Goal: Task Accomplishment & Management: Use online tool/utility

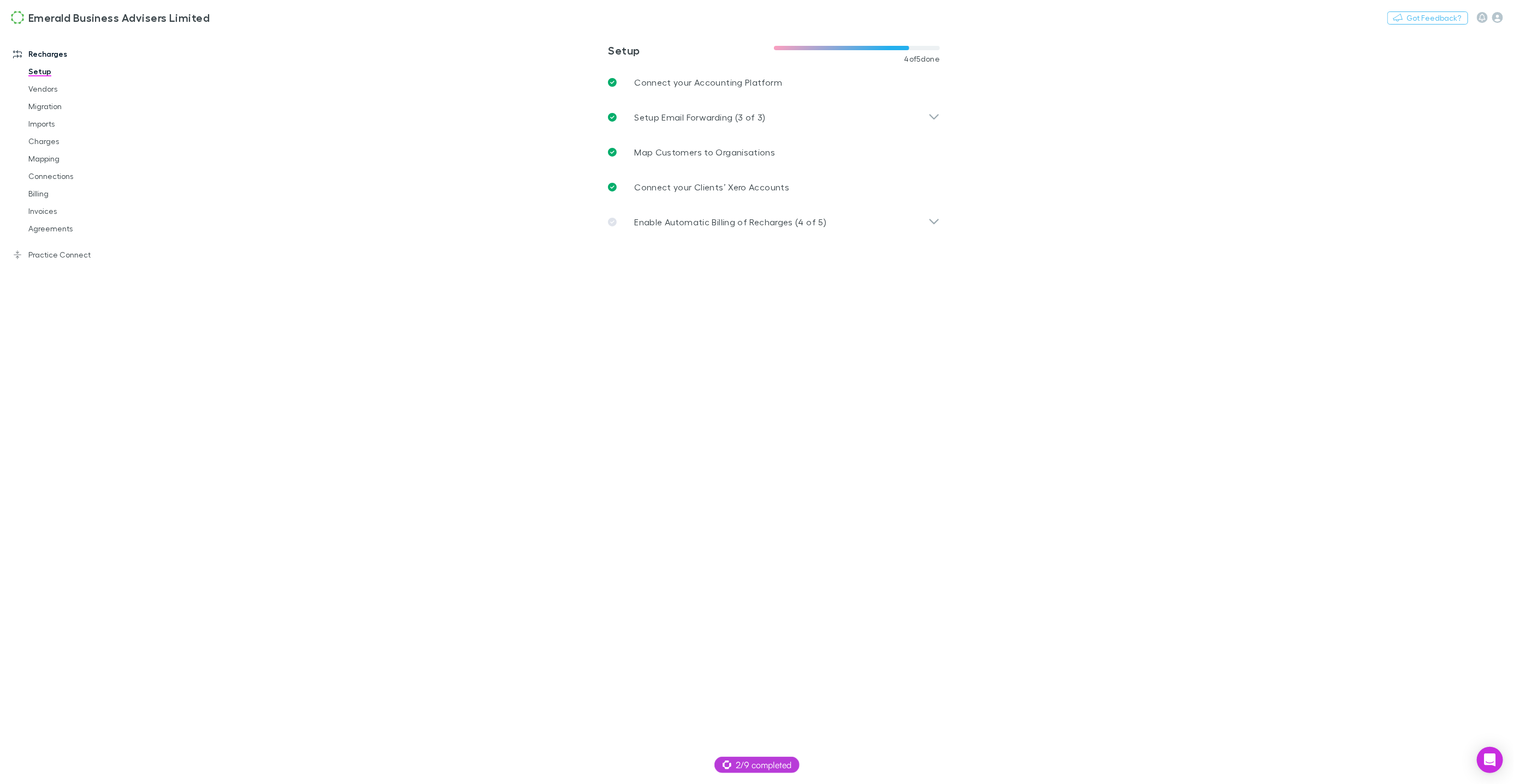
click at [343, 63] on main "**********" at bounding box center [830, 407] width 1366 height 753
click at [263, 15] on button "Switch company" at bounding box center [256, 17] width 72 height 13
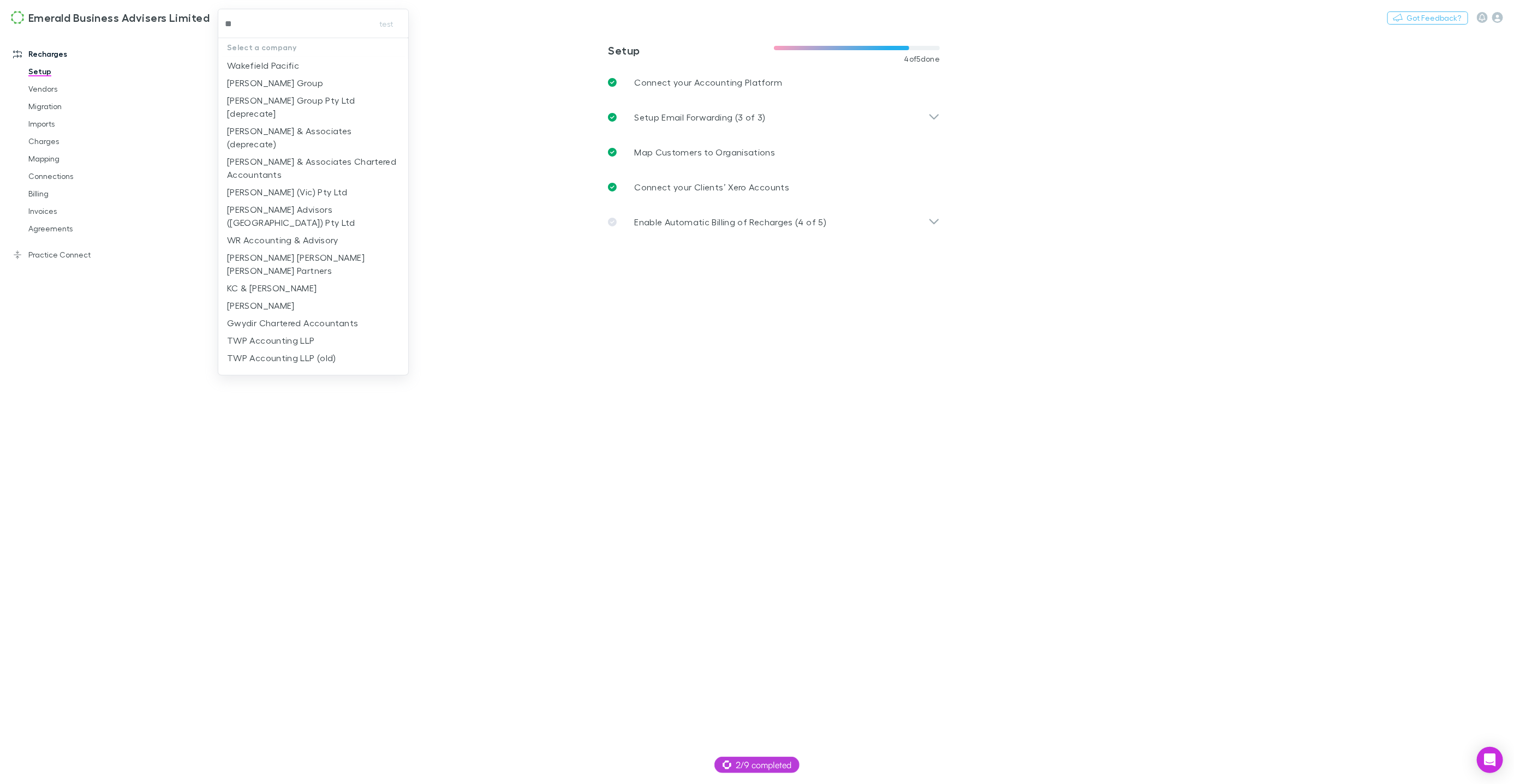
type input "**"
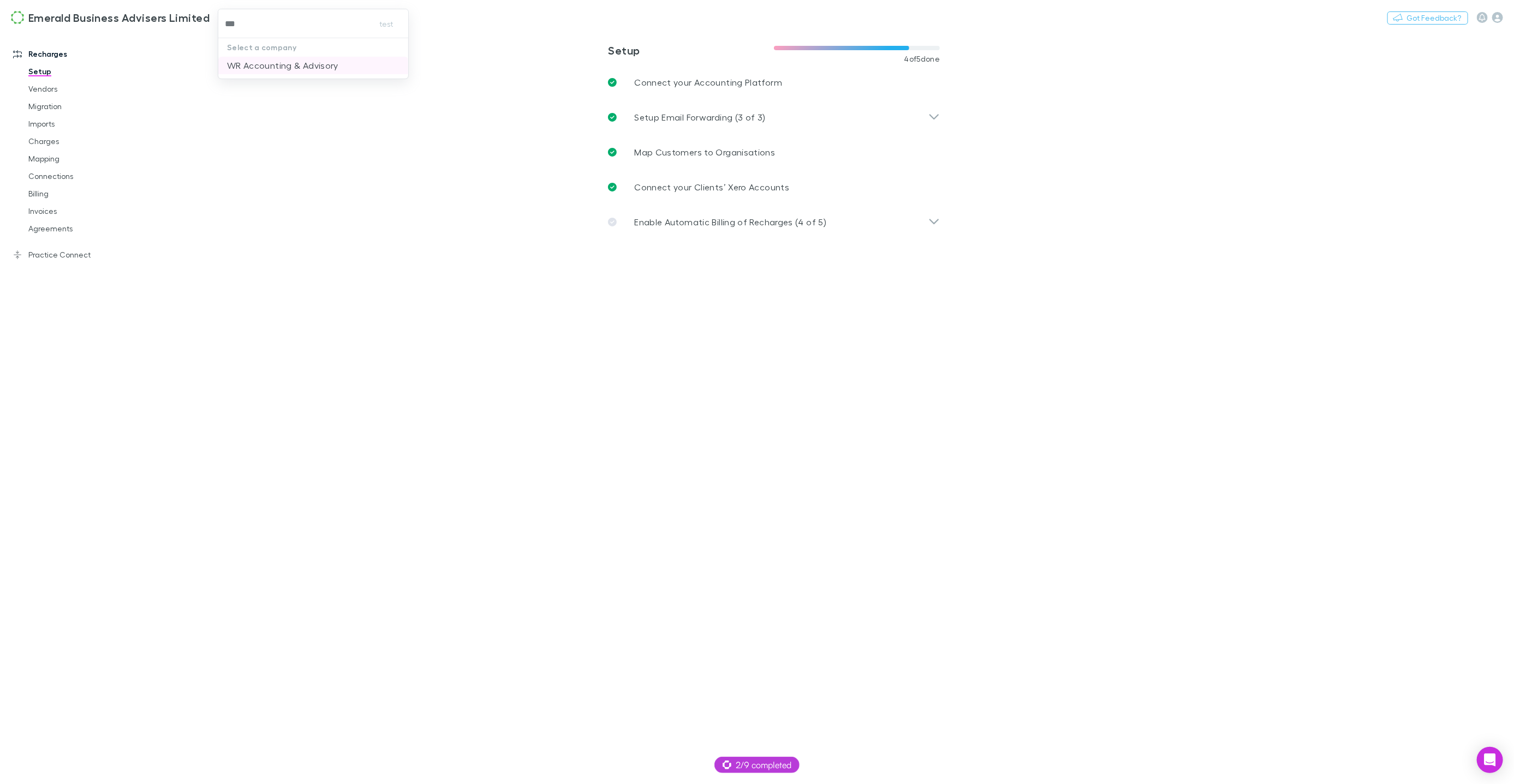
click at [265, 66] on p "WR Accounting & Advisory" at bounding box center [282, 65] width 111 height 13
click at [1481, 19] on icon "button" at bounding box center [1482, 17] width 7 height 8
click at [1502, 17] on icon "button" at bounding box center [1497, 17] width 11 height 11
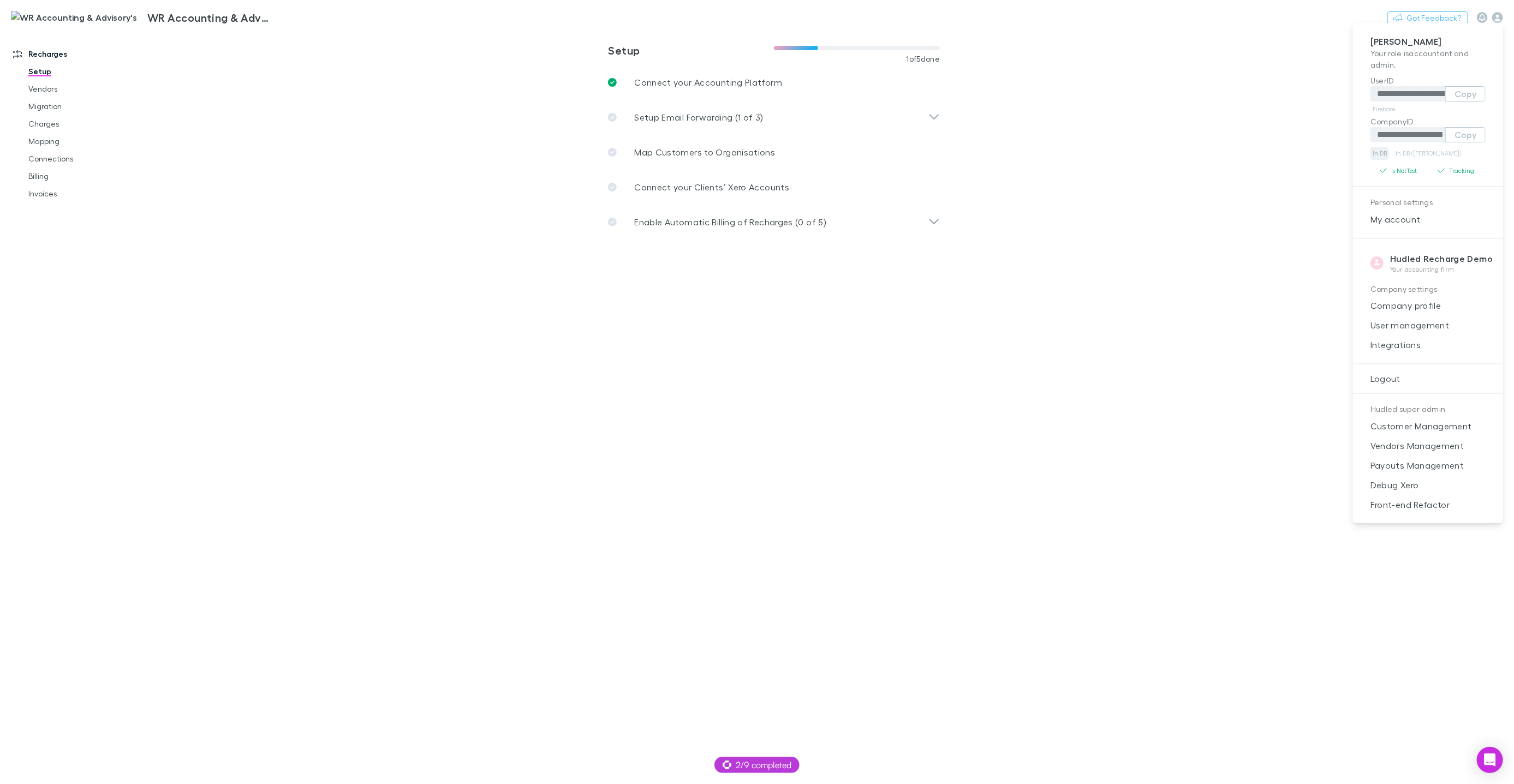
click at [1380, 152] on link "In DB" at bounding box center [1379, 153] width 19 height 13
click at [213, 19] on div at bounding box center [757, 392] width 1514 height 784
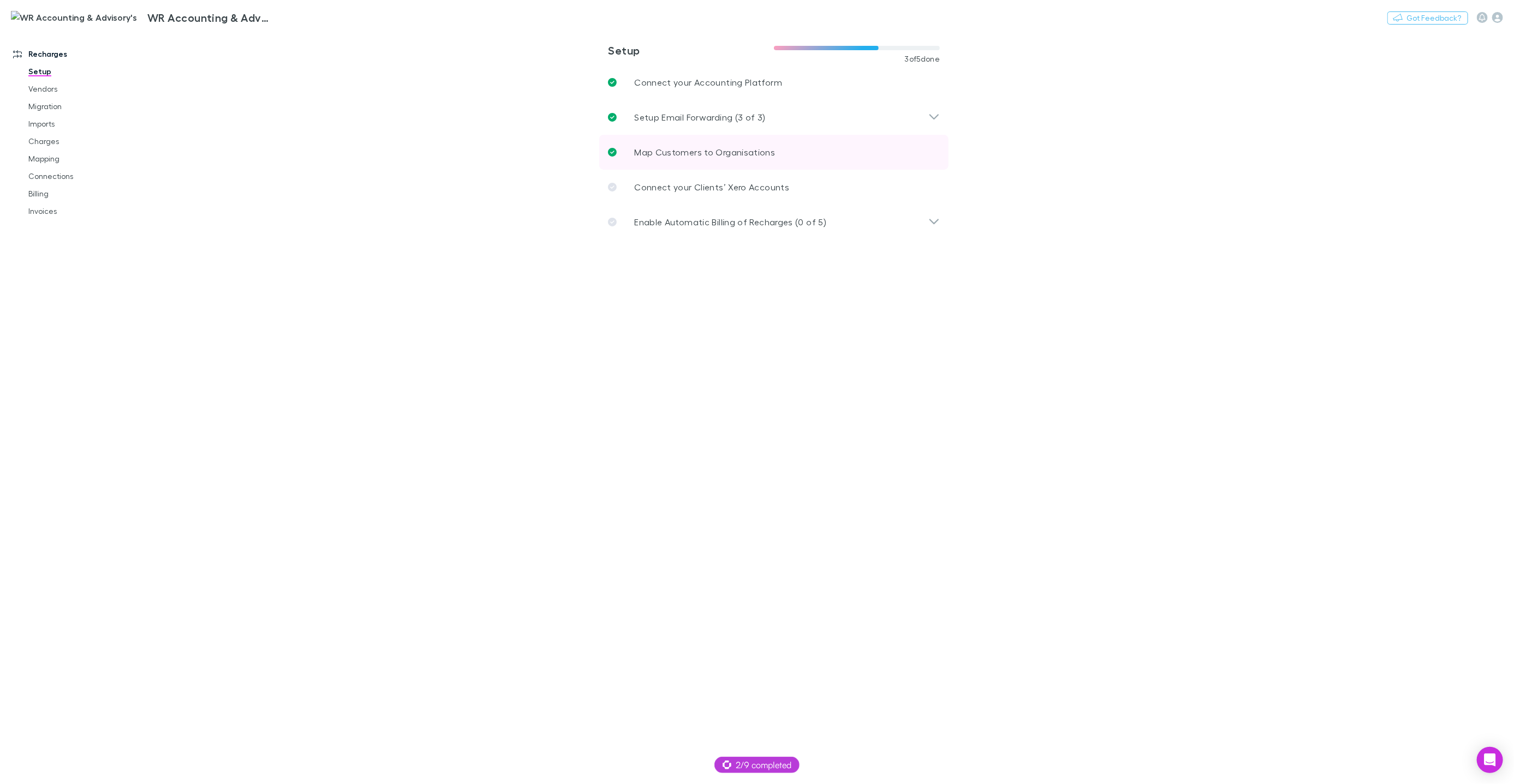
click at [670, 152] on p "Map Customers to Organisations" at bounding box center [705, 152] width 141 height 13
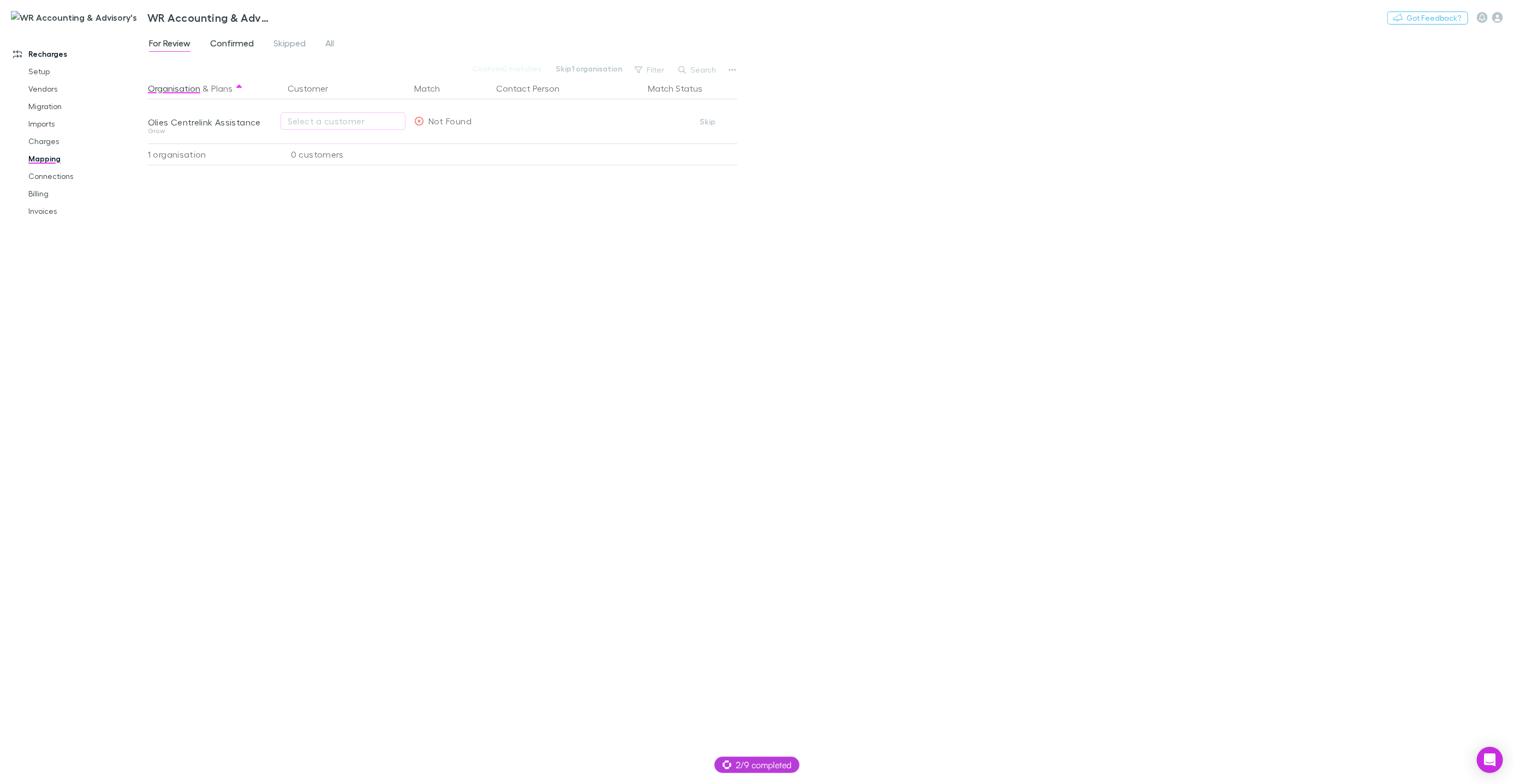
click at [246, 43] on span "Confirmed" at bounding box center [232, 45] width 44 height 15
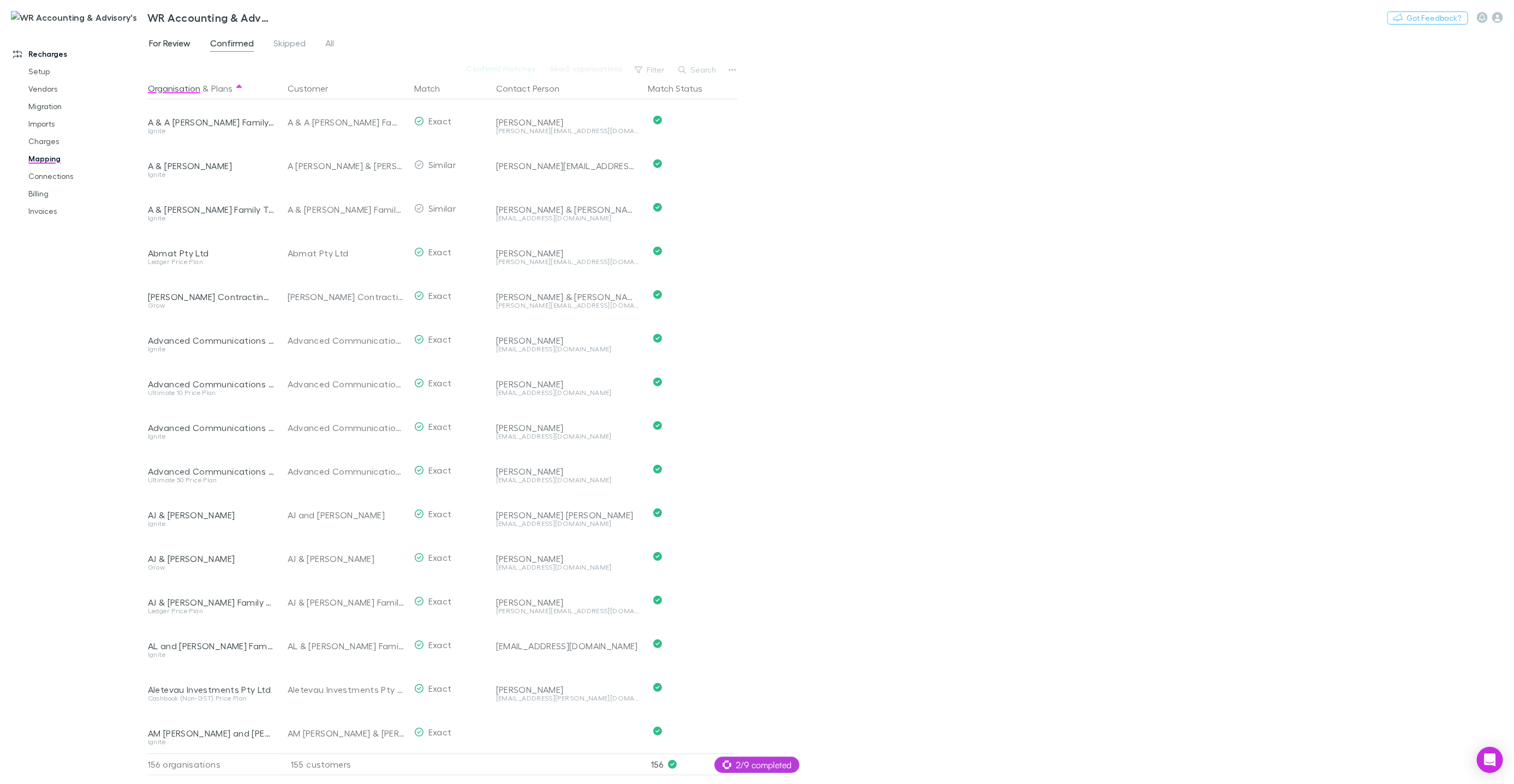
click at [183, 43] on span "For Review" at bounding box center [170, 45] width 41 height 15
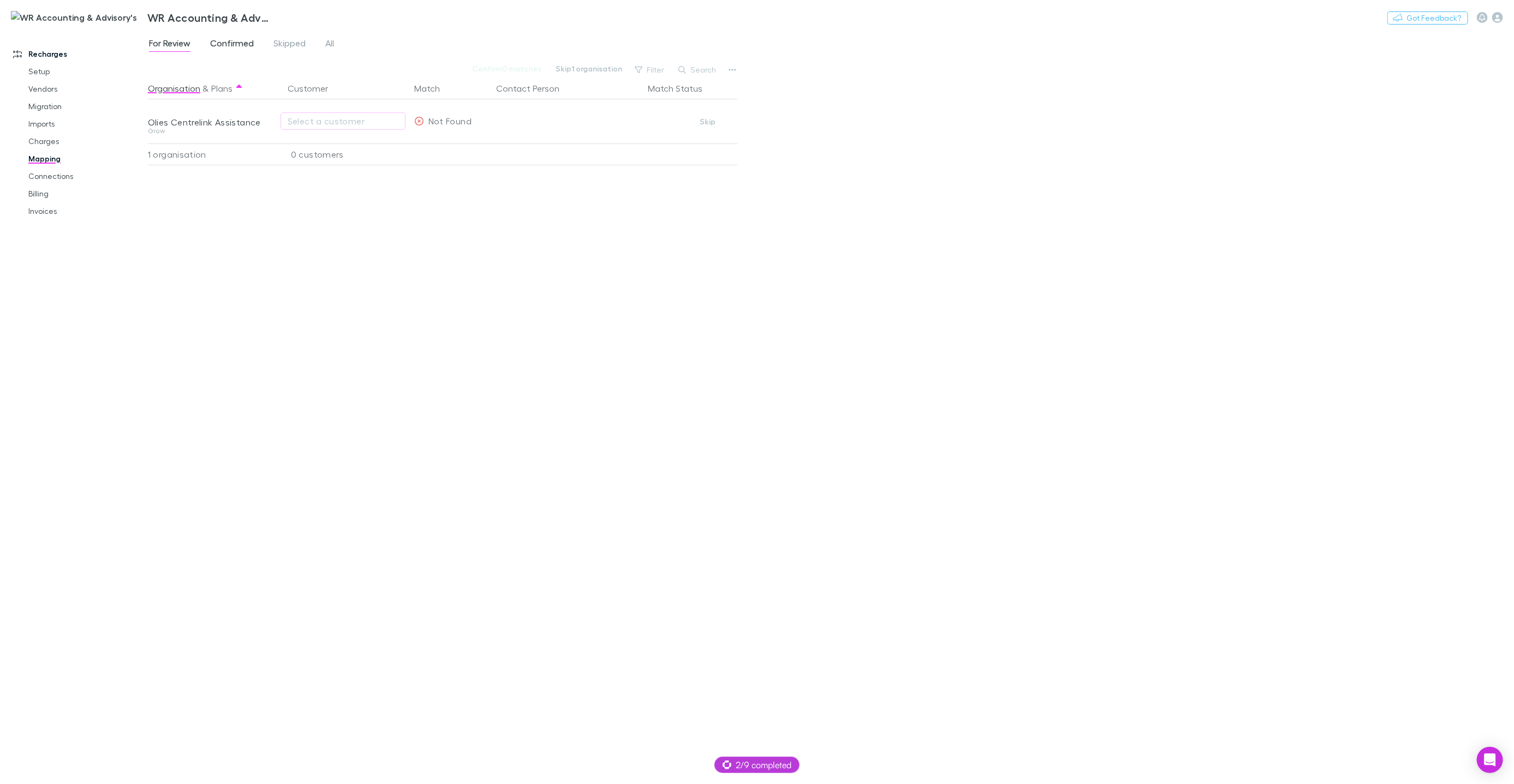
click at [218, 44] on span "Confirmed" at bounding box center [232, 45] width 44 height 15
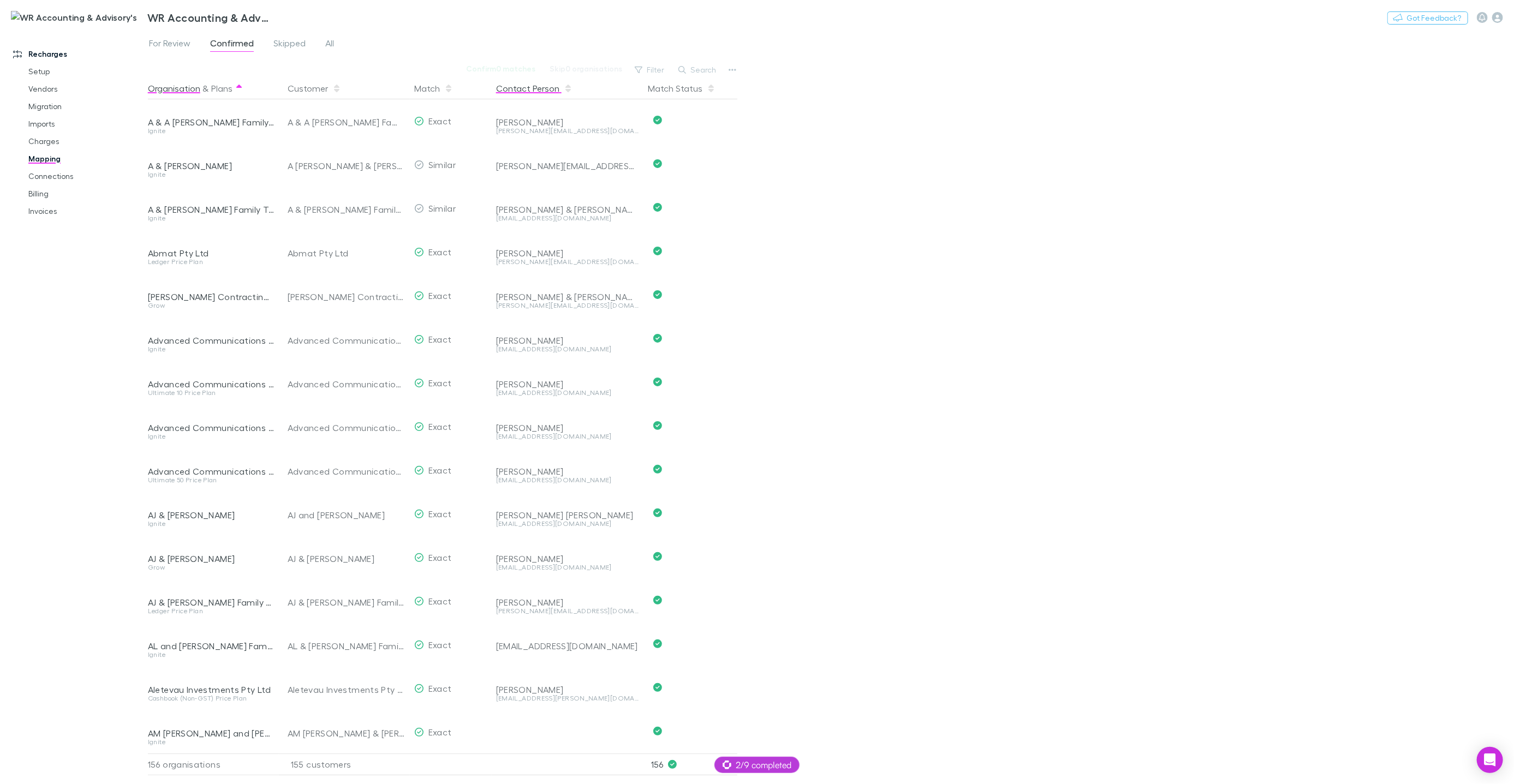
click at [549, 90] on button "Contact Person" at bounding box center [534, 89] width 76 height 22
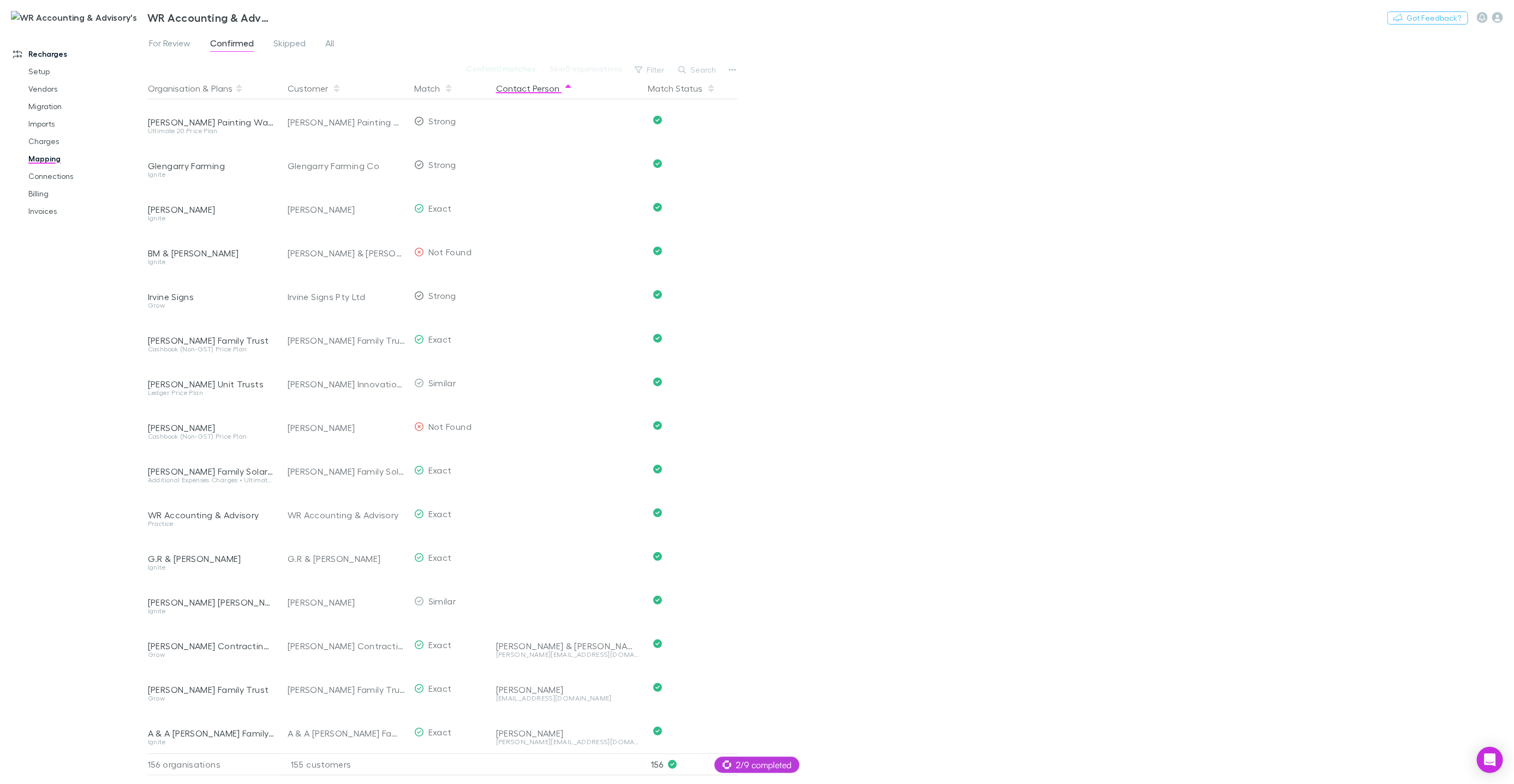
click at [545, 90] on button "Contact Person" at bounding box center [534, 89] width 76 height 22
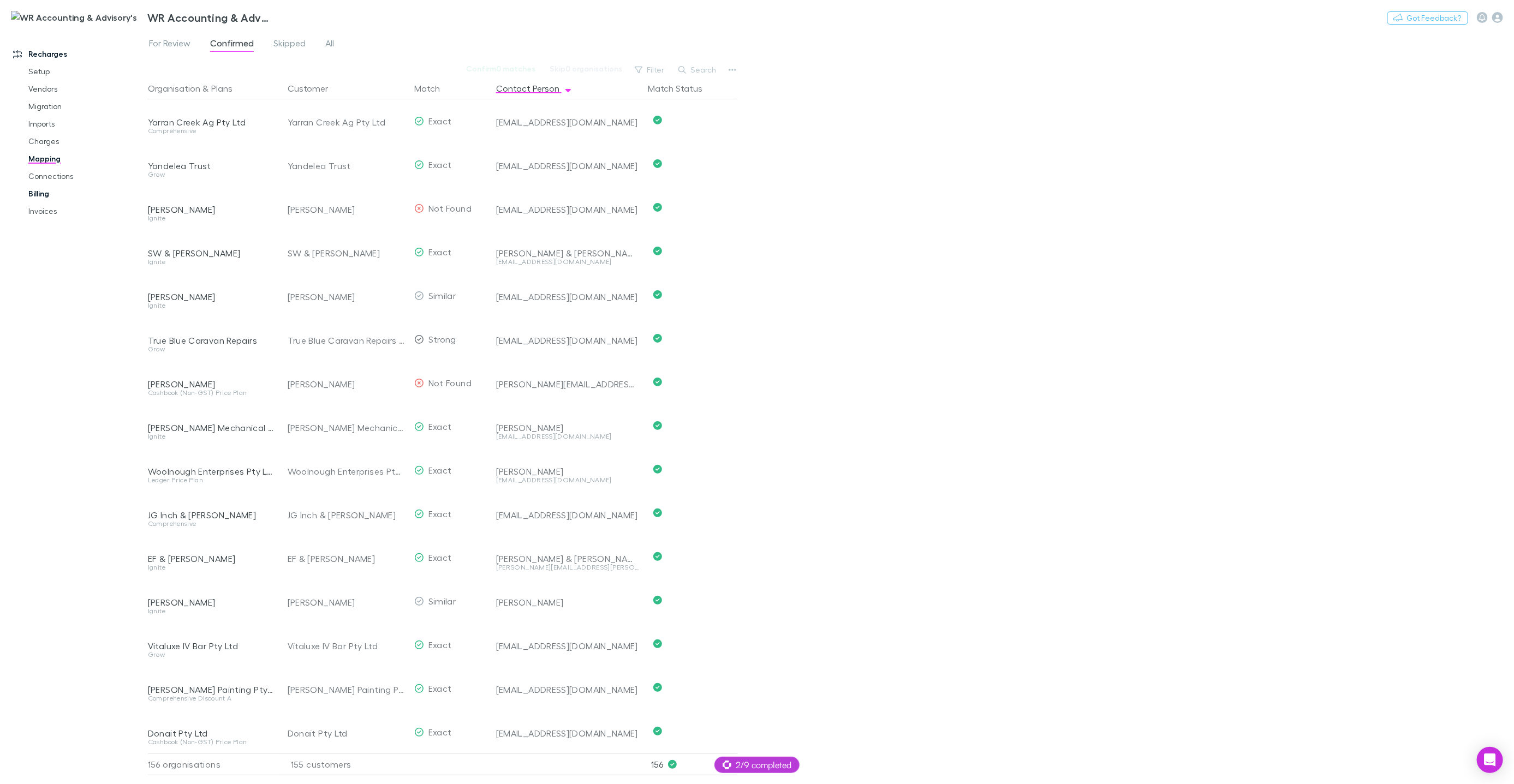
click at [47, 196] on link "Billing" at bounding box center [81, 193] width 128 height 17
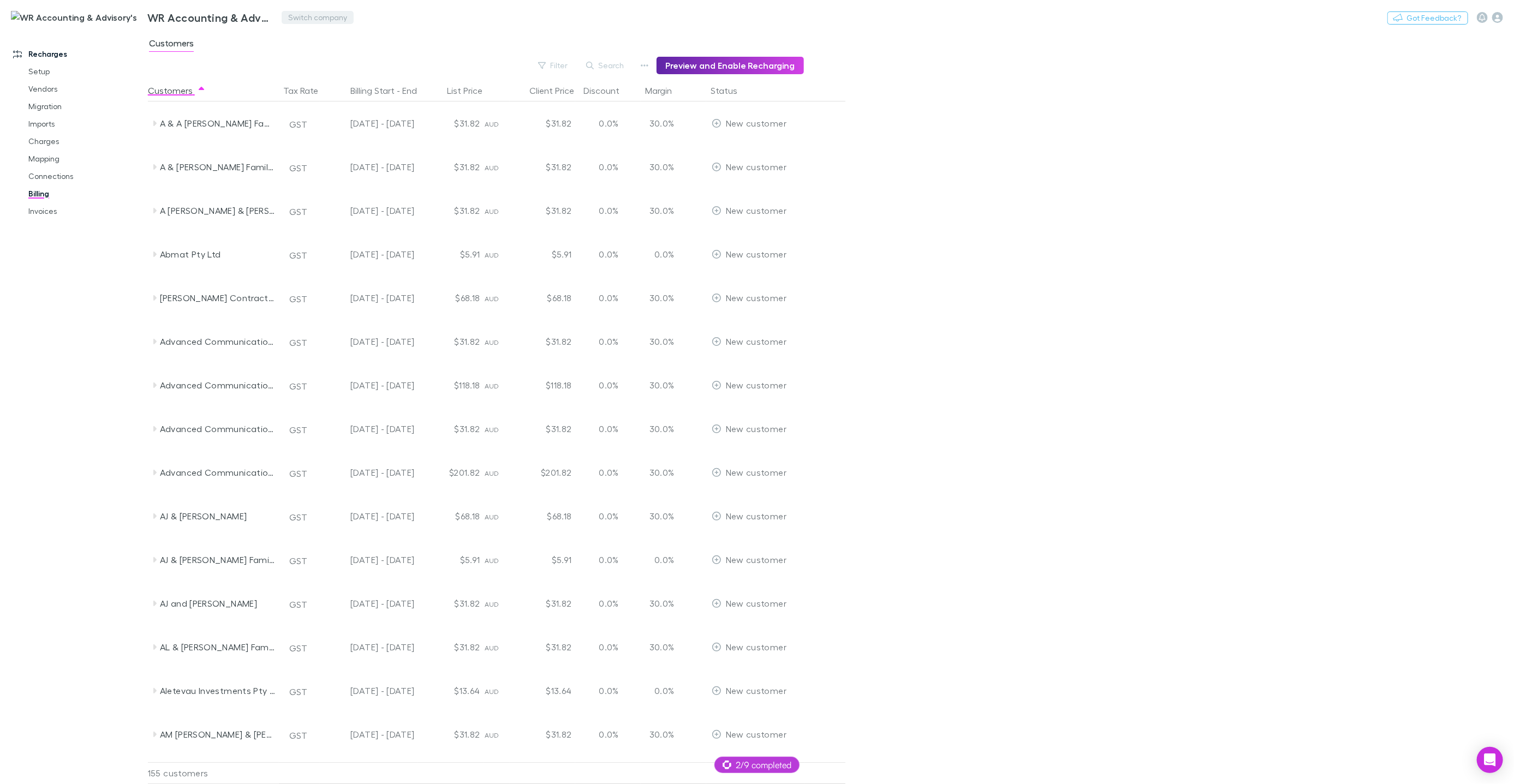
click at [282, 16] on button "Switch company" at bounding box center [317, 17] width 72 height 13
type input "*****"
click at [242, 81] on p "[PERSON_NAME] Advisors ([GEOGRAPHIC_DATA]) Pty Ltd" at bounding box center [274, 89] width 172 height 26
click at [71, 257] on link "Practice Connect" at bounding box center [73, 255] width 143 height 17
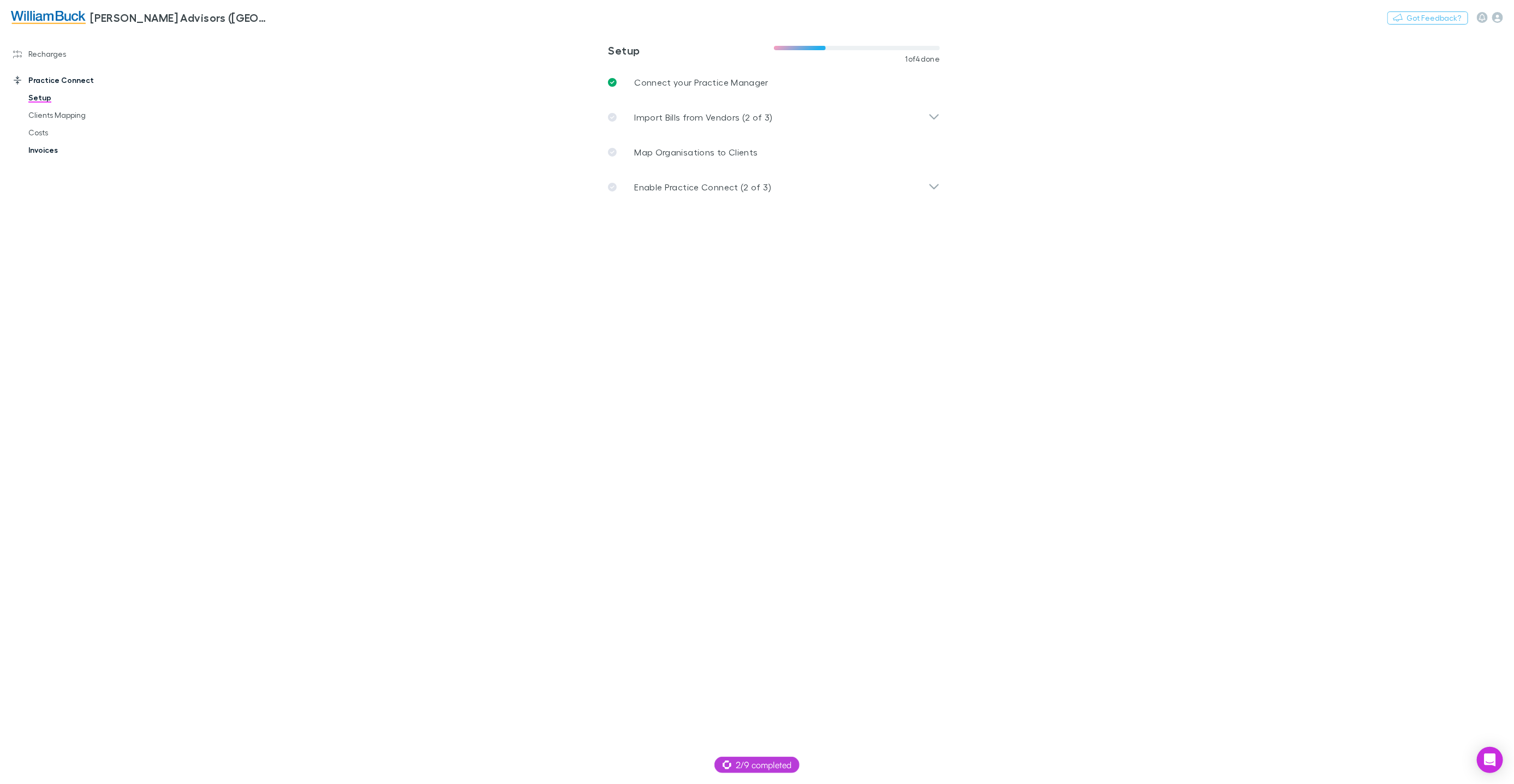
click at [42, 151] on link "Invoices" at bounding box center [81, 150] width 128 height 17
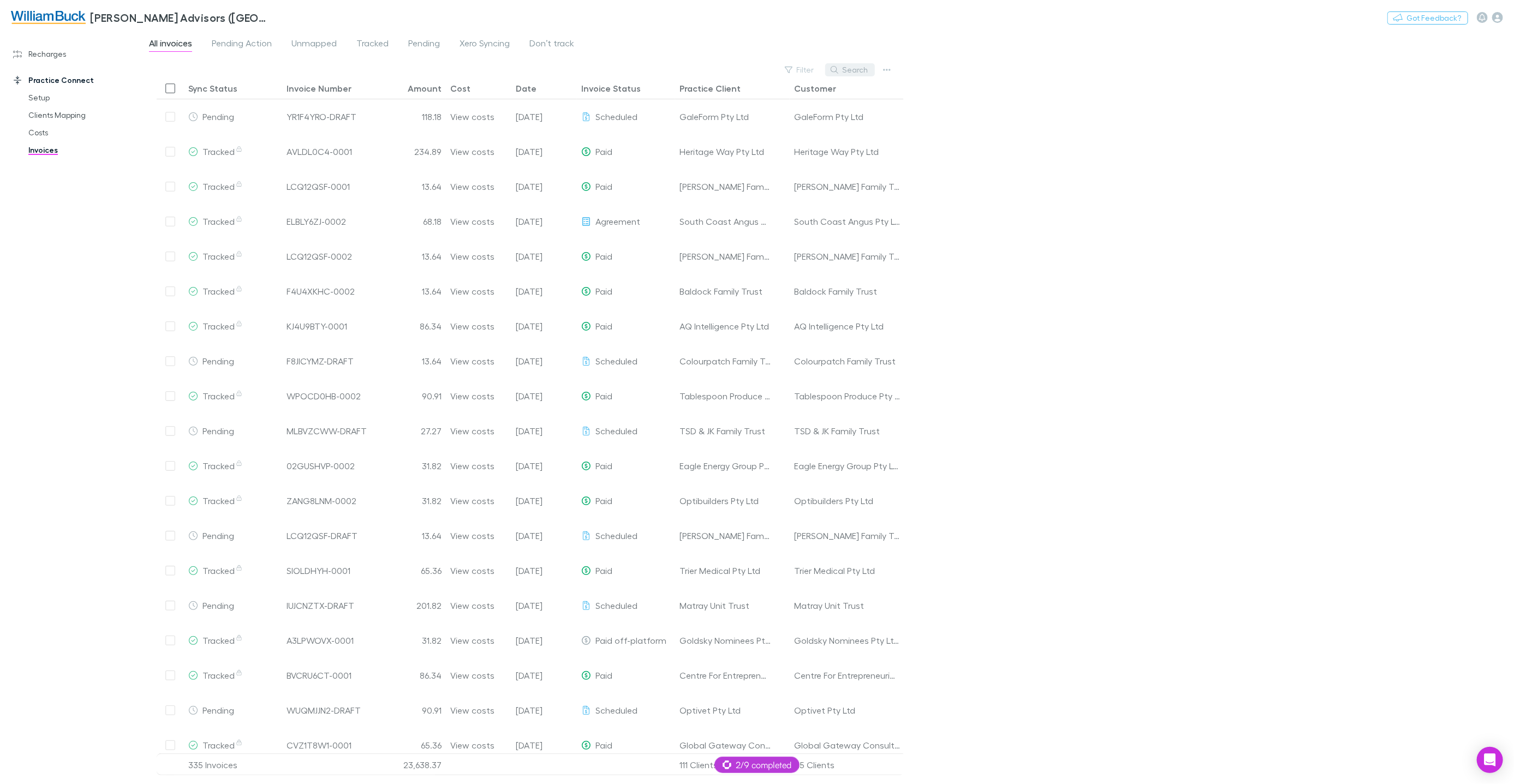
click at [844, 68] on button "Search" at bounding box center [850, 70] width 49 height 13
paste input "**********"
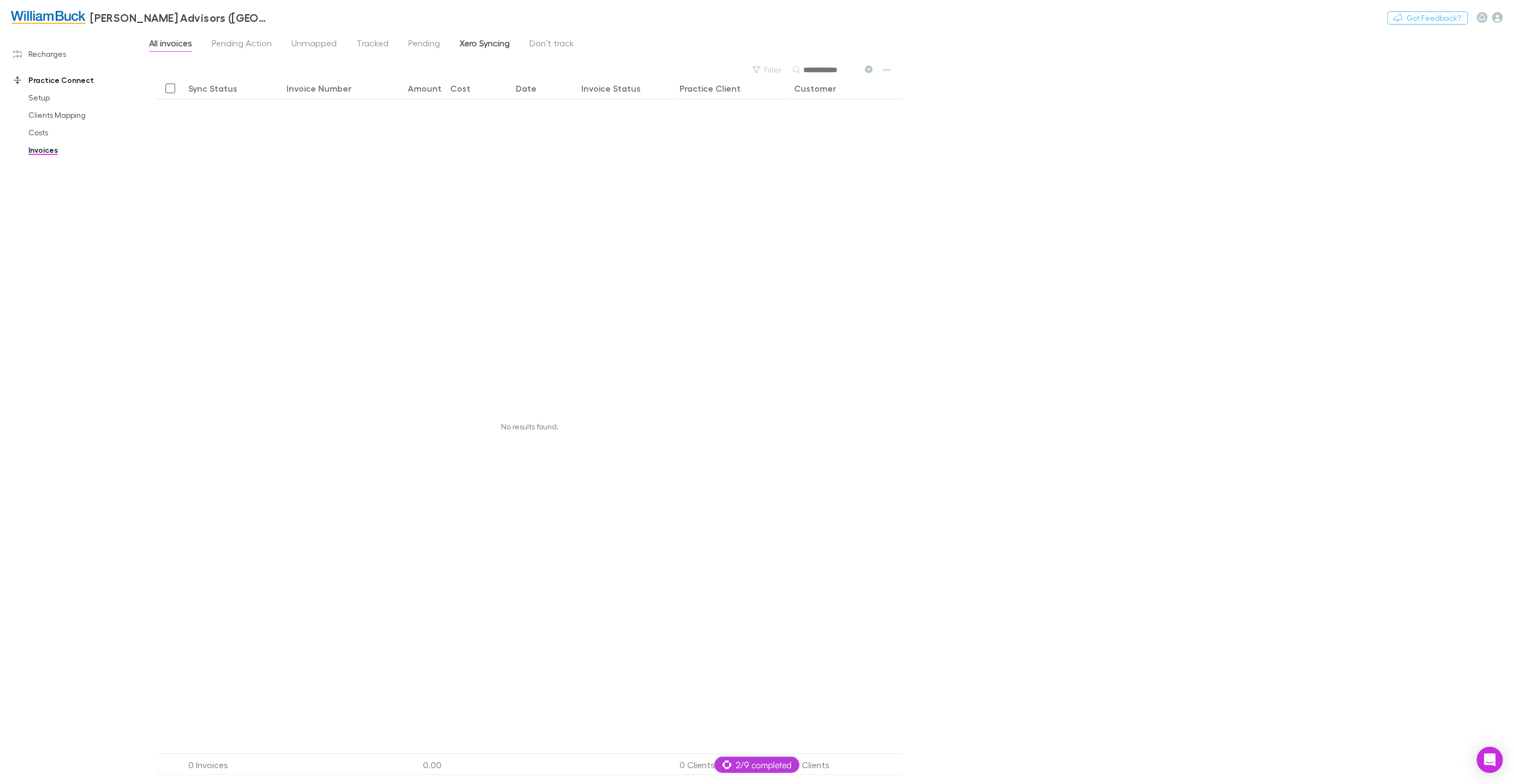
type input "**********"
click at [496, 42] on span "Xero Syncing" at bounding box center [485, 45] width 50 height 15
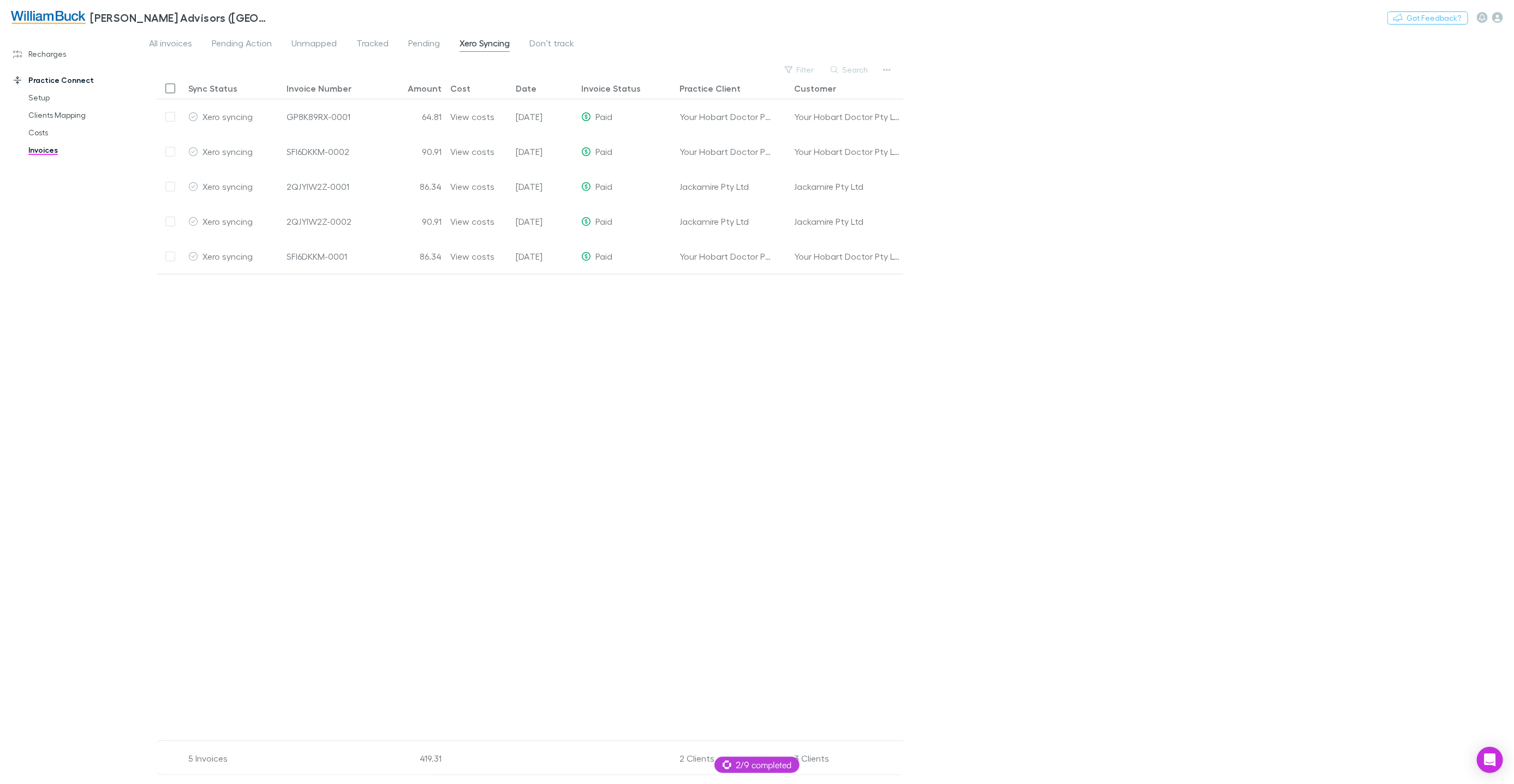
click at [376, 335] on div at bounding box center [579, 507] width 846 height 466
click at [461, 151] on div "View costs" at bounding box center [473, 151] width 45 height 34
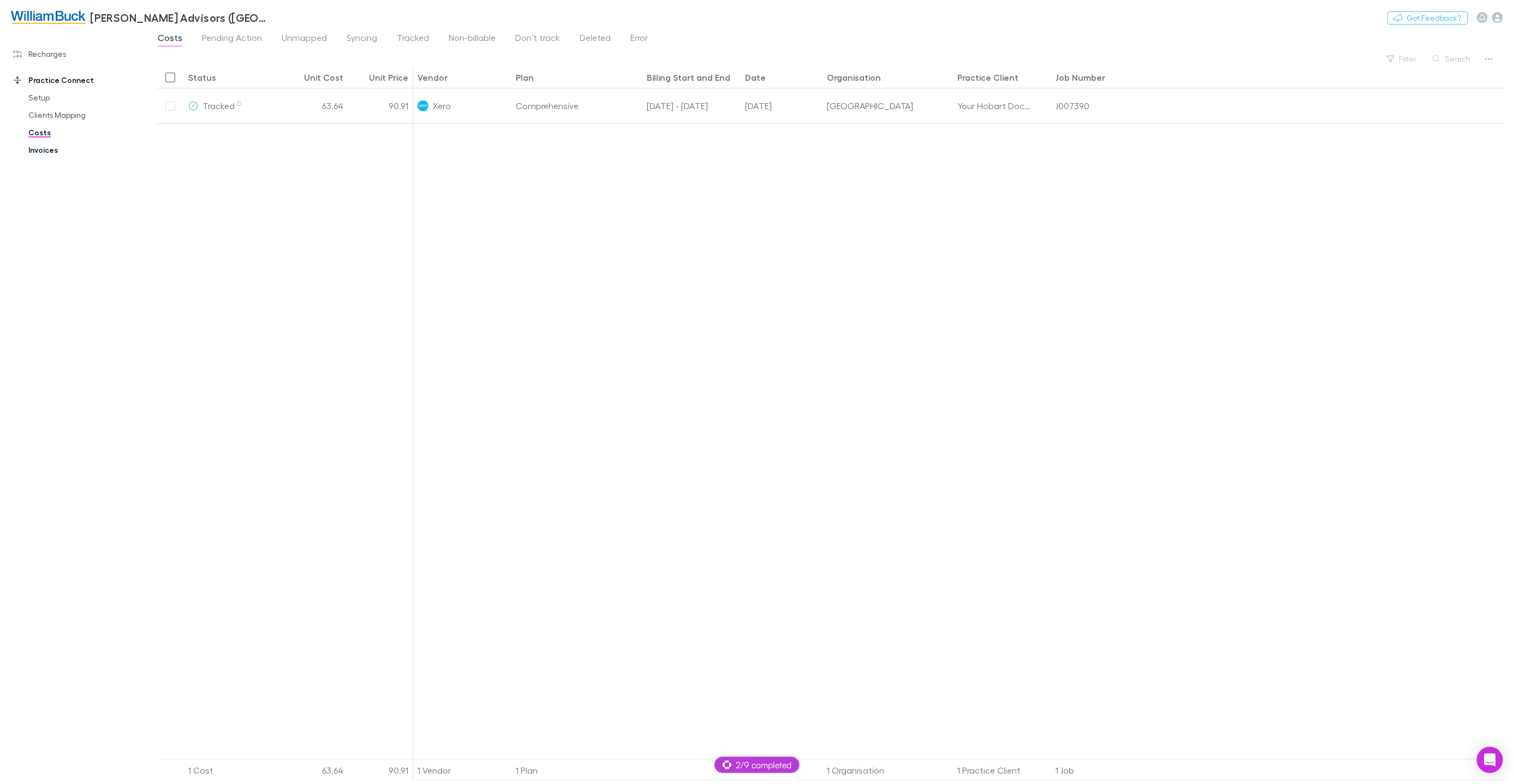
click at [51, 148] on link "Invoices" at bounding box center [81, 150] width 128 height 17
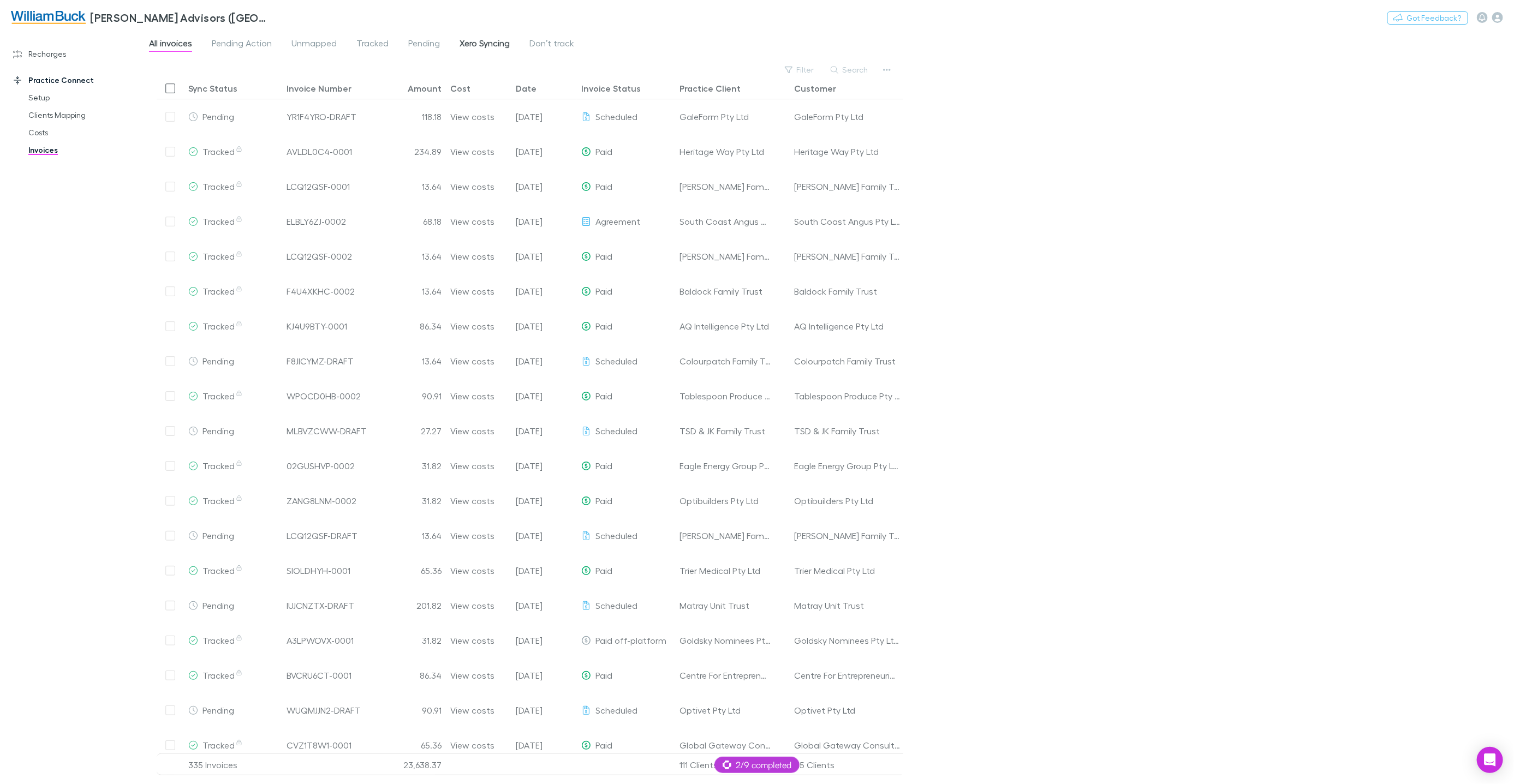
click at [486, 41] on span "Xero Syncing" at bounding box center [485, 45] width 50 height 15
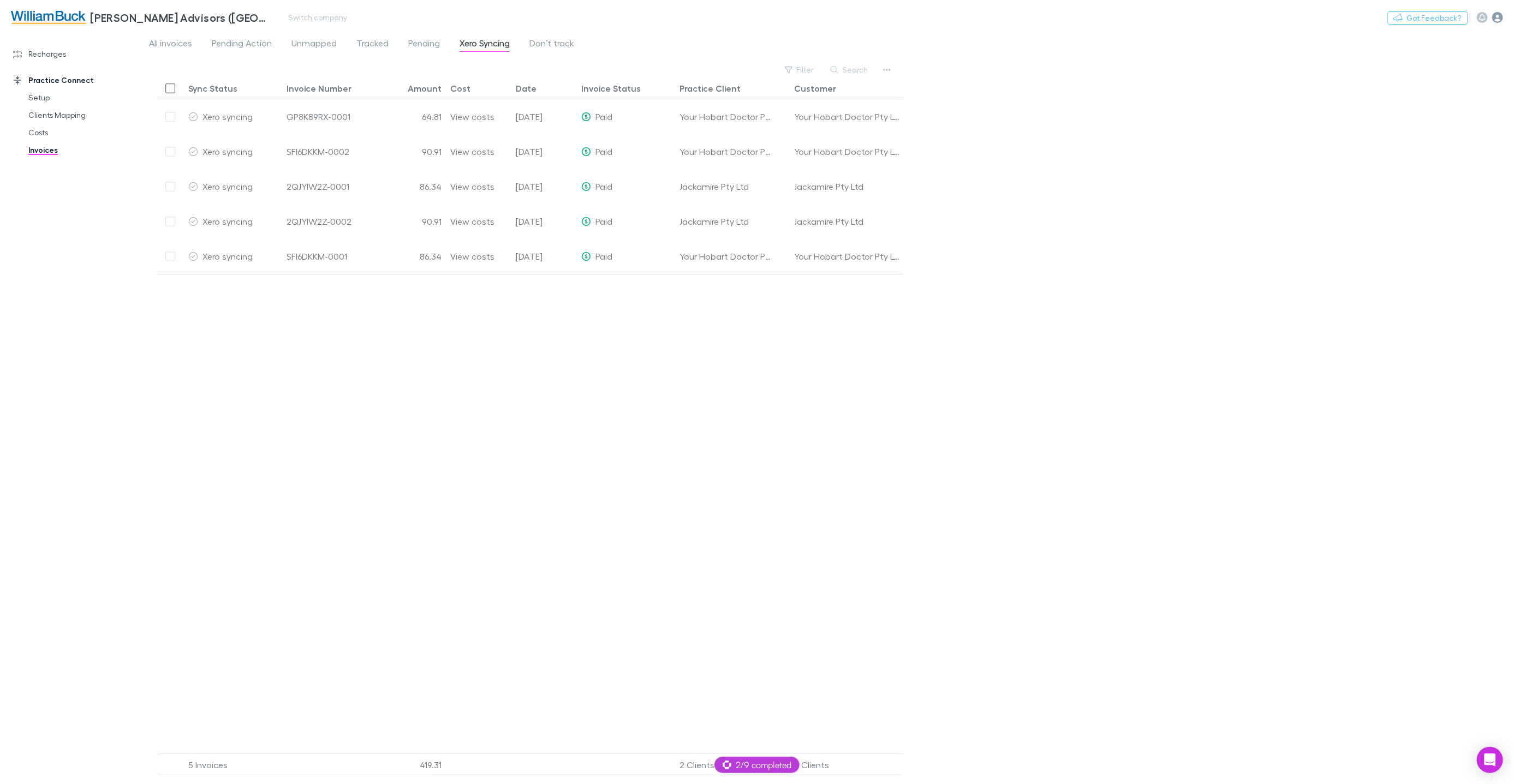
click at [1494, 16] on icon "button" at bounding box center [1497, 17] width 11 height 11
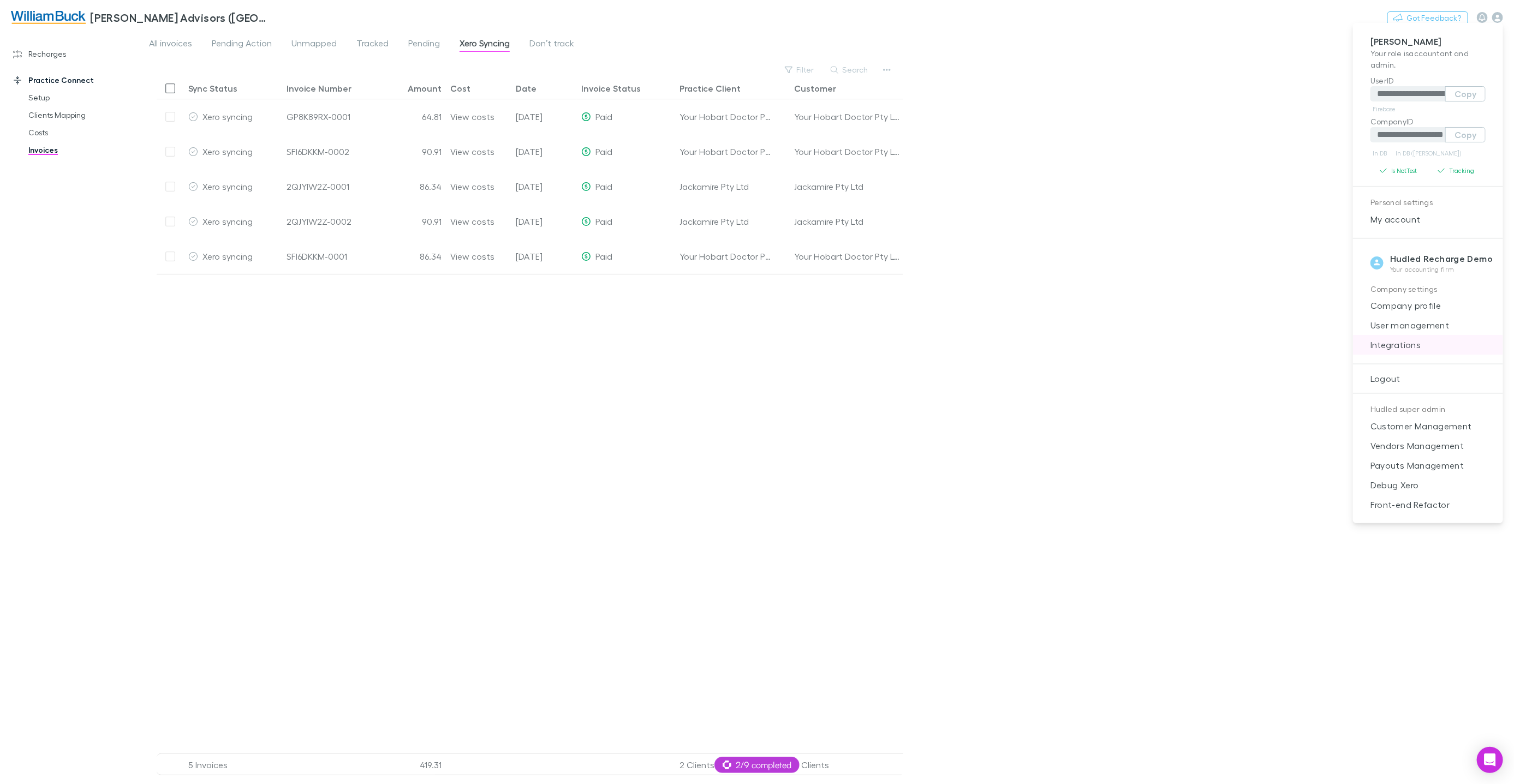
click at [1411, 344] on span "Integrations" at bounding box center [1427, 345] width 132 height 13
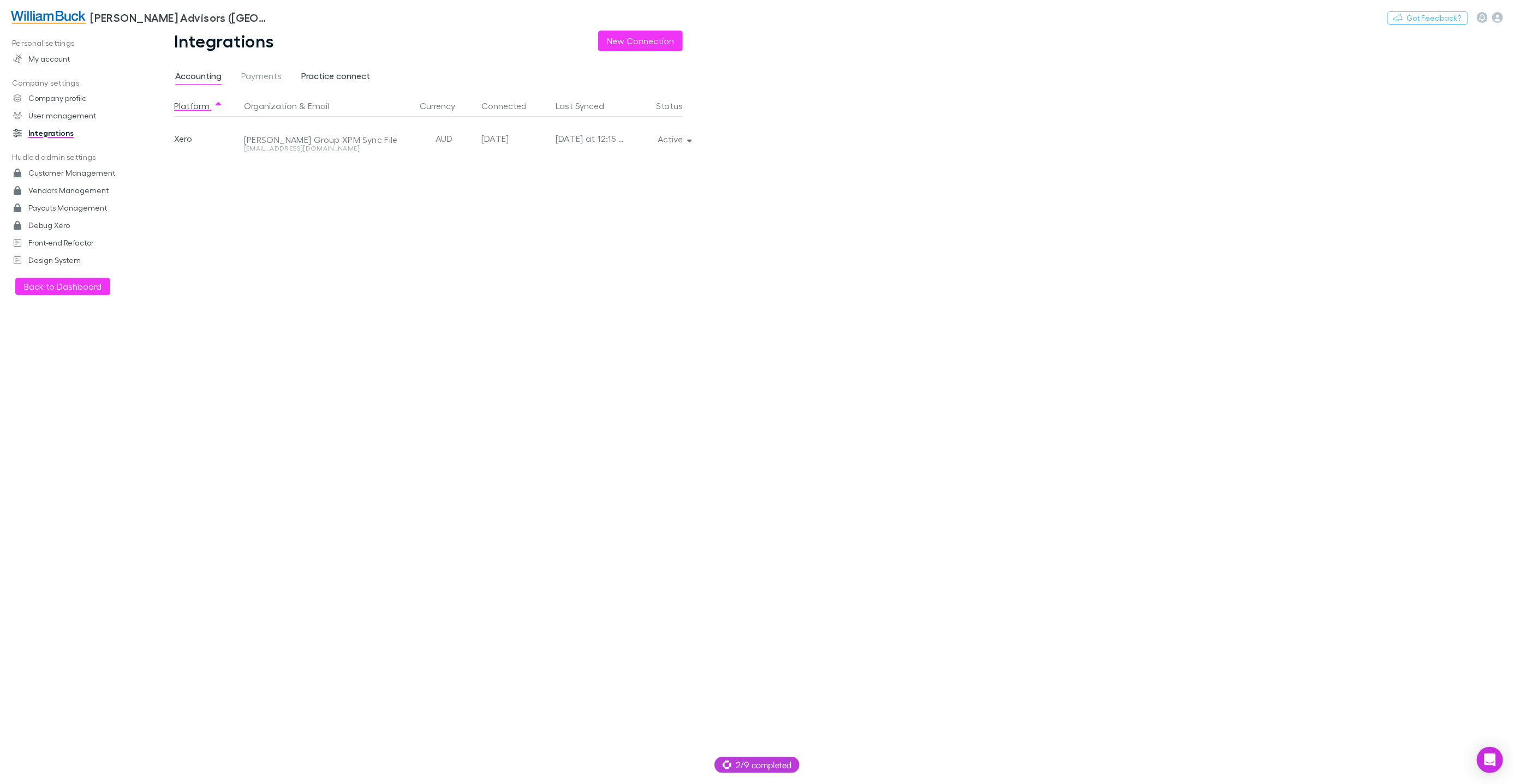
click at [317, 75] on span "Practice connect" at bounding box center [335, 78] width 69 height 15
click at [58, 20] on img at bounding box center [48, 17] width 75 height 13
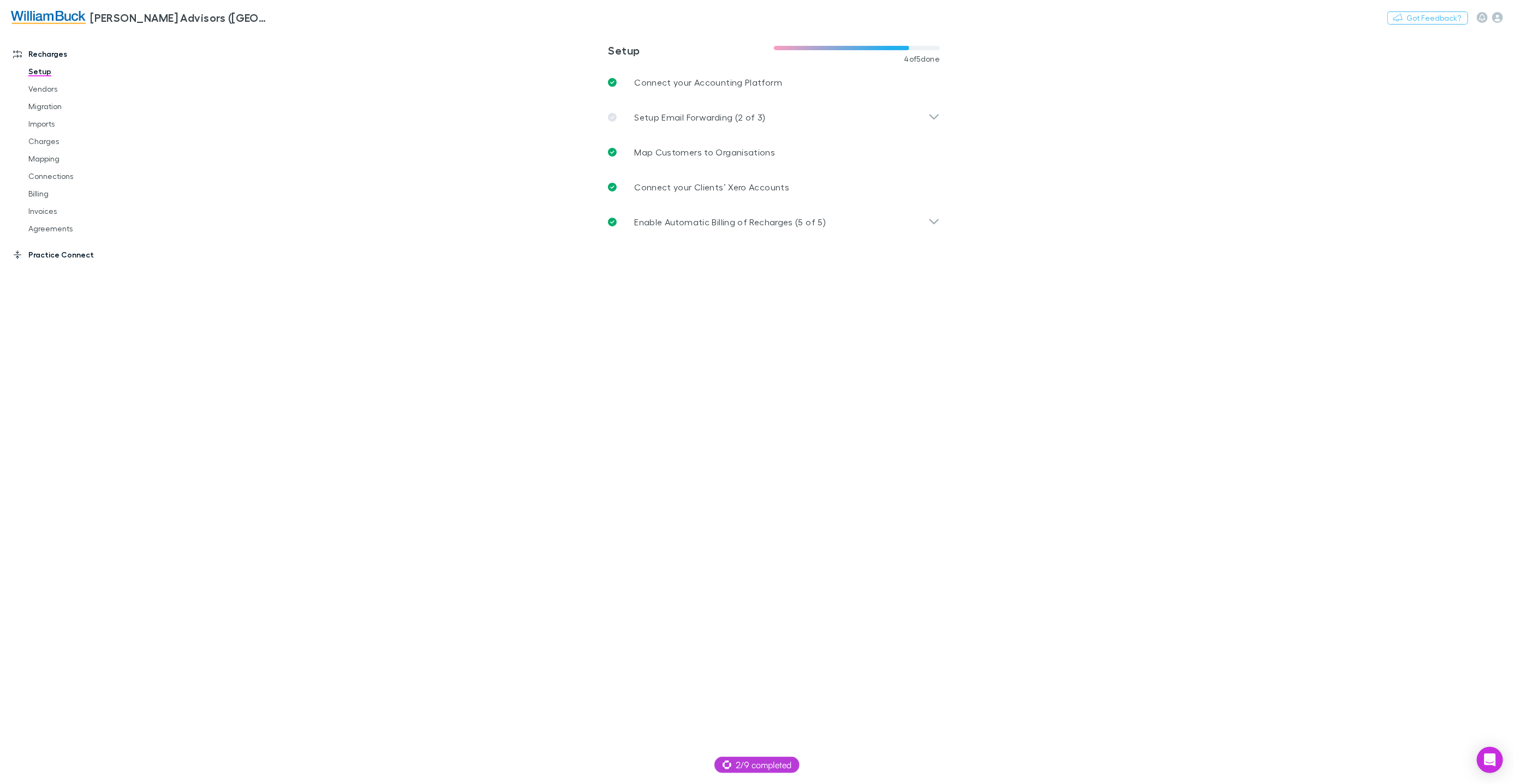
click at [69, 252] on link "Practice Connect" at bounding box center [73, 255] width 143 height 17
click at [45, 151] on link "Invoices" at bounding box center [81, 150] width 128 height 17
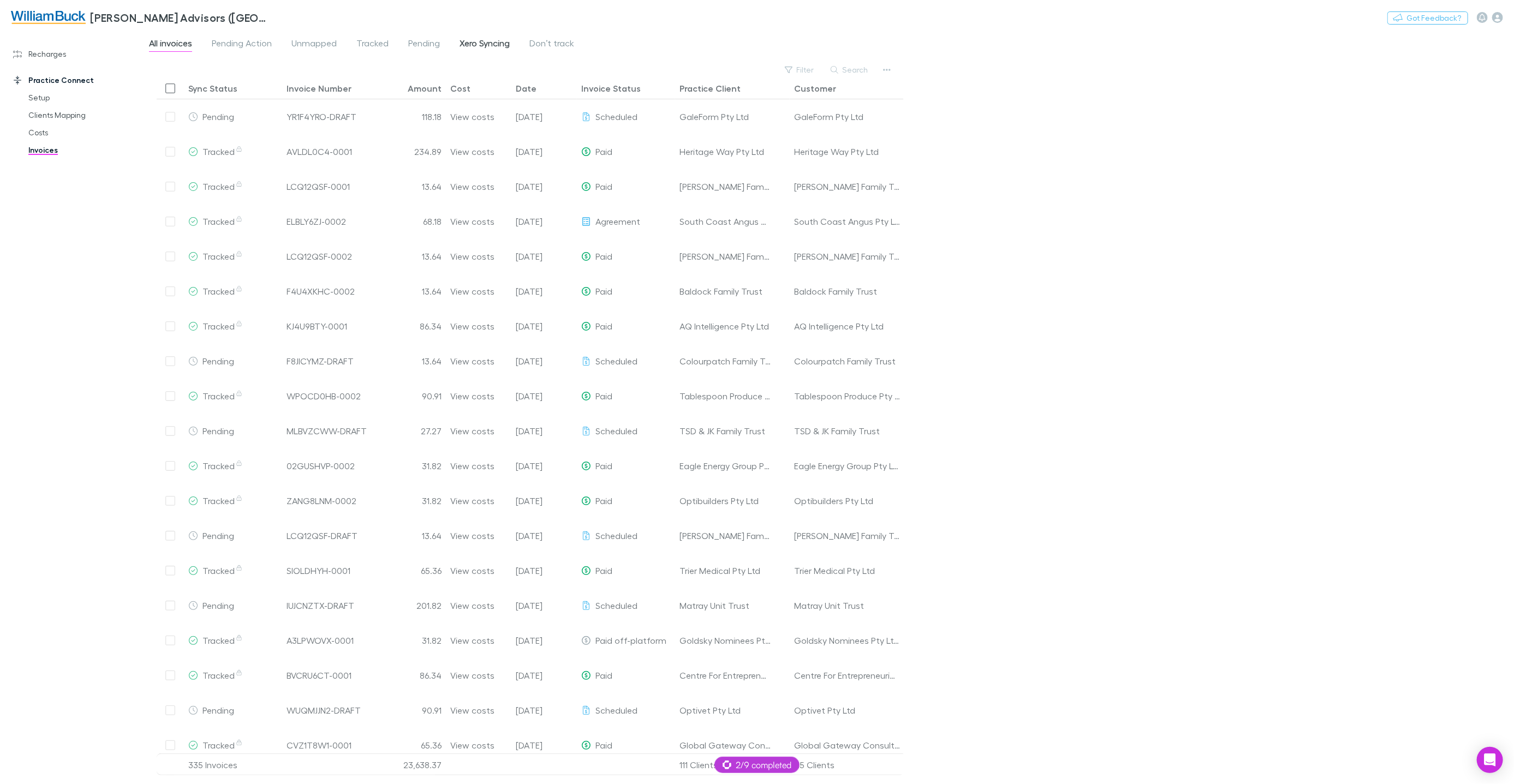
click at [486, 47] on span "Xero Syncing" at bounding box center [485, 45] width 50 height 15
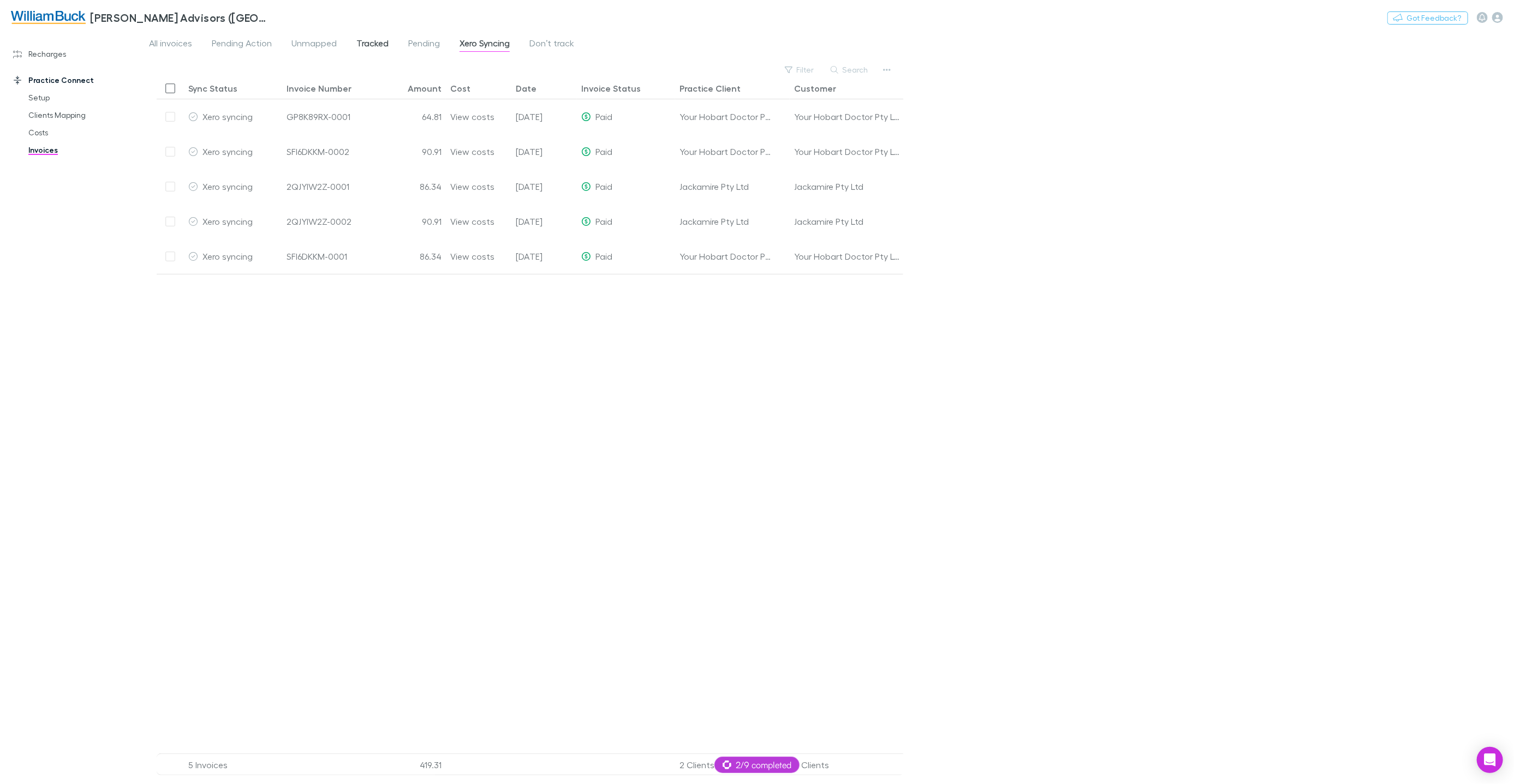
click at [368, 45] on span "Tracked" at bounding box center [372, 45] width 32 height 15
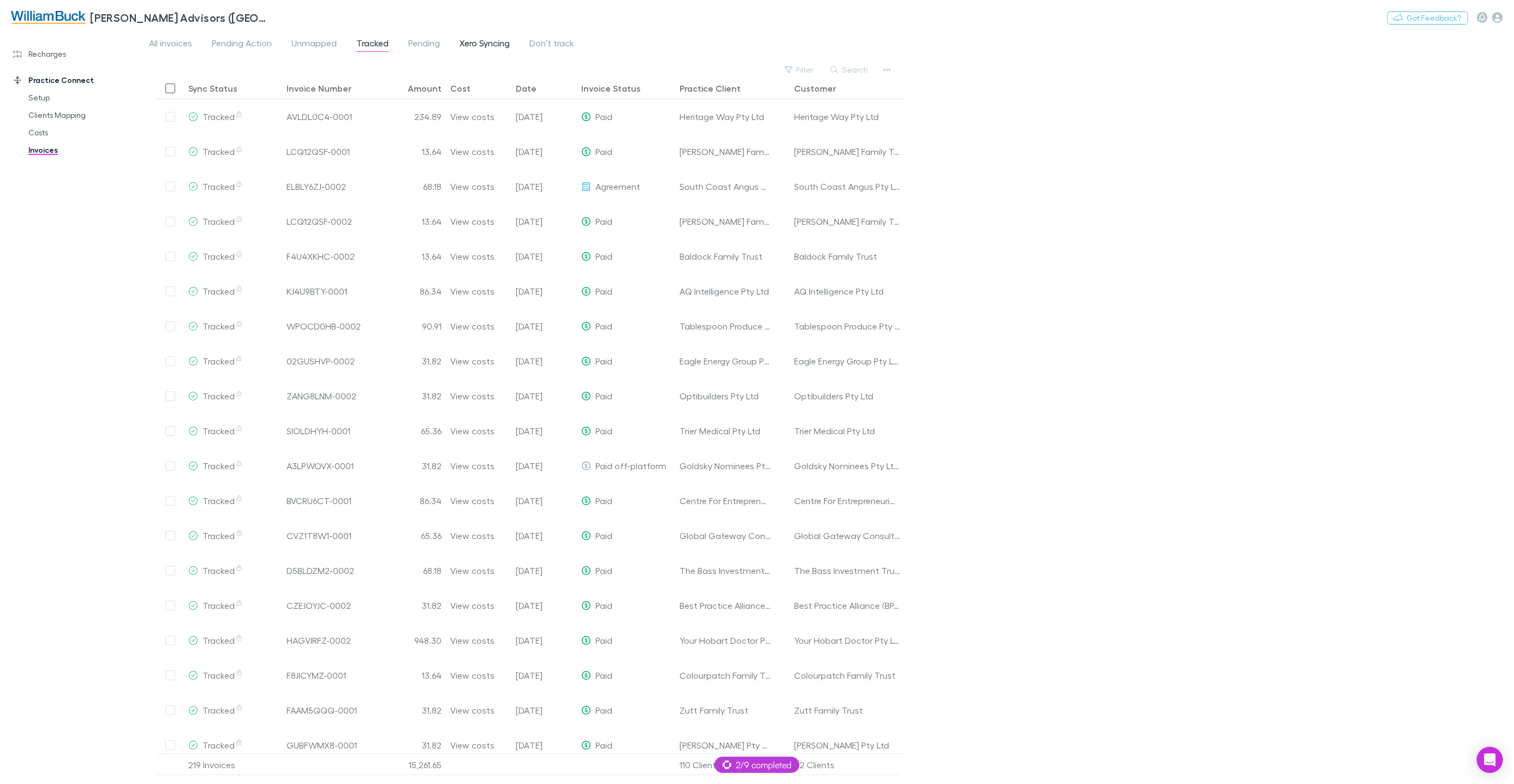
drag, startPoint x: 514, startPoint y: 47, endPoint x: 499, endPoint y: 46, distance: 15.0
click at [514, 47] on div "All invoices Pending Action Unmapped Tracked Pending Xero Syncing Don’t track" at bounding box center [365, 45] width 436 height 17
click at [497, 45] on span "Xero Syncing" at bounding box center [485, 45] width 50 height 15
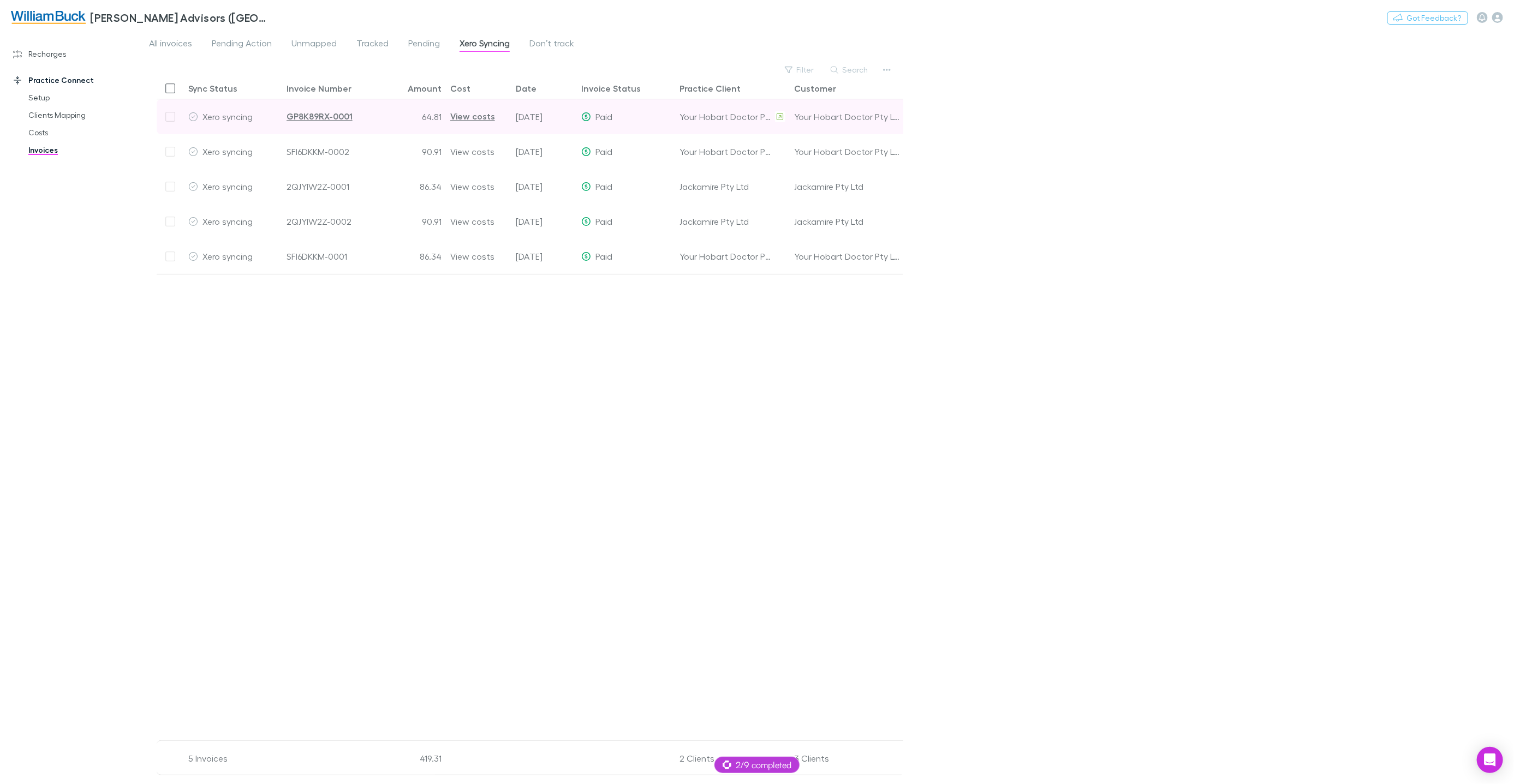
click at [167, 119] on div at bounding box center [170, 117] width 28 height 35
click at [1499, 19] on icon "button" at bounding box center [1497, 17] width 11 height 11
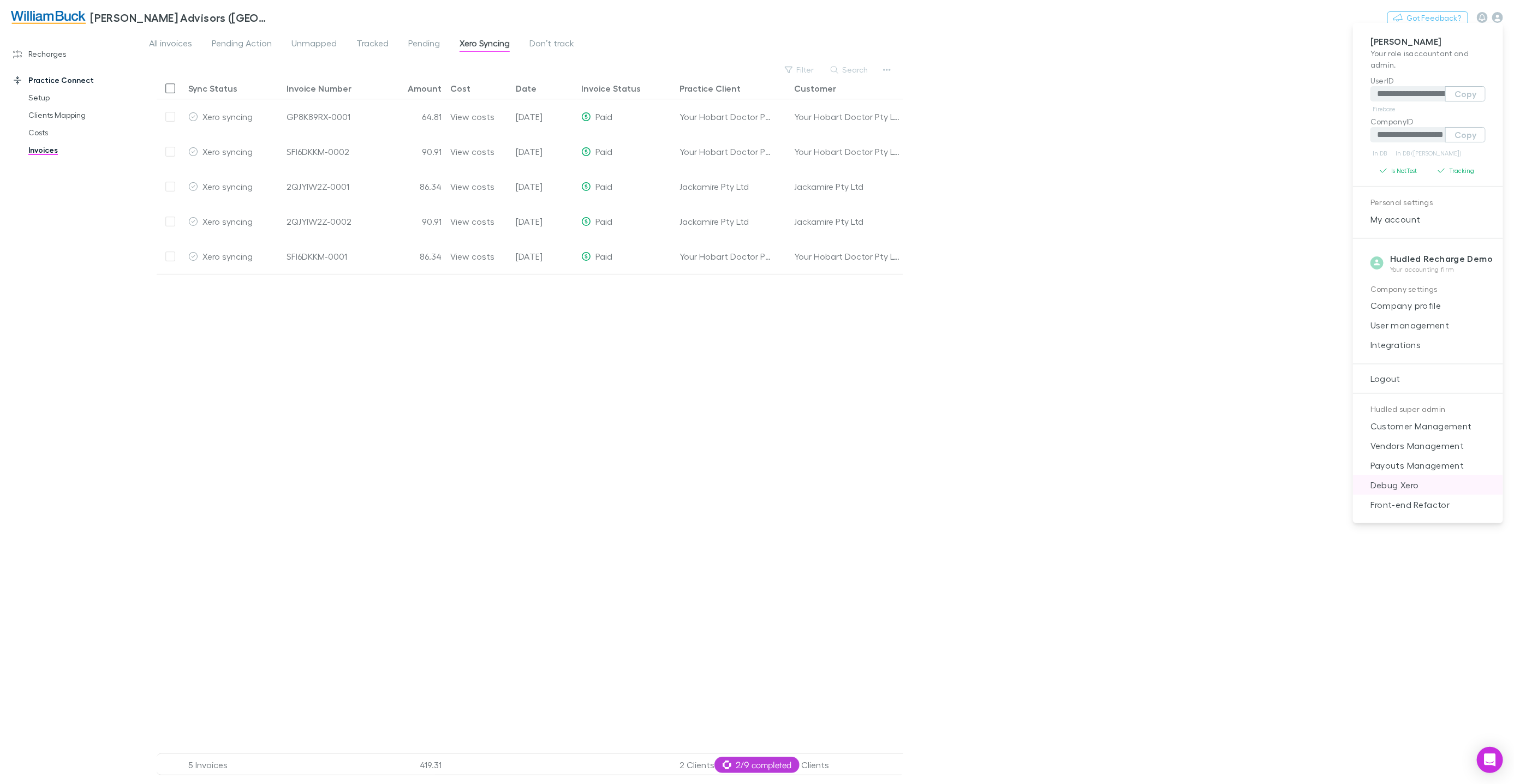
click at [1433, 483] on span "Debug Xero" at bounding box center [1427, 485] width 132 height 13
select select "****"
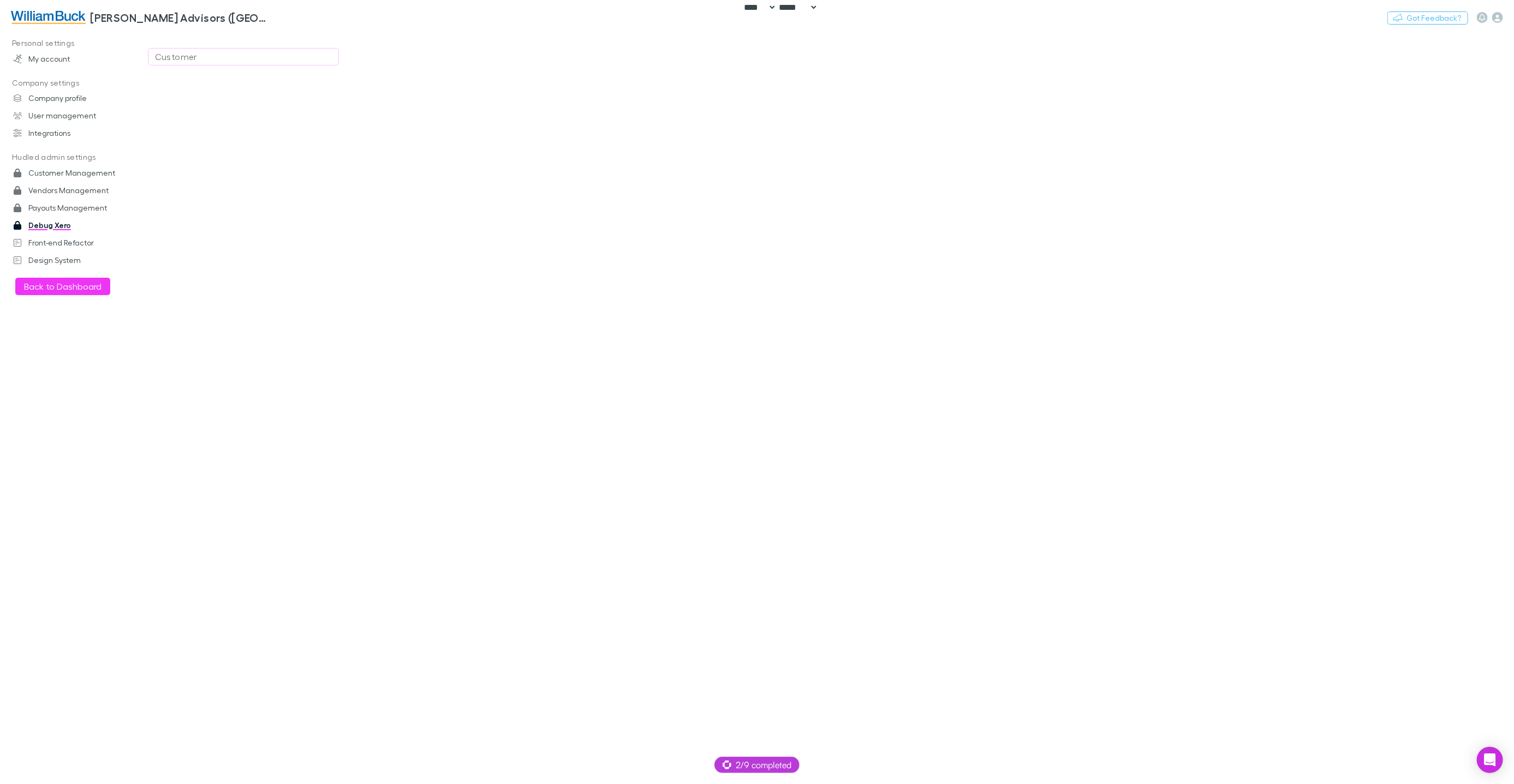
click at [247, 57] on div "Customer" at bounding box center [243, 57] width 177 height 13
click at [241, 126] on li "William Buck (wa.xero@williambuckwa.com.au) (RECHARGLY - RECH_XPM)" at bounding box center [243, 130] width 190 height 44
type input "**********"
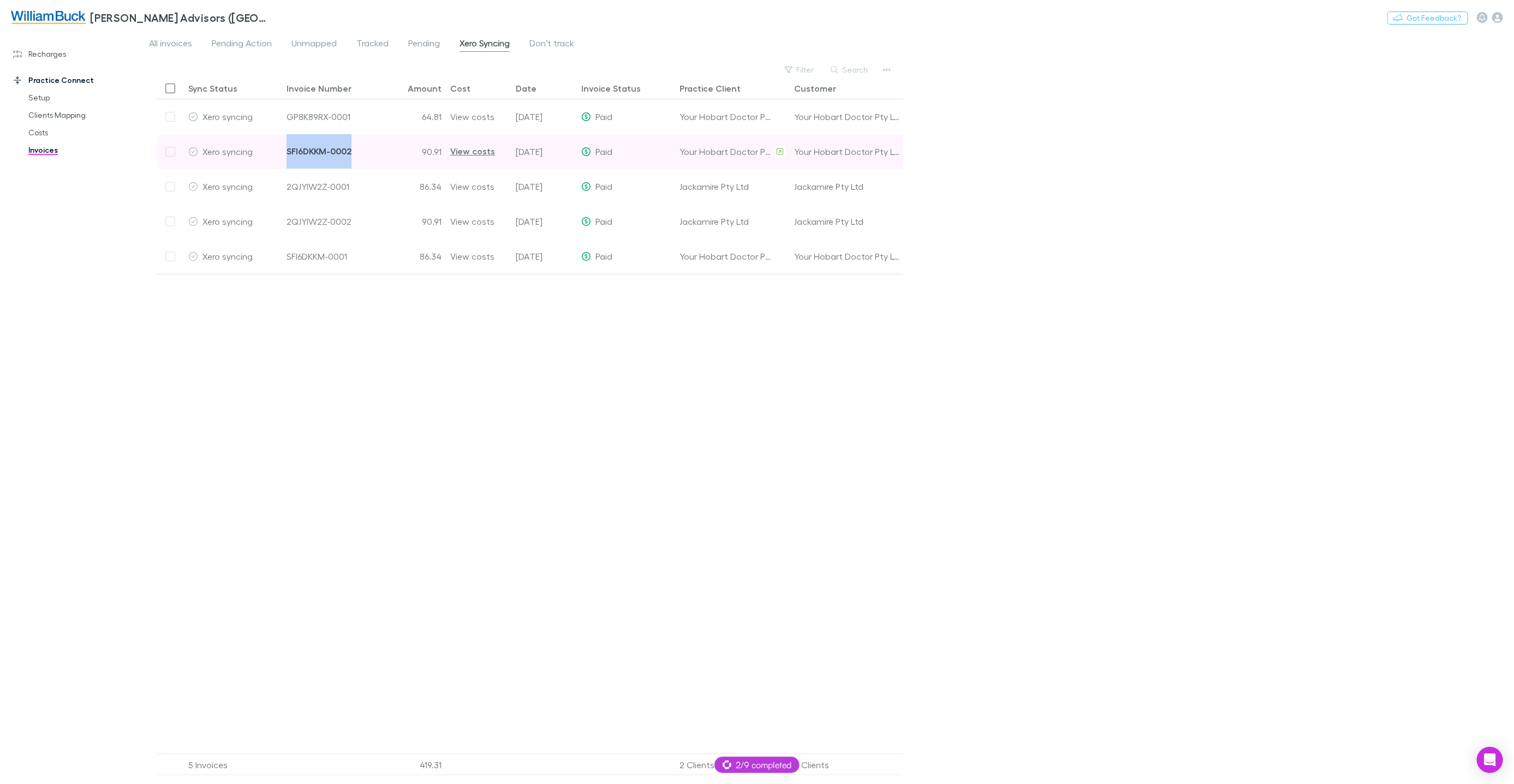
drag, startPoint x: 362, startPoint y: 152, endPoint x: 290, endPoint y: 165, distance: 73.2
click at [287, 157] on span "SFI6DKKM-0002" at bounding box center [331, 151] width 89 height 34
copy div "SFI6DKKM-0002"
drag, startPoint x: 357, startPoint y: 151, endPoint x: 287, endPoint y: 152, distance: 70.0
click at [287, 152] on span "SFI6DKKM-0002" at bounding box center [331, 151] width 89 height 34
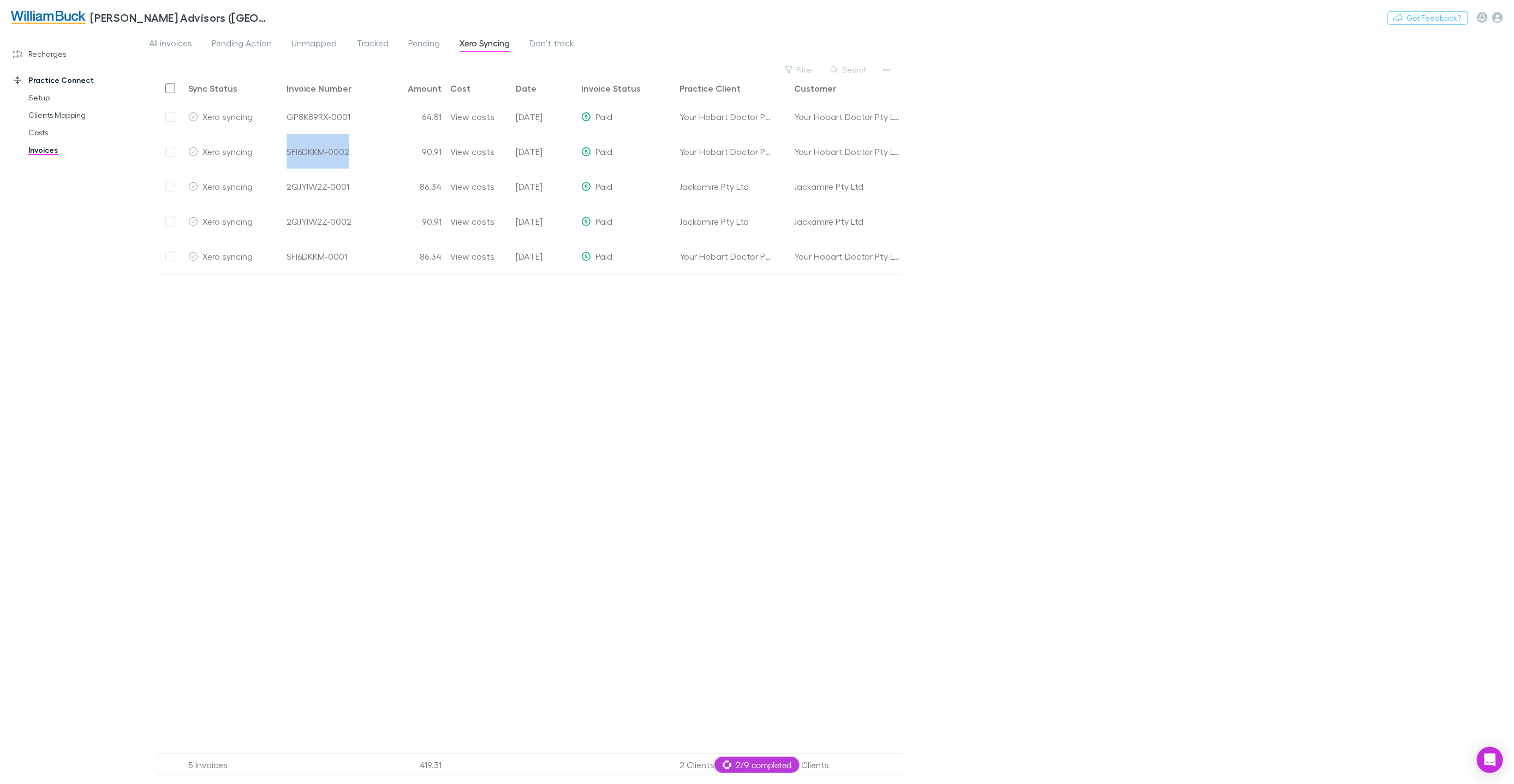
copy div "SFI6DKKM-0002"
click at [51, 17] on img at bounding box center [48, 17] width 75 height 13
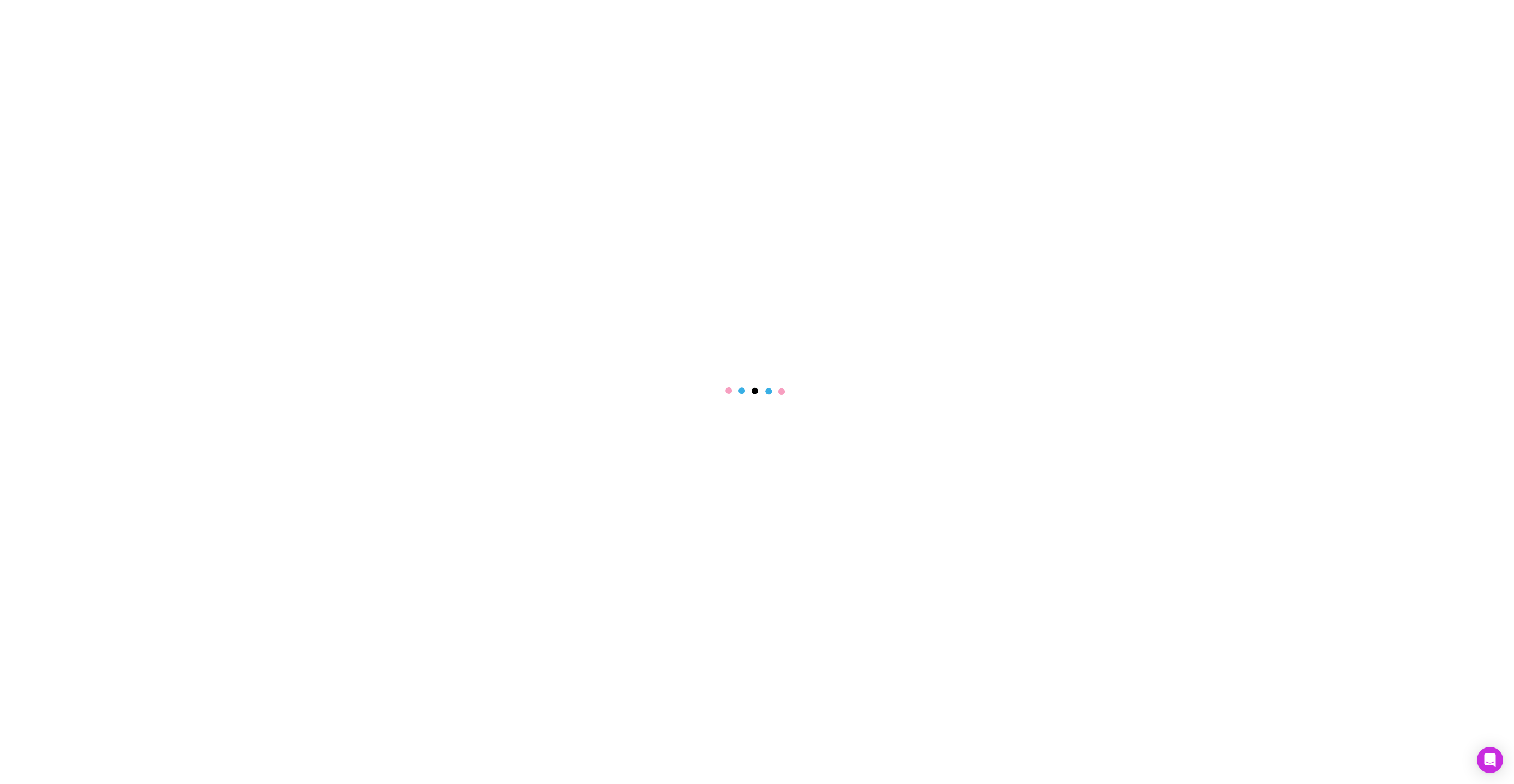
select select "****"
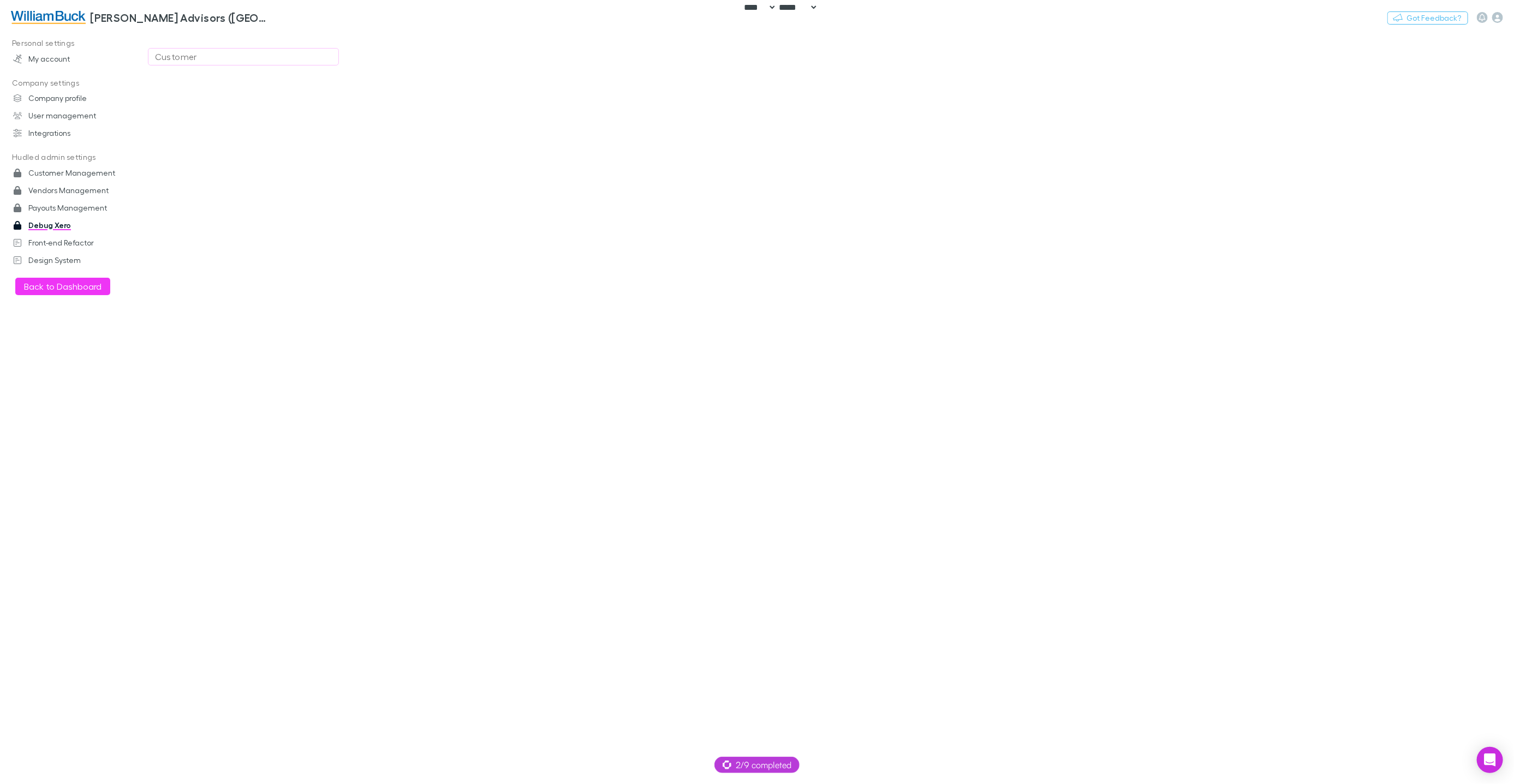
click at [228, 55] on div "Customer" at bounding box center [243, 57] width 177 height 13
click at [440, 60] on div at bounding box center [757, 392] width 1514 height 784
click at [223, 55] on div "Customer" at bounding box center [243, 57] width 177 height 13
click at [417, 51] on div at bounding box center [757, 392] width 1514 height 784
click at [187, 54] on div "Customer" at bounding box center [243, 57] width 177 height 13
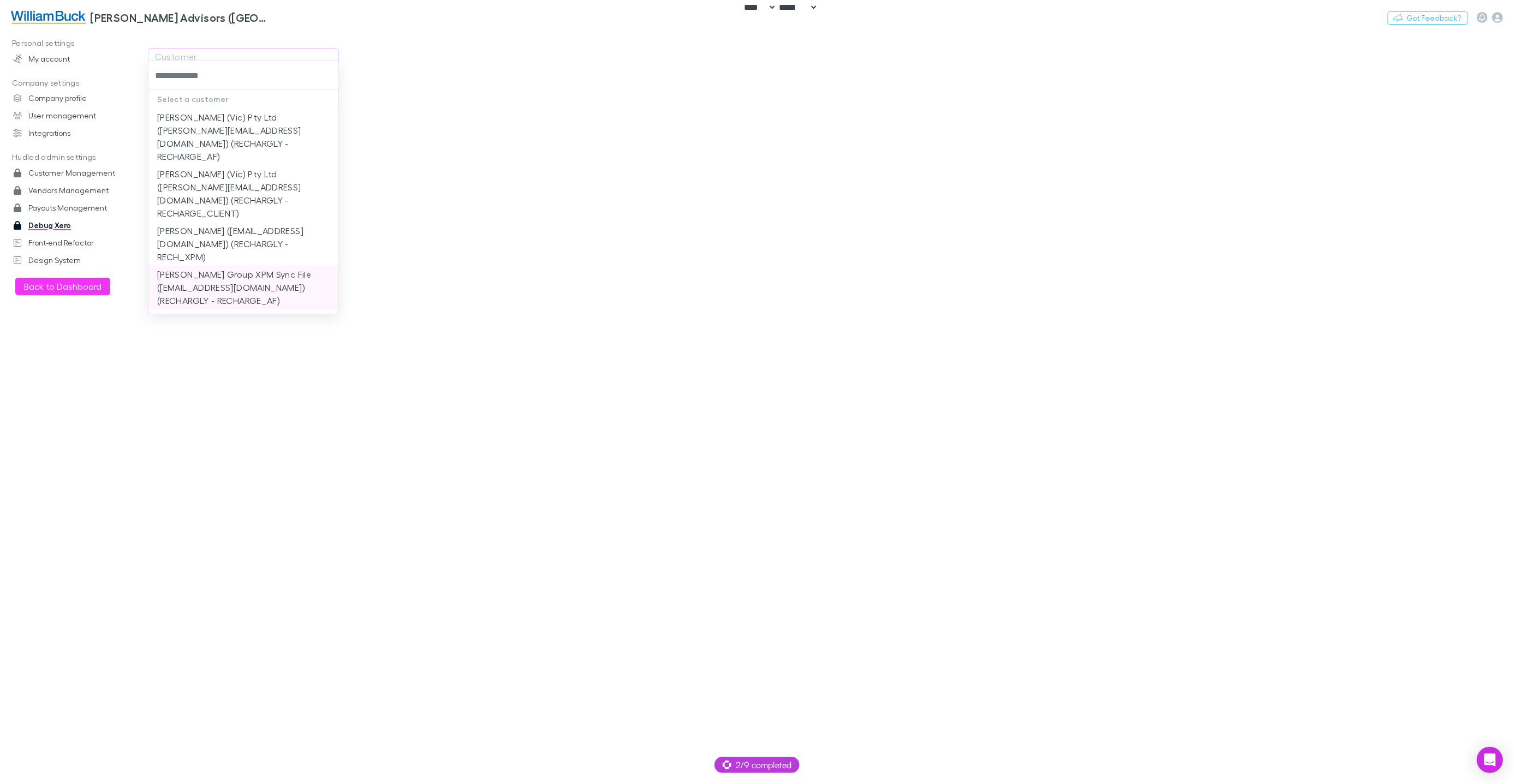
click at [292, 272] on li "William Buck Group XPM Sync File (wa.xero@williambuckwa.com.au) (RECHARGLY - RE…" at bounding box center [243, 287] width 190 height 44
type input "**********"
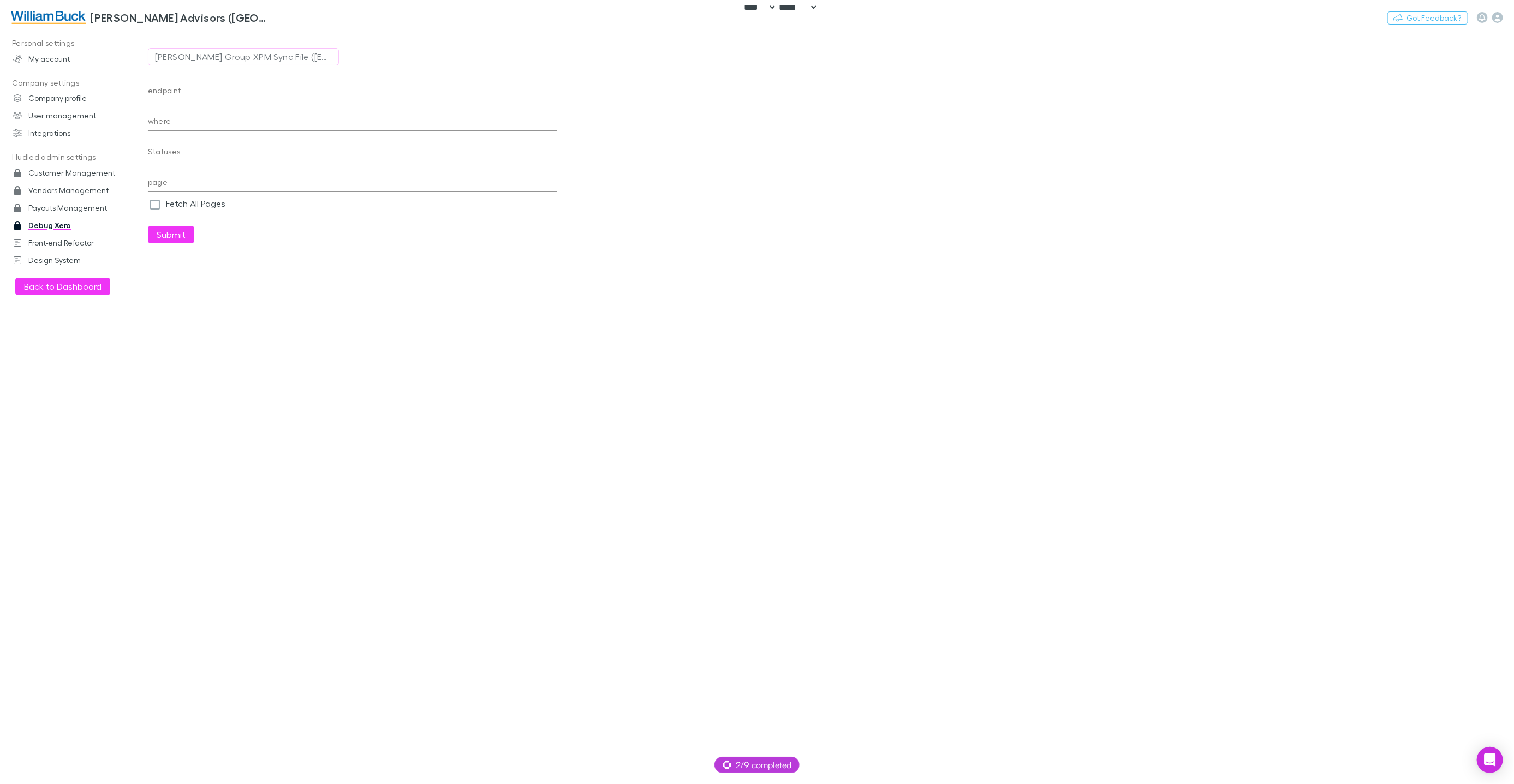
click at [208, 90] on input "endpoint" at bounding box center [352, 92] width 410 height 17
paste input "**********"
click at [168, 237] on button "Submit" at bounding box center [171, 235] width 47 height 17
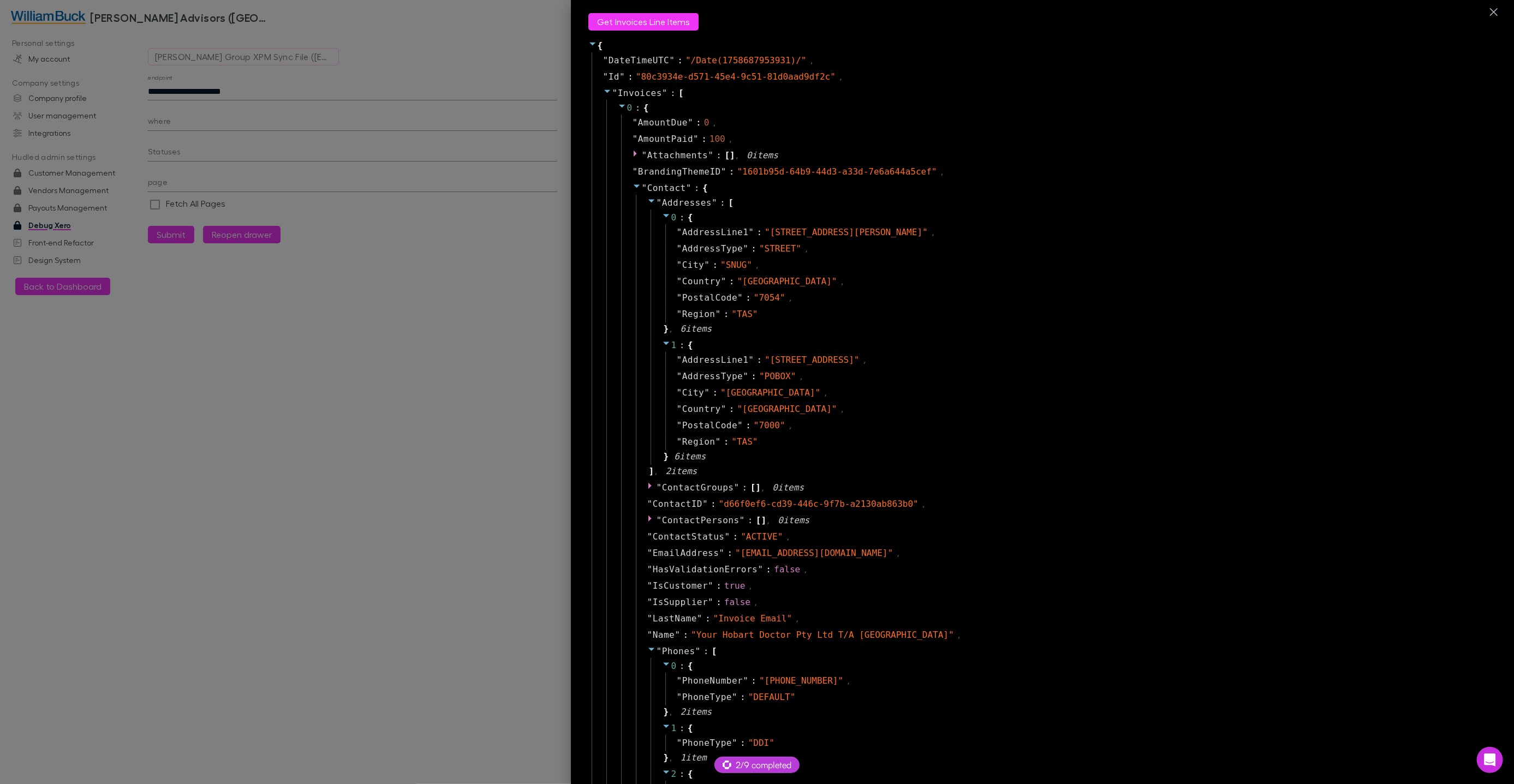
scroll to position [715, 0]
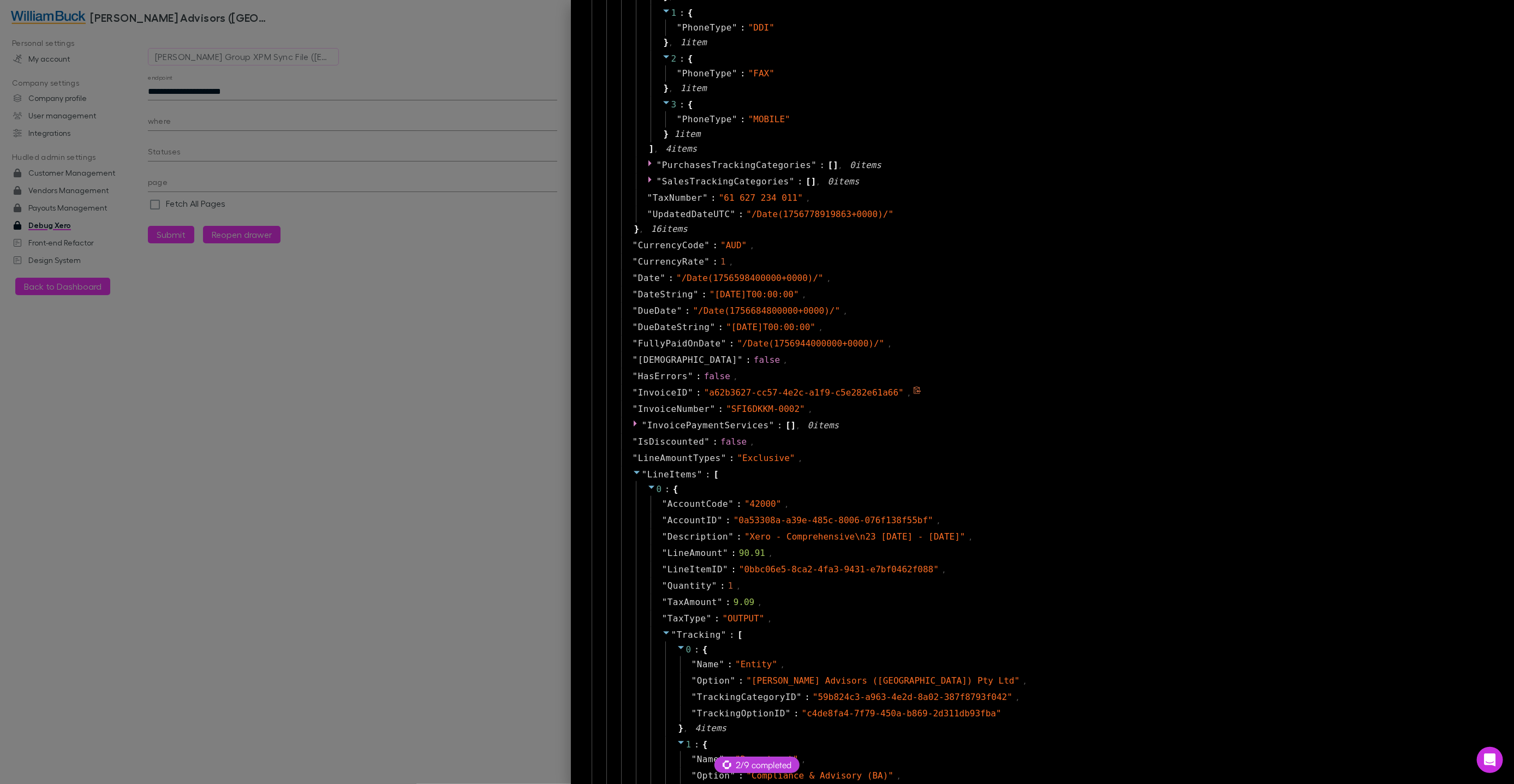
click at [757, 391] on span "" a62b3627-cc57-4e2c-a1f9-c5e282e61a66 "" at bounding box center [804, 393] width 200 height 10
drag, startPoint x: 799, startPoint y: 390, endPoint x: 884, endPoint y: 394, distance: 85.1
click at [800, 390] on span "" a62b3627-cc57-4e2c-a1f9-c5e282e61a66 "" at bounding box center [804, 393] width 200 height 10
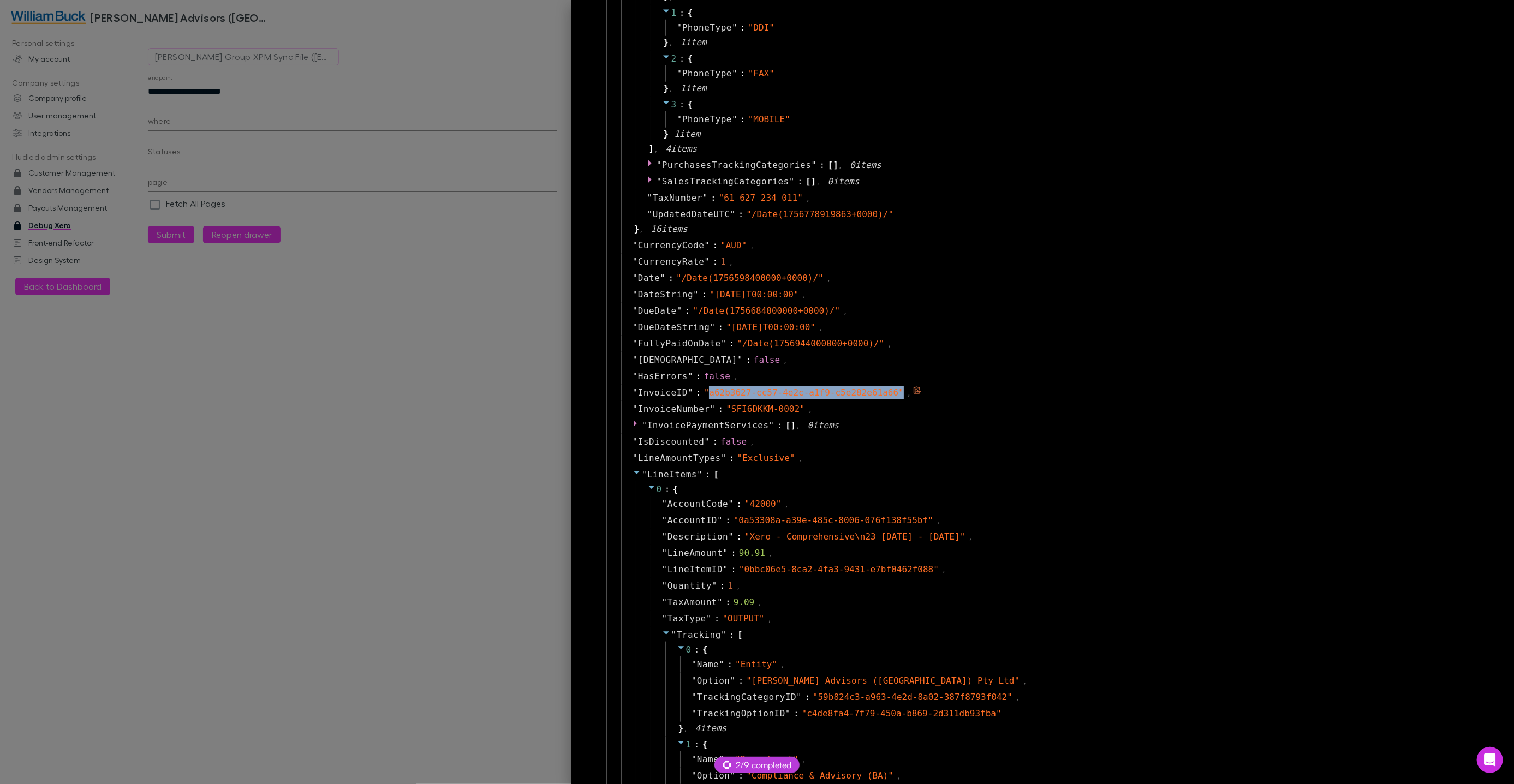
drag, startPoint x: 903, startPoint y: 394, endPoint x: 709, endPoint y: 394, distance: 194.0
click at [708, 394] on span "" a62b3627-cc57-4e2c-a1f9-c5e282e61a66 "" at bounding box center [804, 393] width 200 height 10
copy span "a62b3627-cc57-4e2c-a1f9-c5e282e61a66 ""
drag, startPoint x: 536, startPoint y: 66, endPoint x: 498, endPoint y: 70, distance: 38.2
click at [536, 66] on div at bounding box center [757, 392] width 1514 height 784
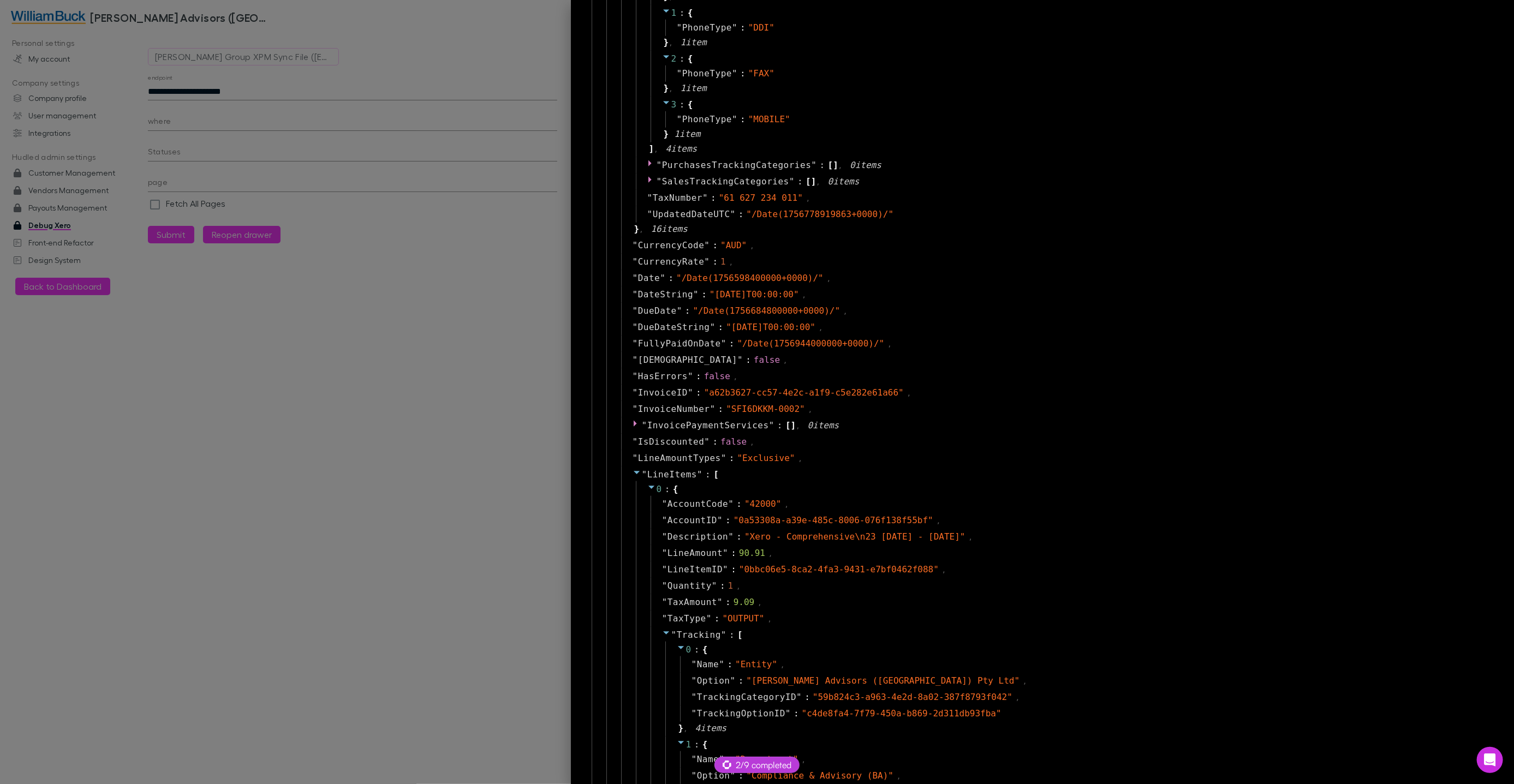
scroll to position [25, 0]
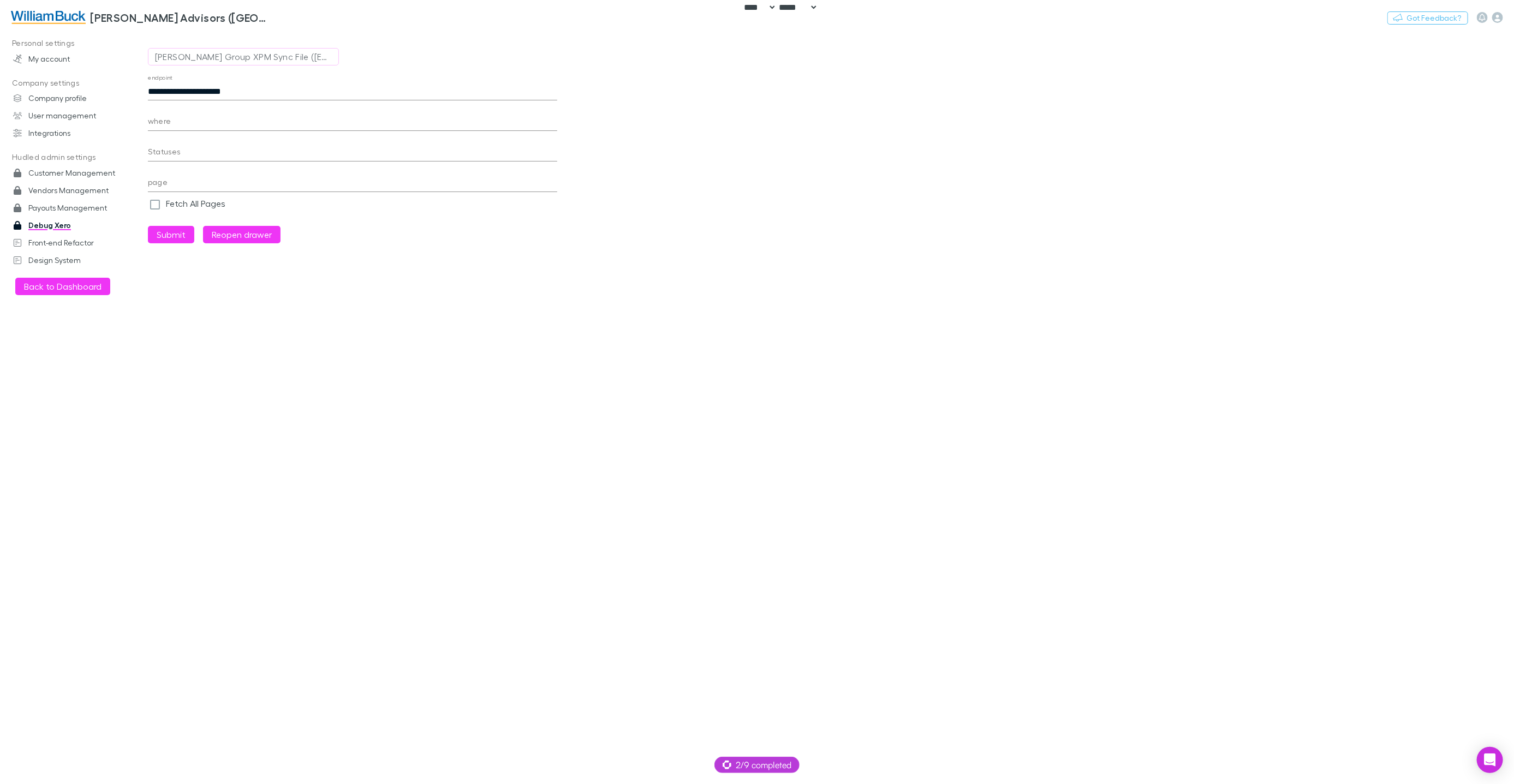
click at [229, 87] on input "**********" at bounding box center [352, 92] width 410 height 17
paste input "**********"
click at [178, 238] on button "Submit" at bounding box center [171, 235] width 47 height 17
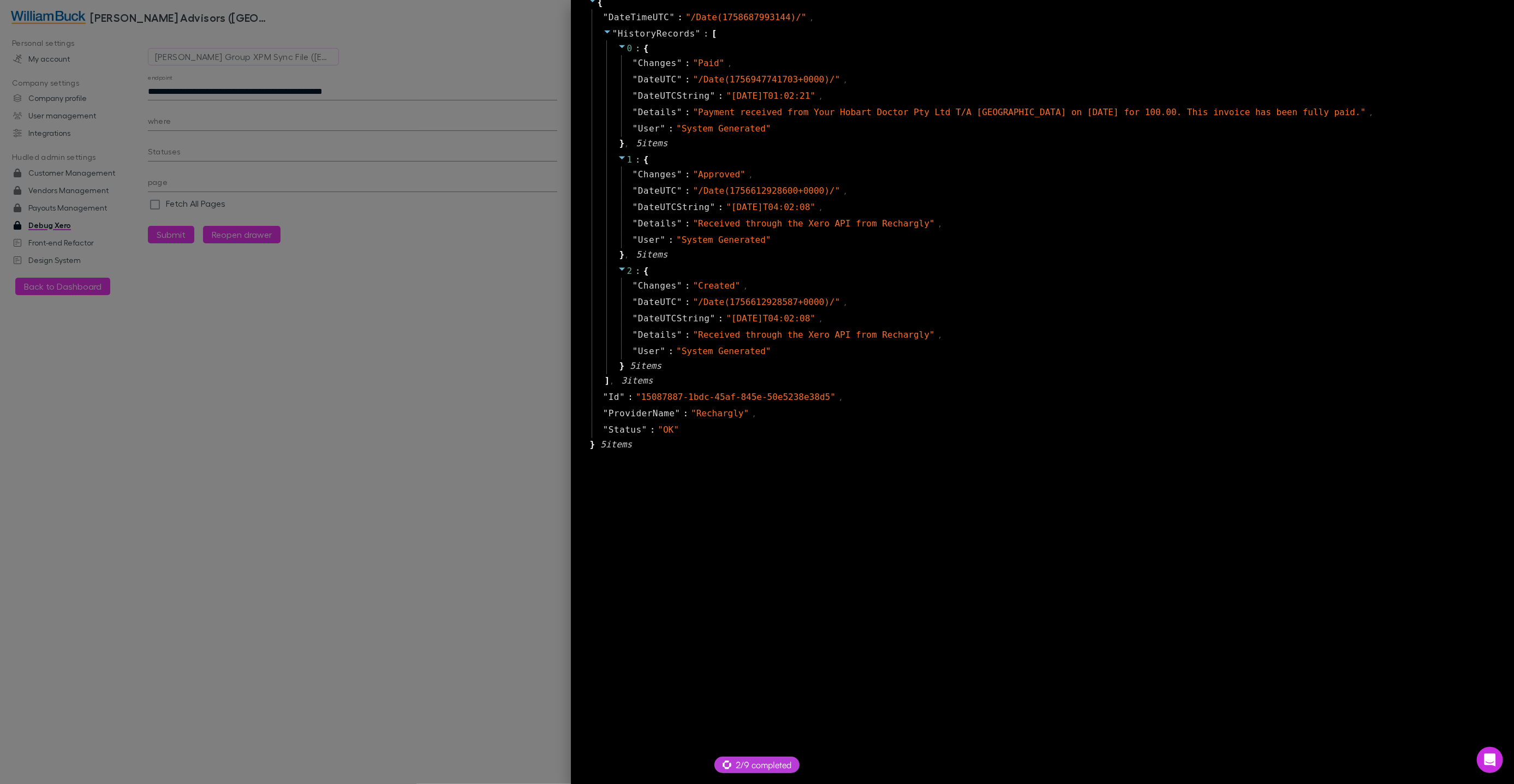
drag, startPoint x: 410, startPoint y: 351, endPoint x: 381, endPoint y: 309, distance: 51.0
click at [410, 348] on div at bounding box center [757, 392] width 1514 height 784
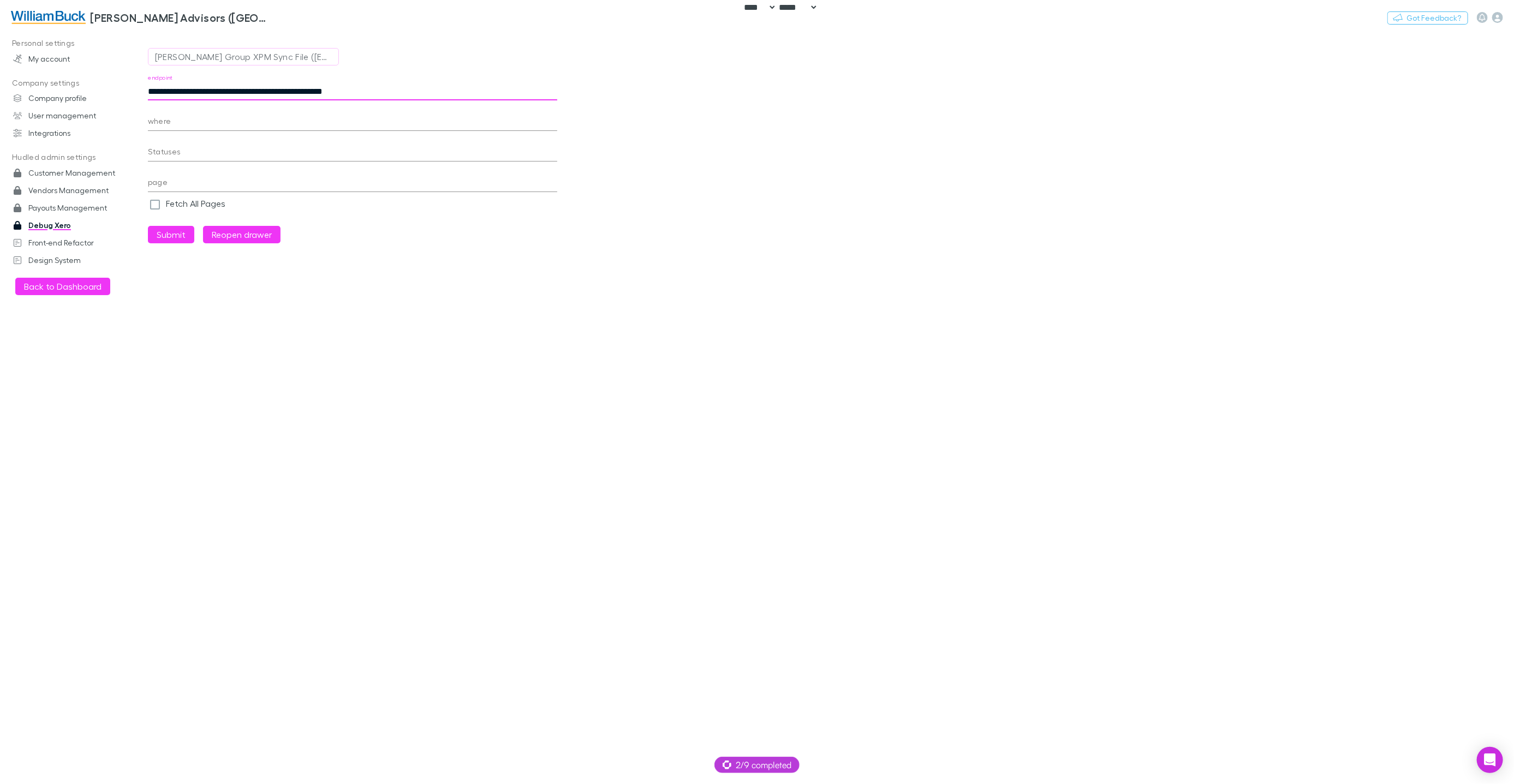
drag, startPoint x: 185, startPoint y: 91, endPoint x: 445, endPoint y: 97, distance: 260.1
click at [446, 97] on input "**********" at bounding box center [352, 92] width 410 height 17
paste input "text"
click at [179, 241] on button "Submit" at bounding box center [171, 235] width 47 height 17
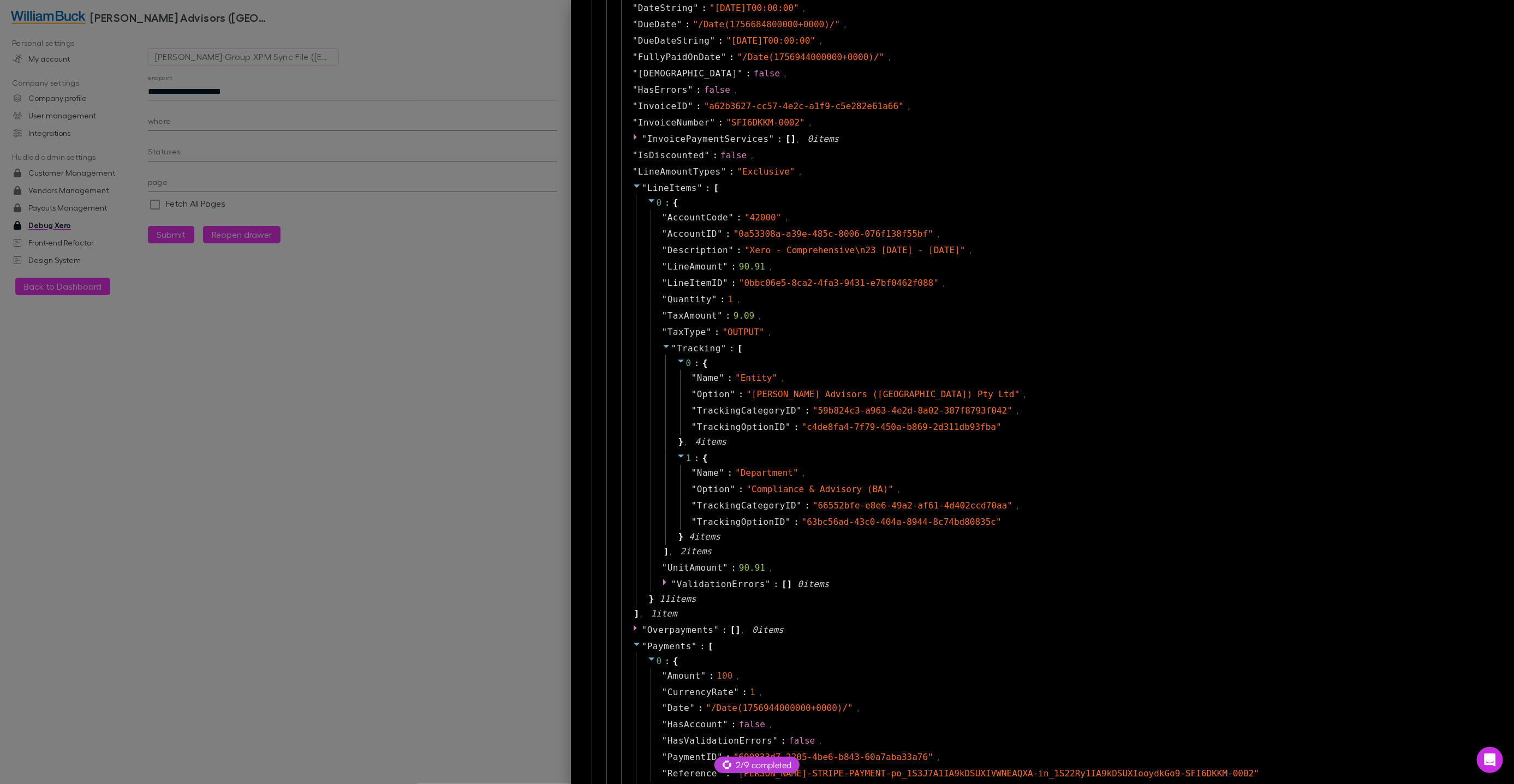
scroll to position [1267, 0]
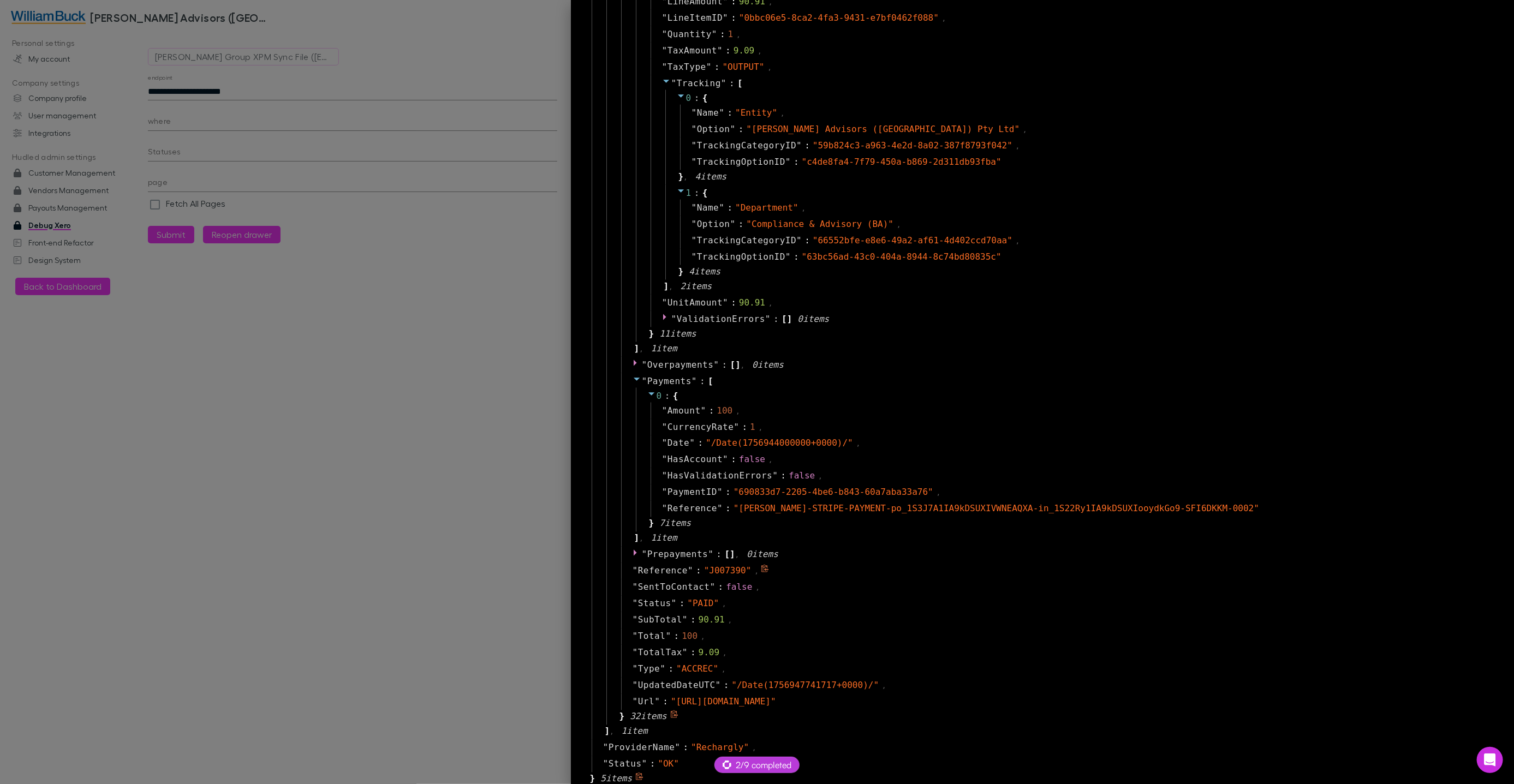
click at [727, 573] on span "" J007390 "" at bounding box center [728, 571] width 47 height 10
copy span "J007390"
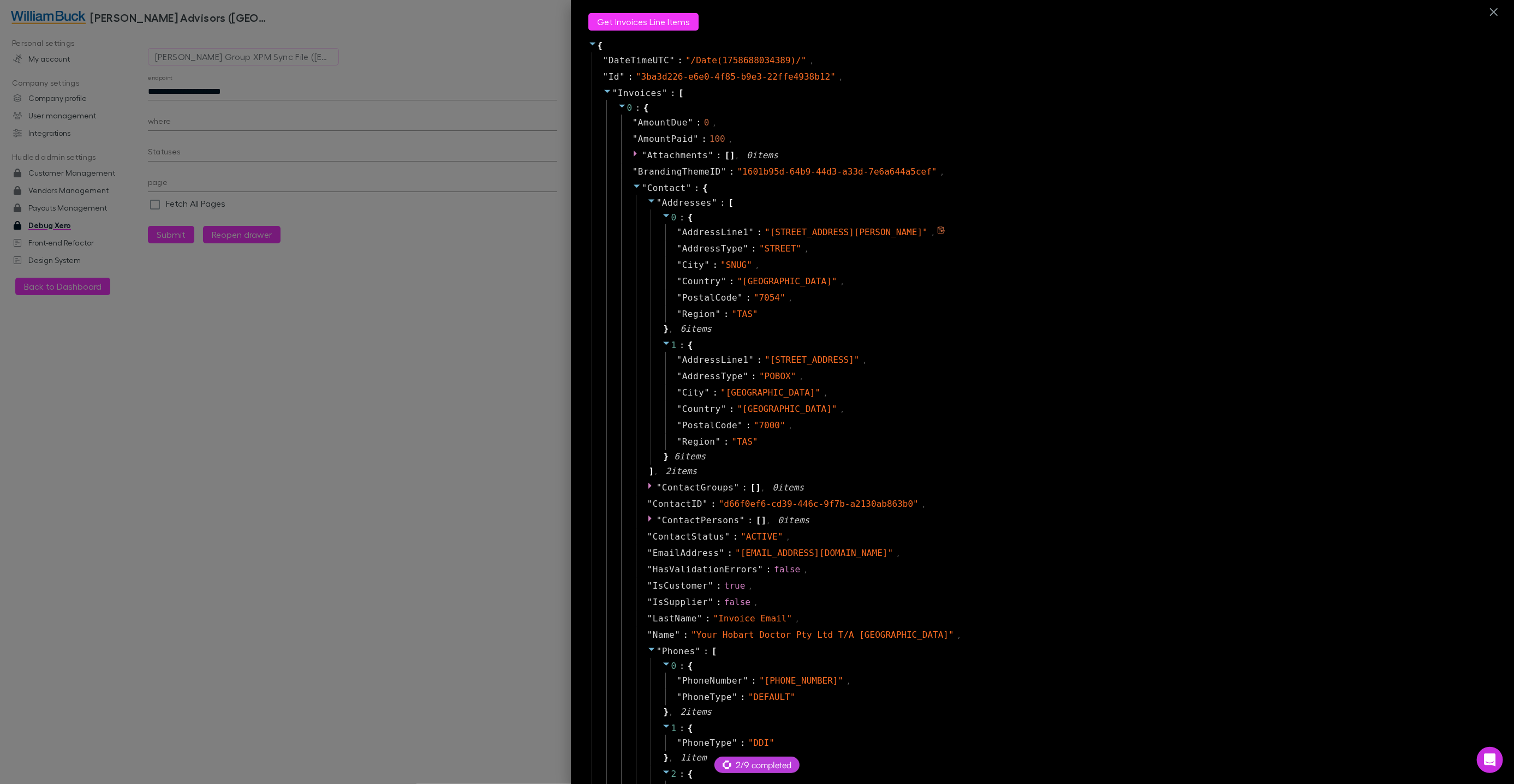
scroll to position [1, 0]
drag, startPoint x: 698, startPoint y: 636, endPoint x: 833, endPoint y: 639, distance: 135.0
click at [832, 639] on div "" Your Hobart Doctor Pty Ltd T/A Margate Health Centre "" at bounding box center [823, 634] width 263 height 13
copy span "Your Hobart Doctor Pty Ltd"
click at [84, 358] on div at bounding box center [757, 392] width 1514 height 784
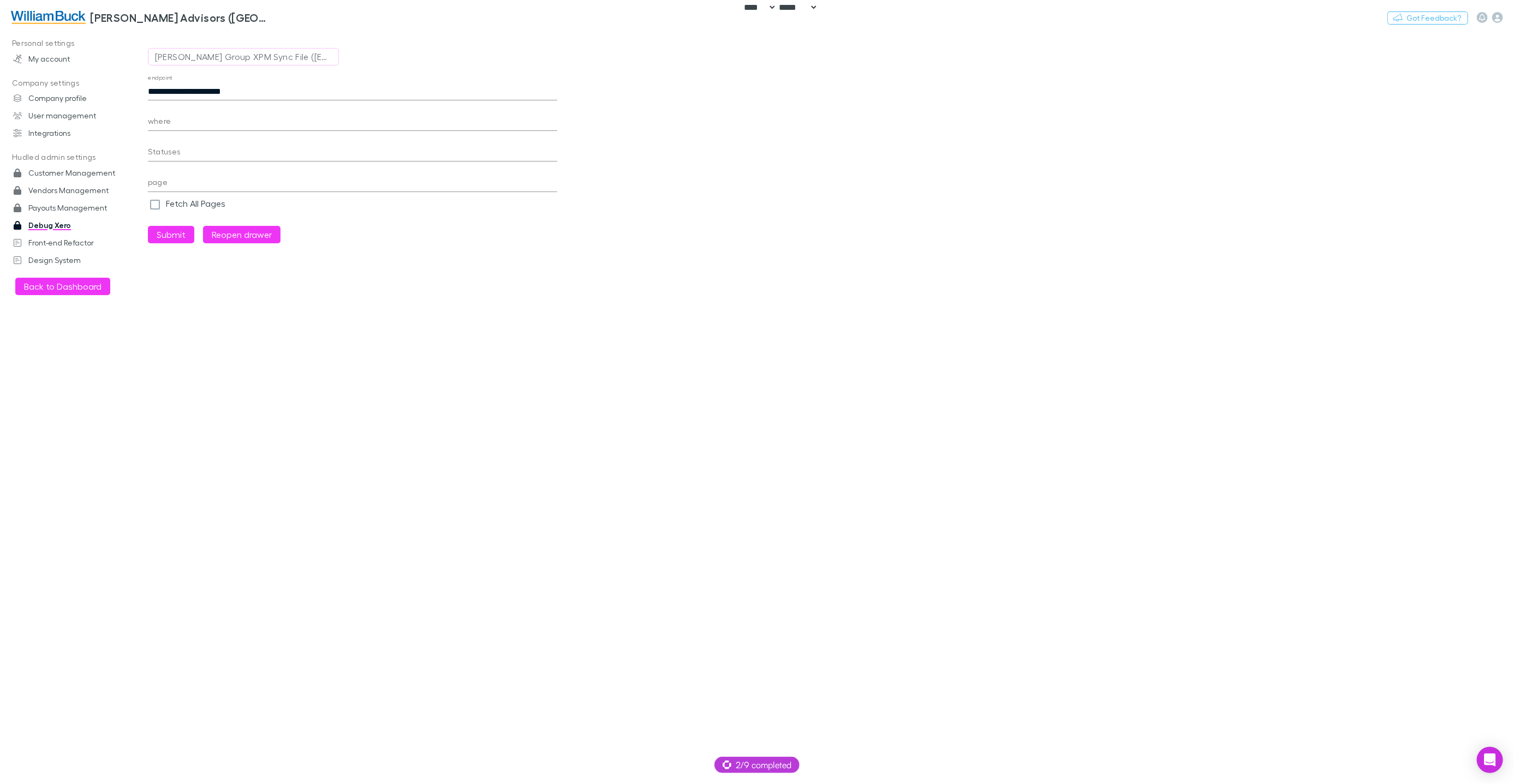
click at [291, 93] on input "**********" at bounding box center [352, 92] width 410 height 17
type input "********"
click at [230, 119] on input "where" at bounding box center [352, 122] width 410 height 17
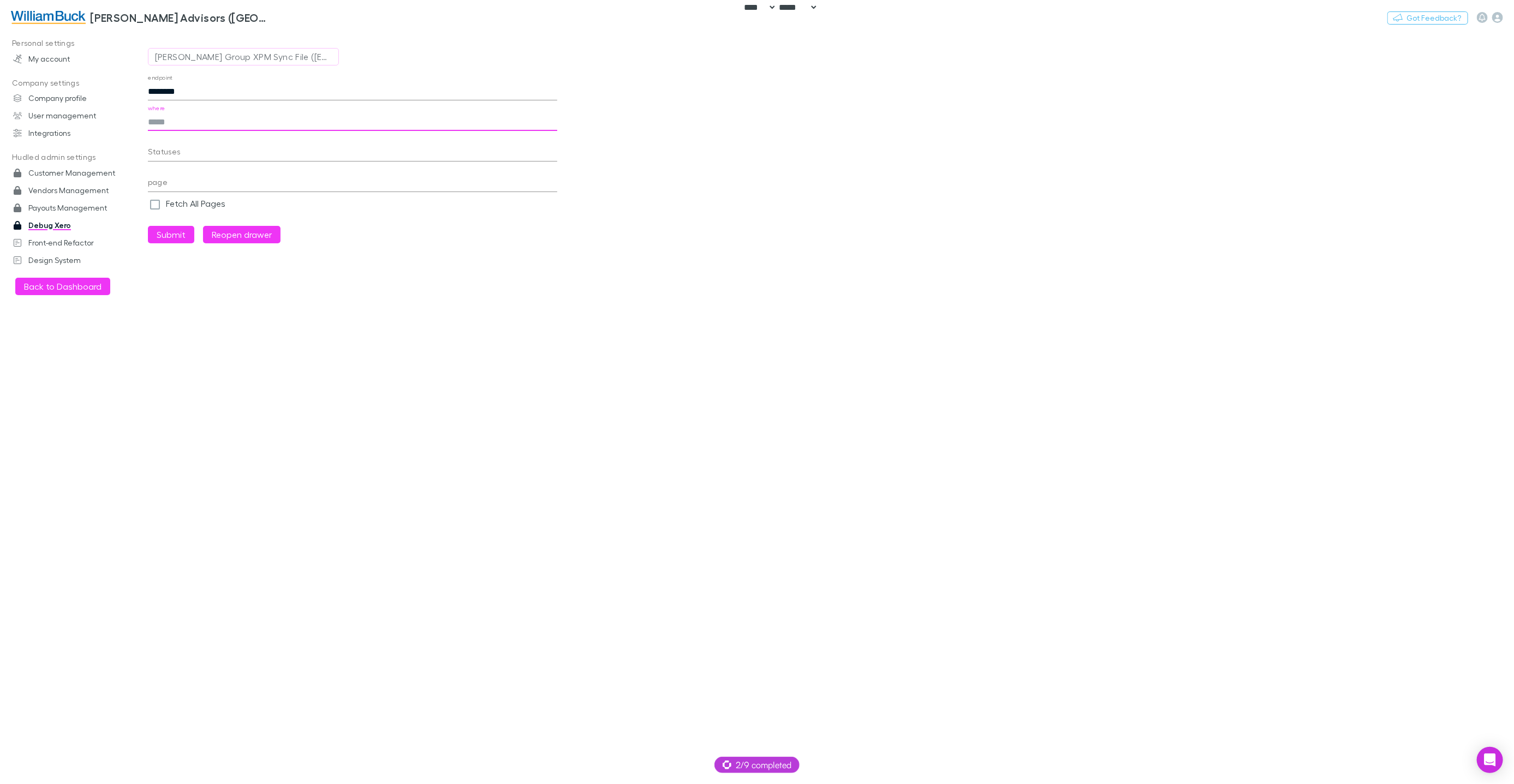
paste input "**********"
type input "**********"
paste input "**********"
type input "**********"
click at [164, 236] on button "Submit" at bounding box center [171, 235] width 47 height 17
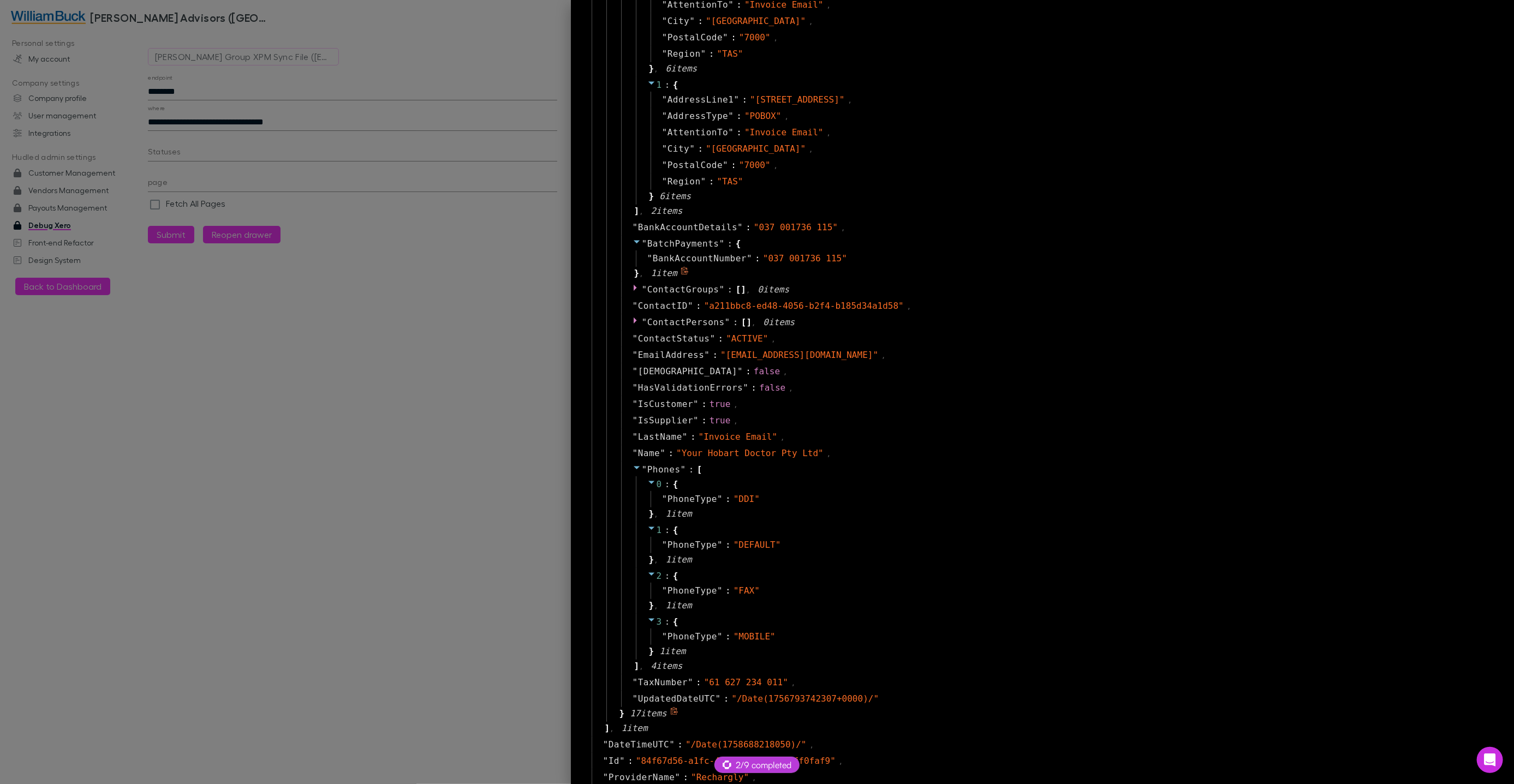
scroll to position [129, 0]
click at [471, 500] on div at bounding box center [757, 392] width 1514 height 784
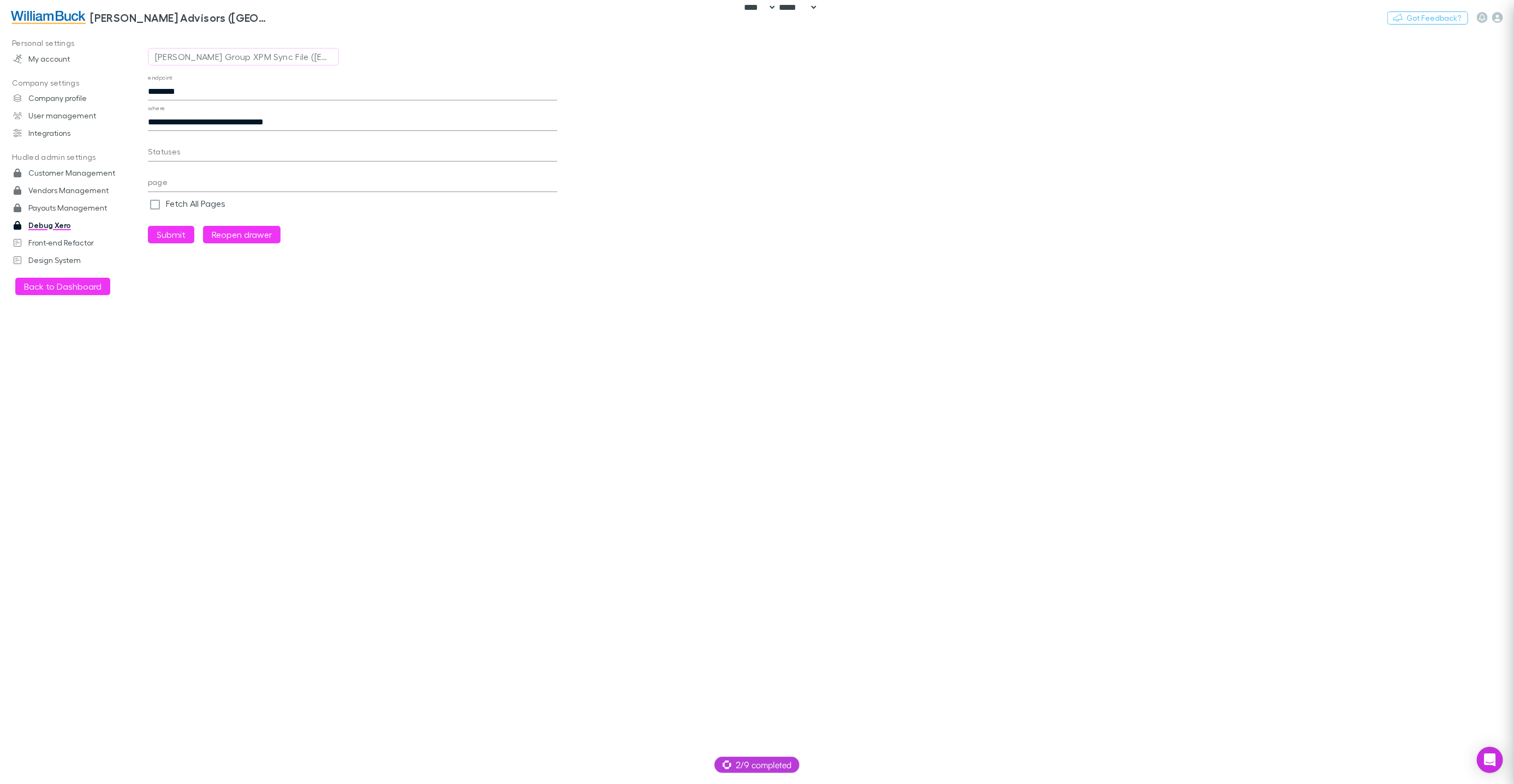
scroll to position [25, 0]
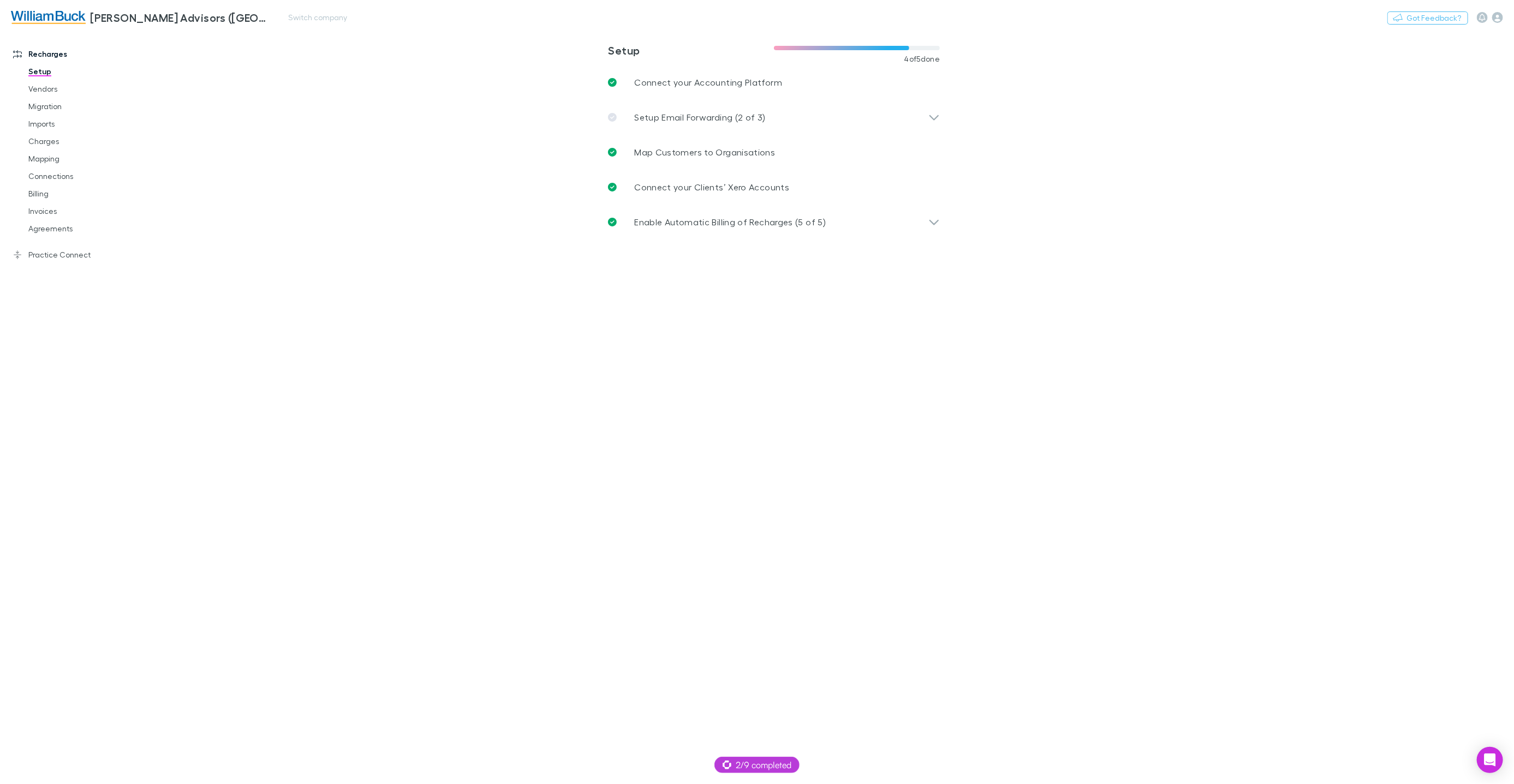
click at [1503, 21] on div "Nothing Got Feedback?" at bounding box center [1451, 17] width 127 height 15
click at [1497, 19] on icon "button" at bounding box center [1497, 17] width 11 height 11
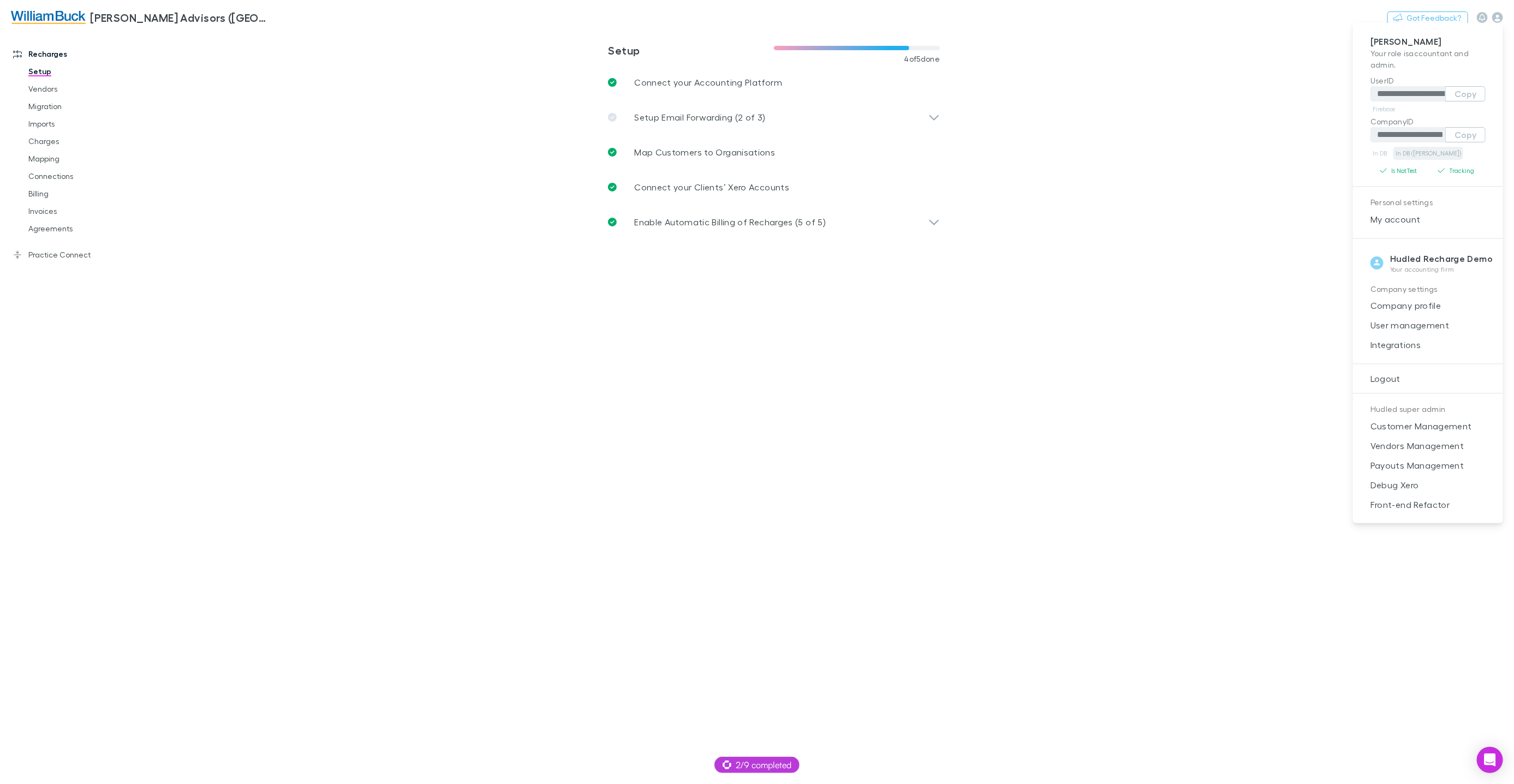
click at [1425, 151] on link "In DB ([PERSON_NAME])" at bounding box center [1428, 153] width 70 height 13
click at [1422, 480] on span "Debug Xero" at bounding box center [1427, 485] width 132 height 13
select select "****"
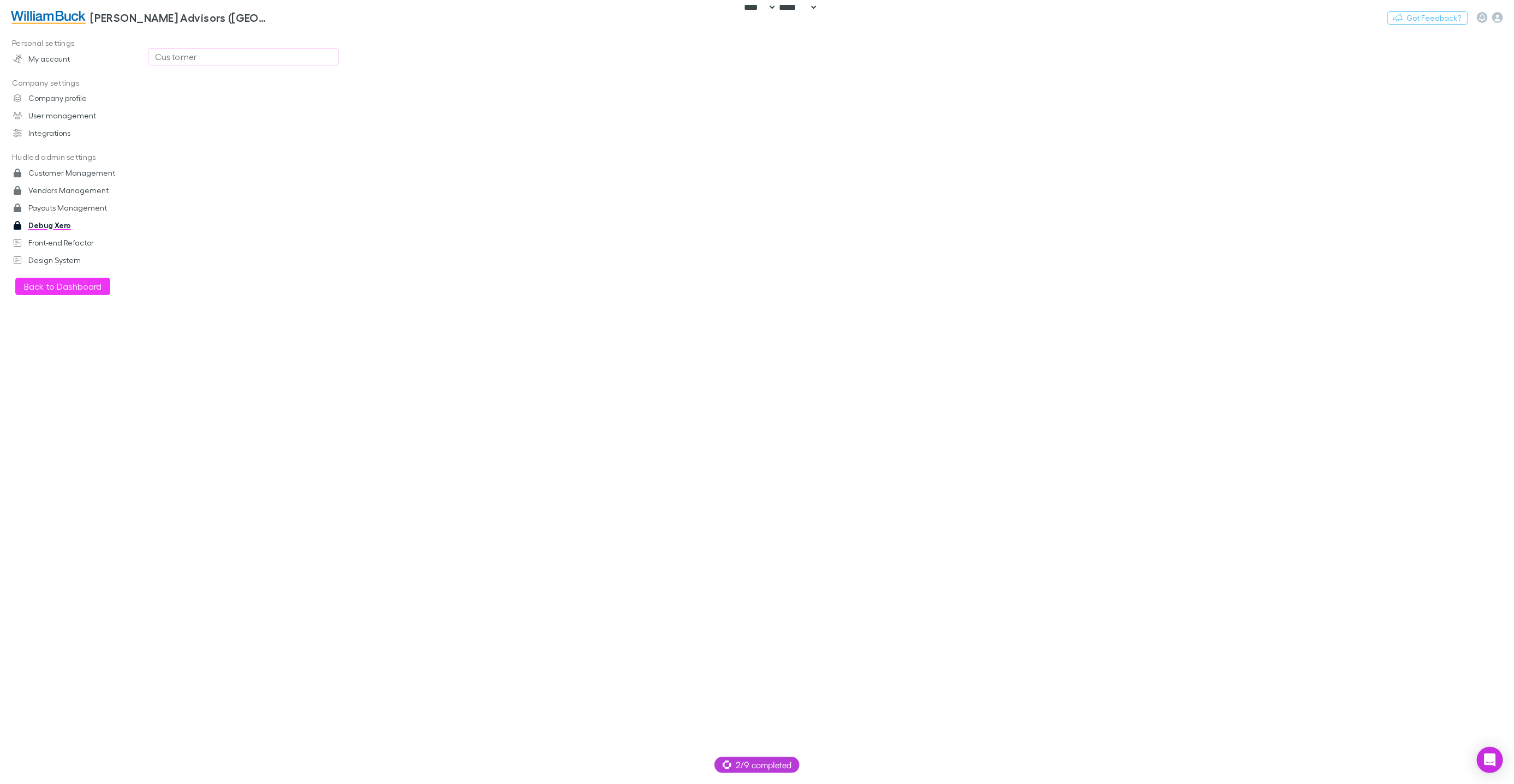
click at [313, 63] on button "Customer" at bounding box center [243, 57] width 191 height 17
click at [270, 63] on button "Stark Mile Trust (kscott@lmca.com.au) (RECHARGLY)" at bounding box center [243, 57] width 191 height 17
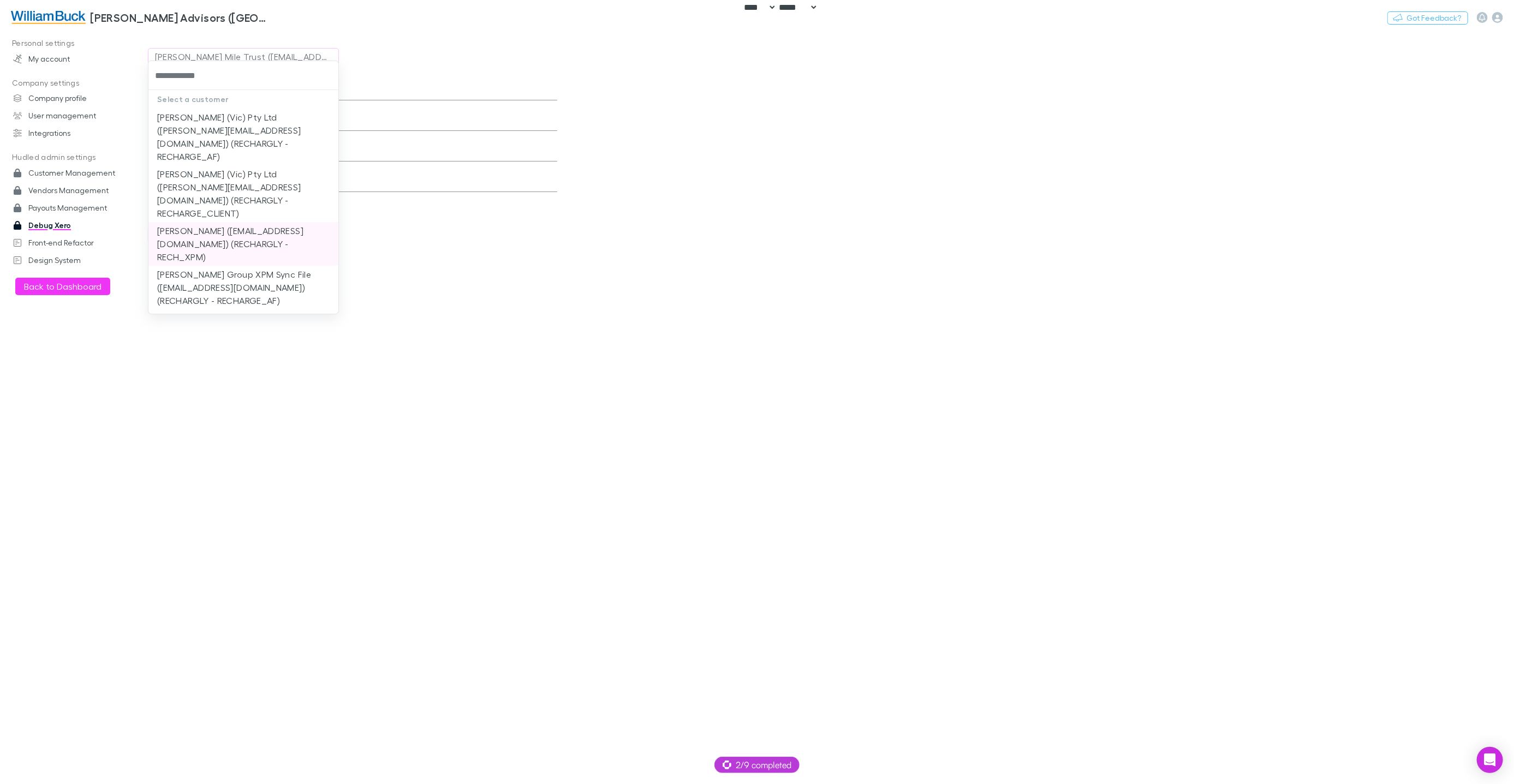
click at [295, 225] on li "William Buck (wa.xero@williambuckwa.com.au) (RECHARGLY - RECH_XPM)" at bounding box center [243, 244] width 190 height 44
type input "**********"
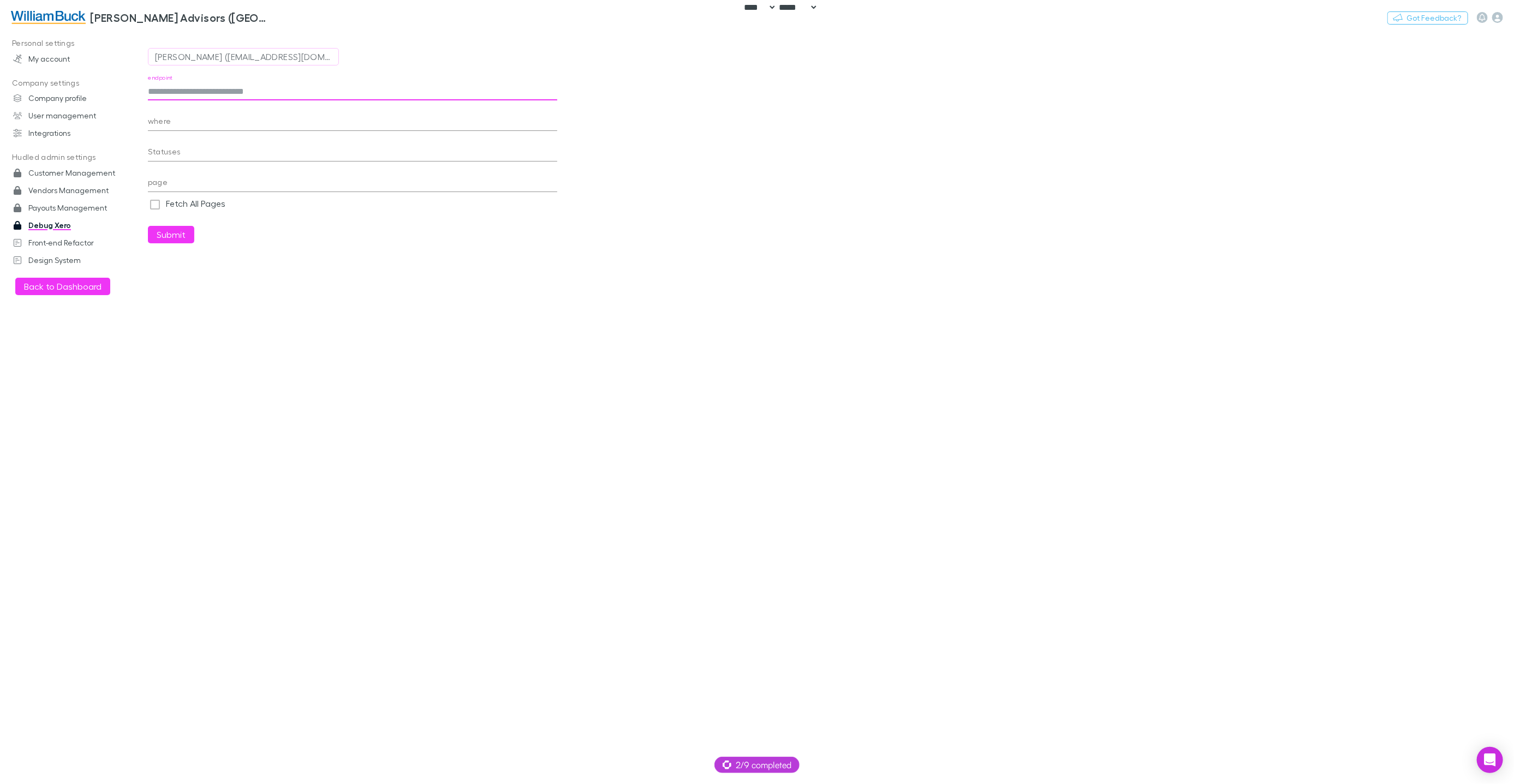
click at [189, 96] on input "endpoint" at bounding box center [352, 92] width 410 height 17
paste input "*******"
type input "**********"
click at [186, 235] on button "Submit" at bounding box center [171, 235] width 47 height 17
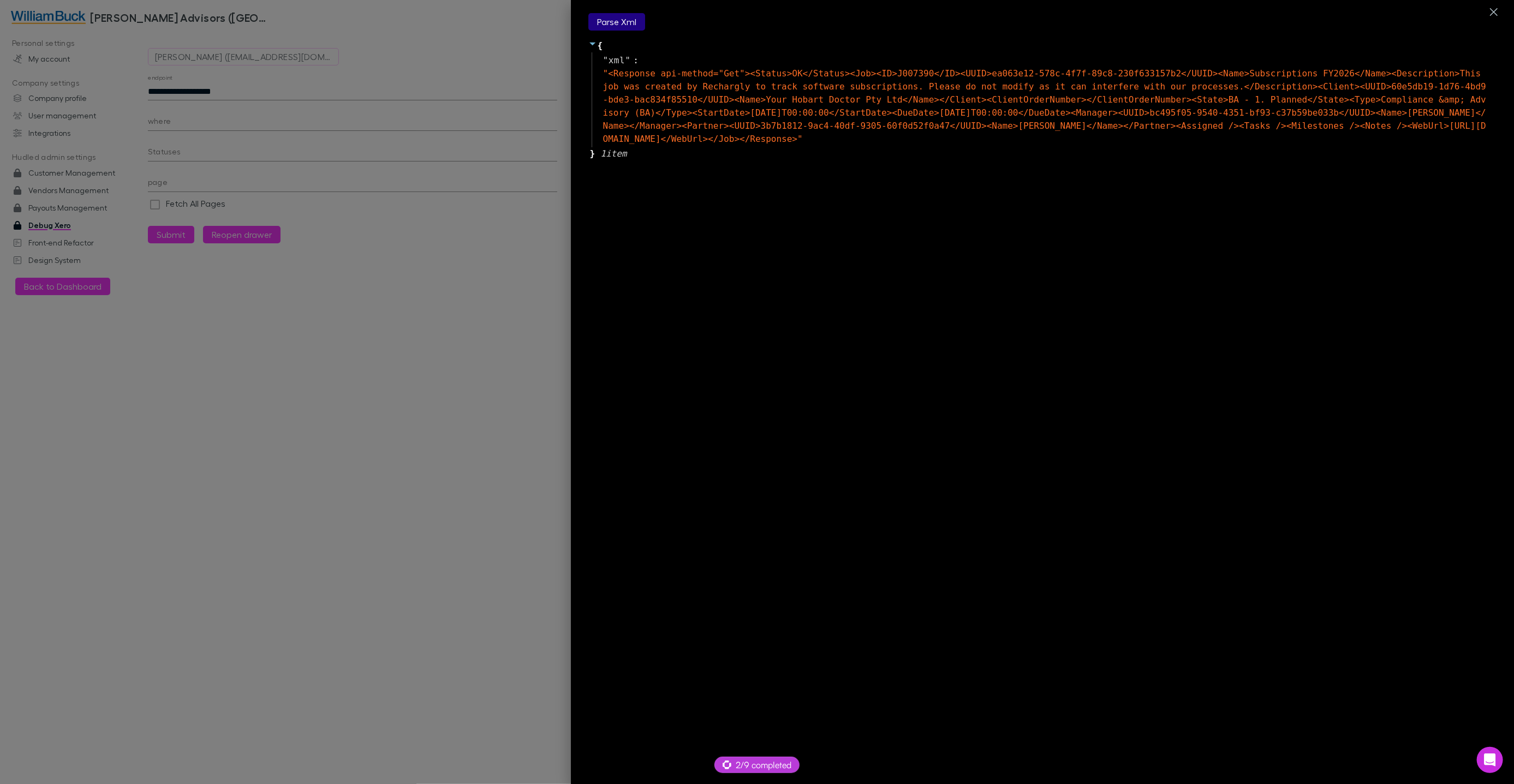
click at [637, 23] on button "Parse Xml" at bounding box center [617, 22] width 57 height 17
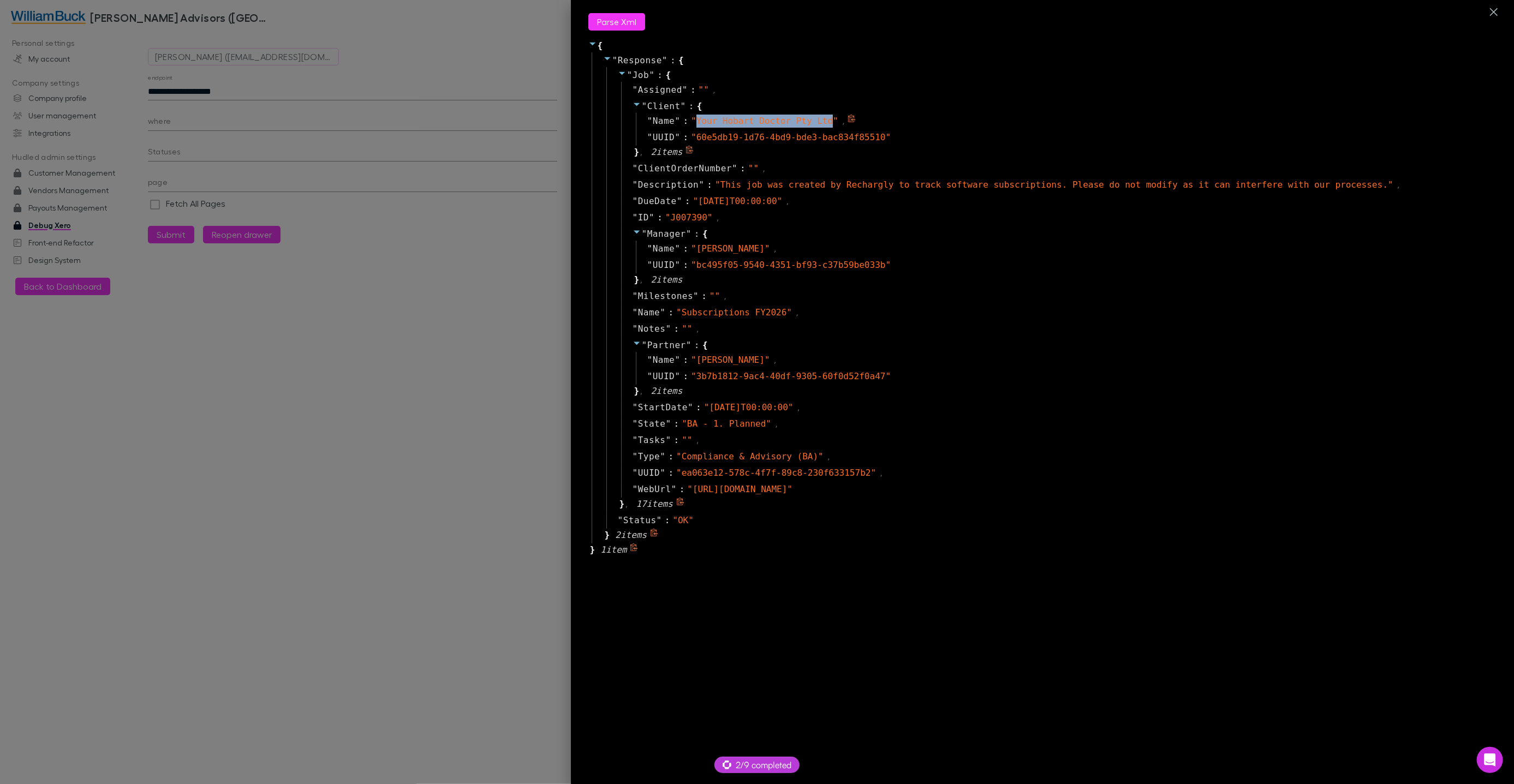
drag, startPoint x: 704, startPoint y: 119, endPoint x: 837, endPoint y: 124, distance: 133.1
click at [837, 124] on span "" Your Hobart Doctor Pty Ltd "" at bounding box center [765, 121] width 148 height 10
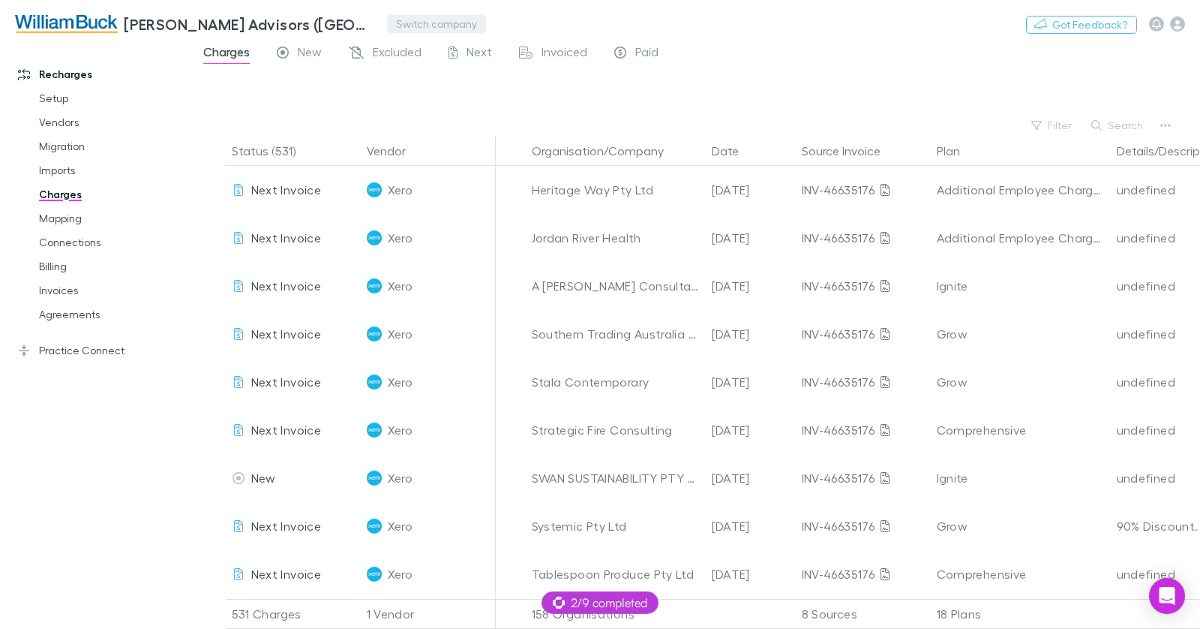
click at [447, 21] on button "Switch company" at bounding box center [436, 24] width 99 height 18
type input "*"
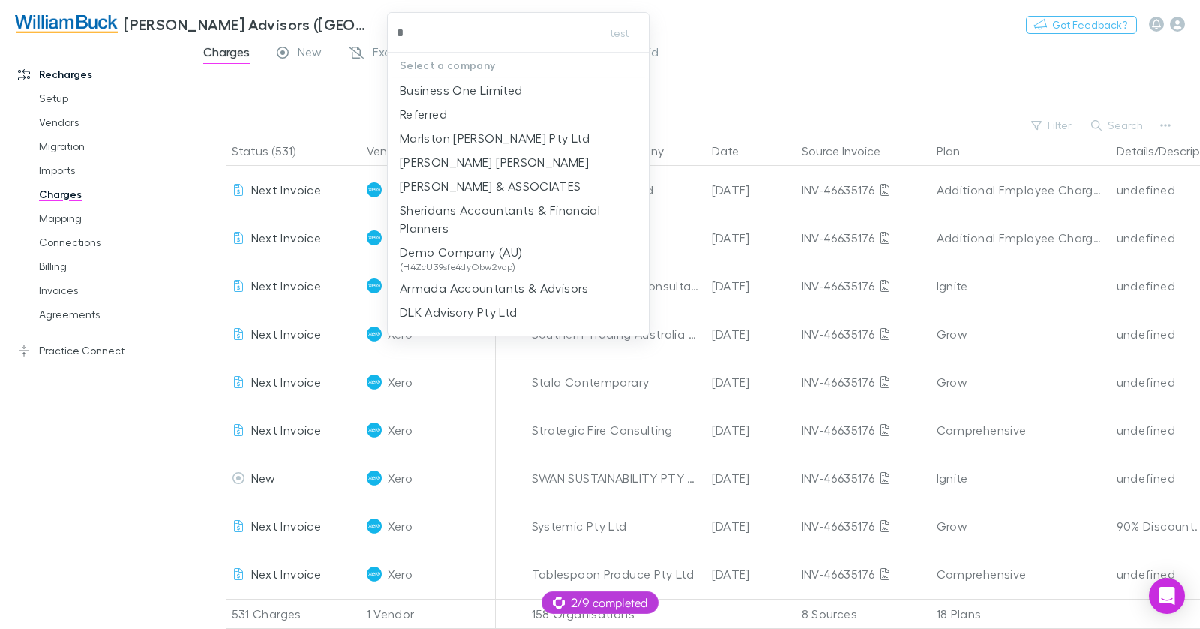
type input "**"
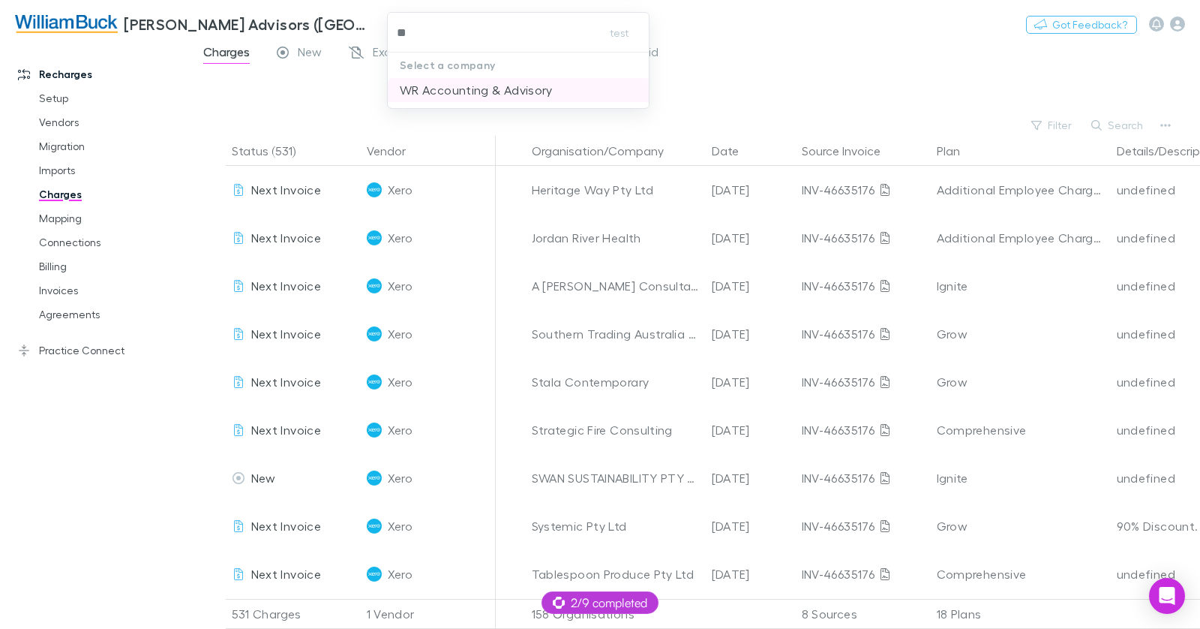
click at [518, 81] on p "WR Accounting & Advisory" at bounding box center [476, 90] width 153 height 18
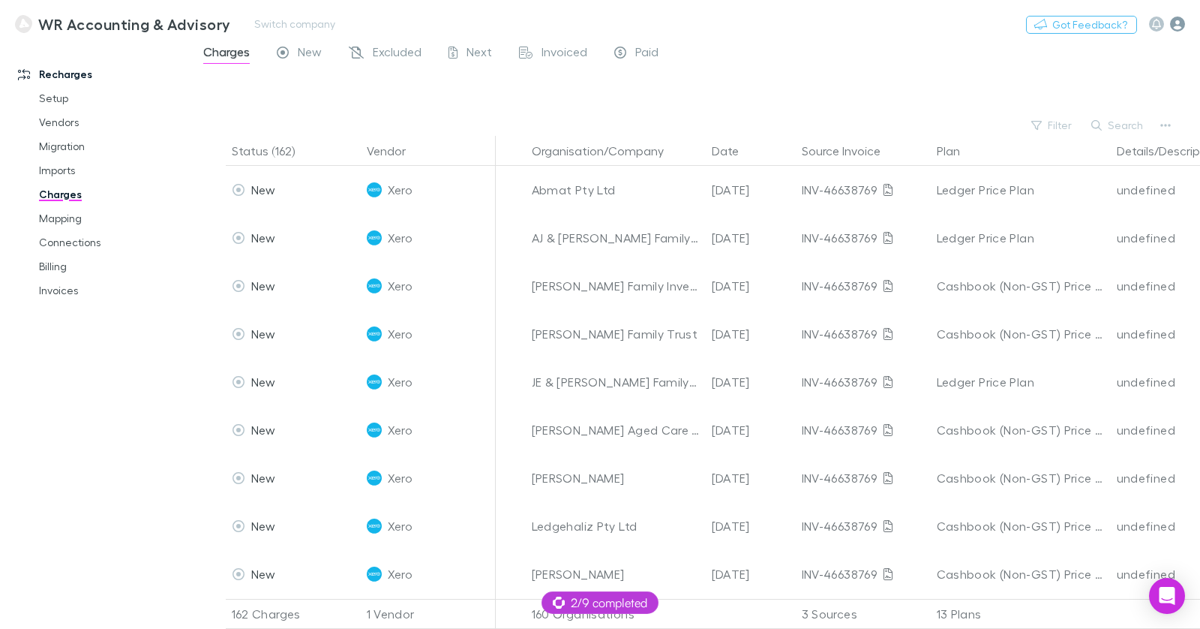
click at [1178, 26] on icon "button" at bounding box center [1177, 24] width 15 height 15
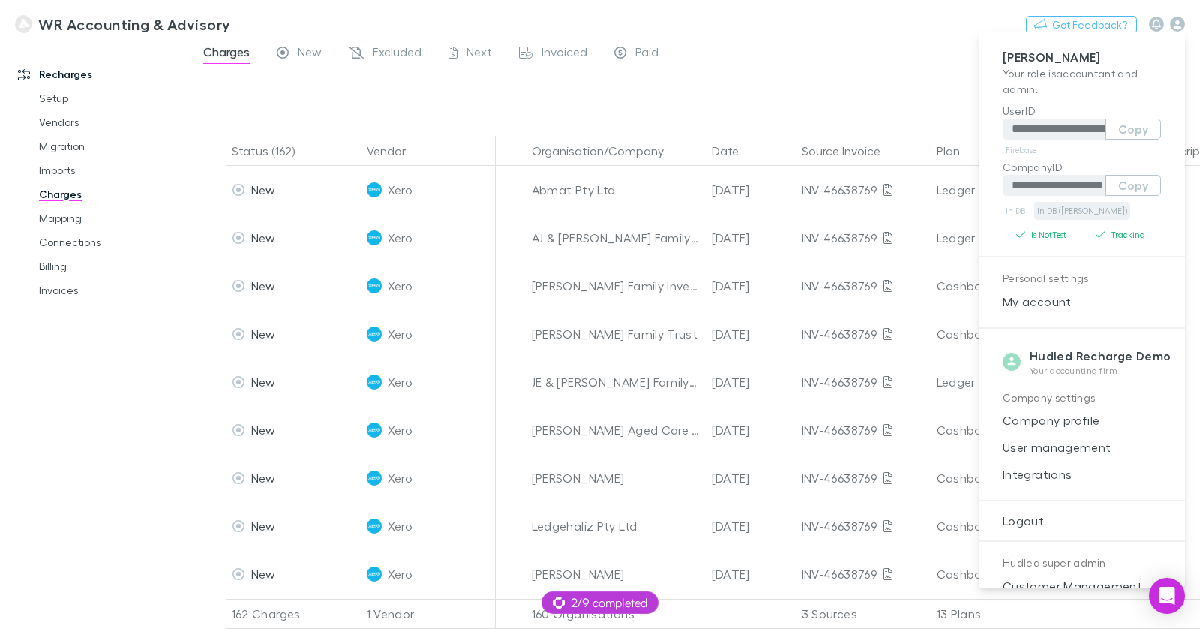
click at [1067, 214] on link "In DB ([PERSON_NAME])" at bounding box center [1082, 211] width 96 height 18
click at [923, 64] on div at bounding box center [600, 314] width 1200 height 629
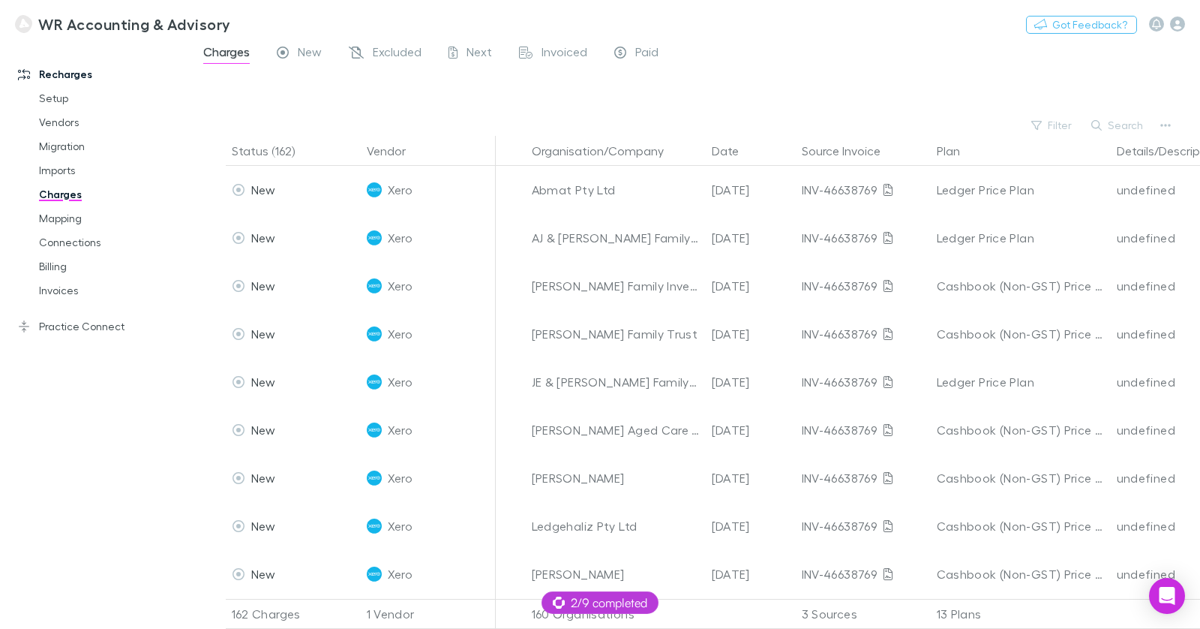
click at [917, 65] on div "**********" at bounding box center [600, 314] width 1200 height 629
